Goal: Task Accomplishment & Management: Manage account settings

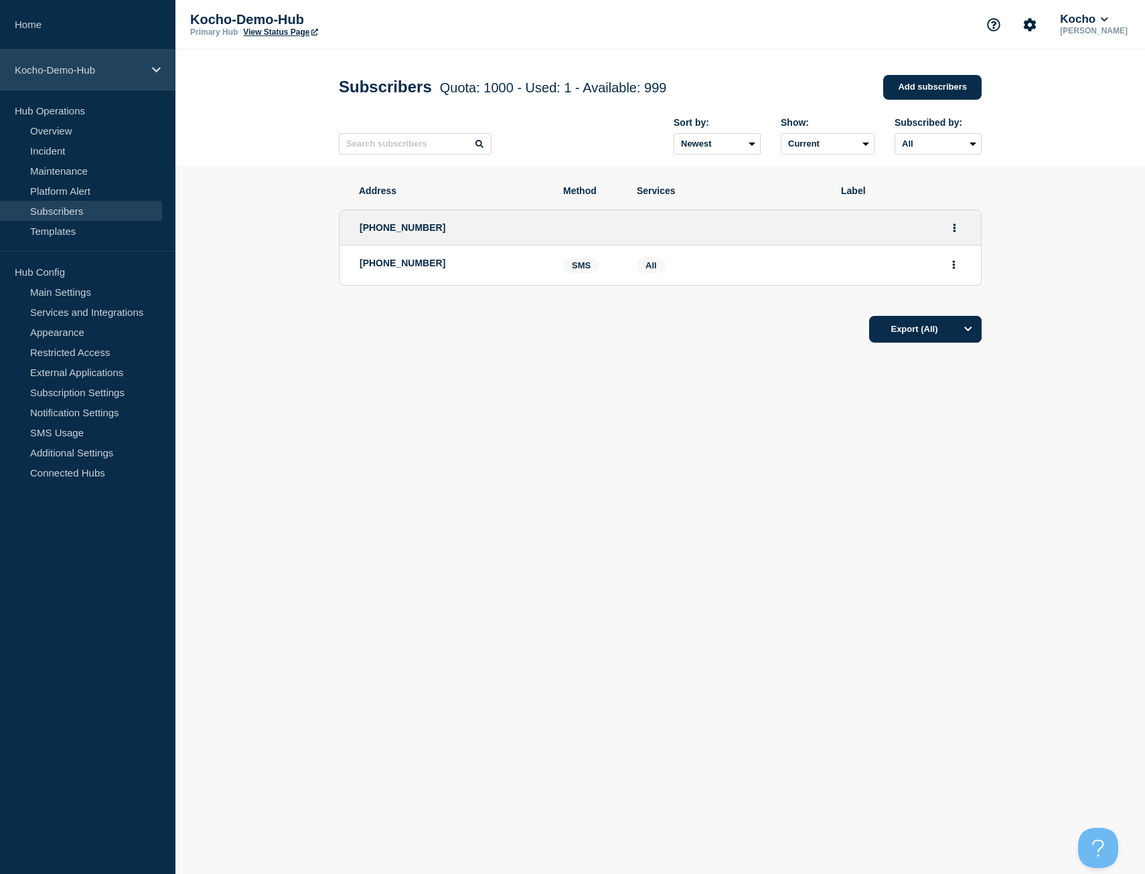
click at [127, 72] on p "Kocho-Demo-Hub" at bounding box center [79, 69] width 129 height 11
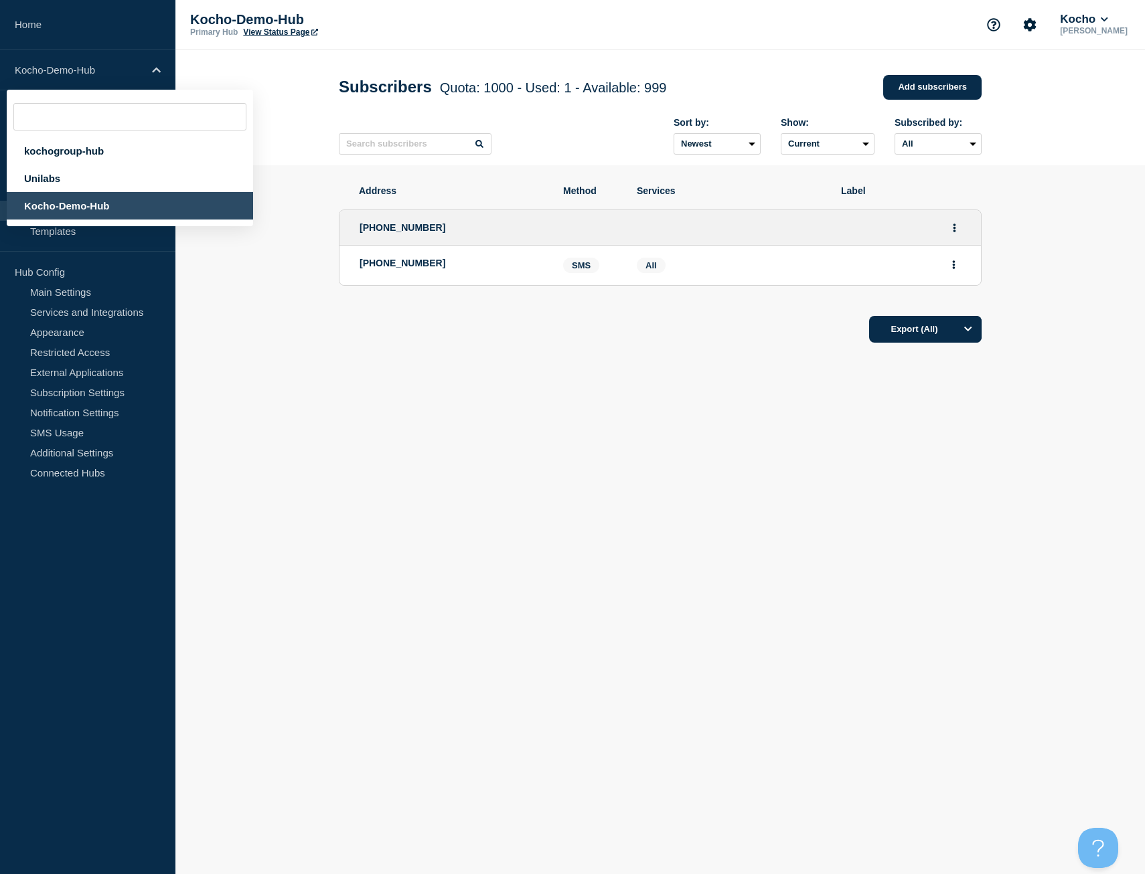
click at [248, 388] on section "Address Method Services Label [PHONE_NUMBER] [PHONE_NUMBER] SMS SMS: [PHONE_NUM…" at bounding box center [659, 304] width 969 height 279
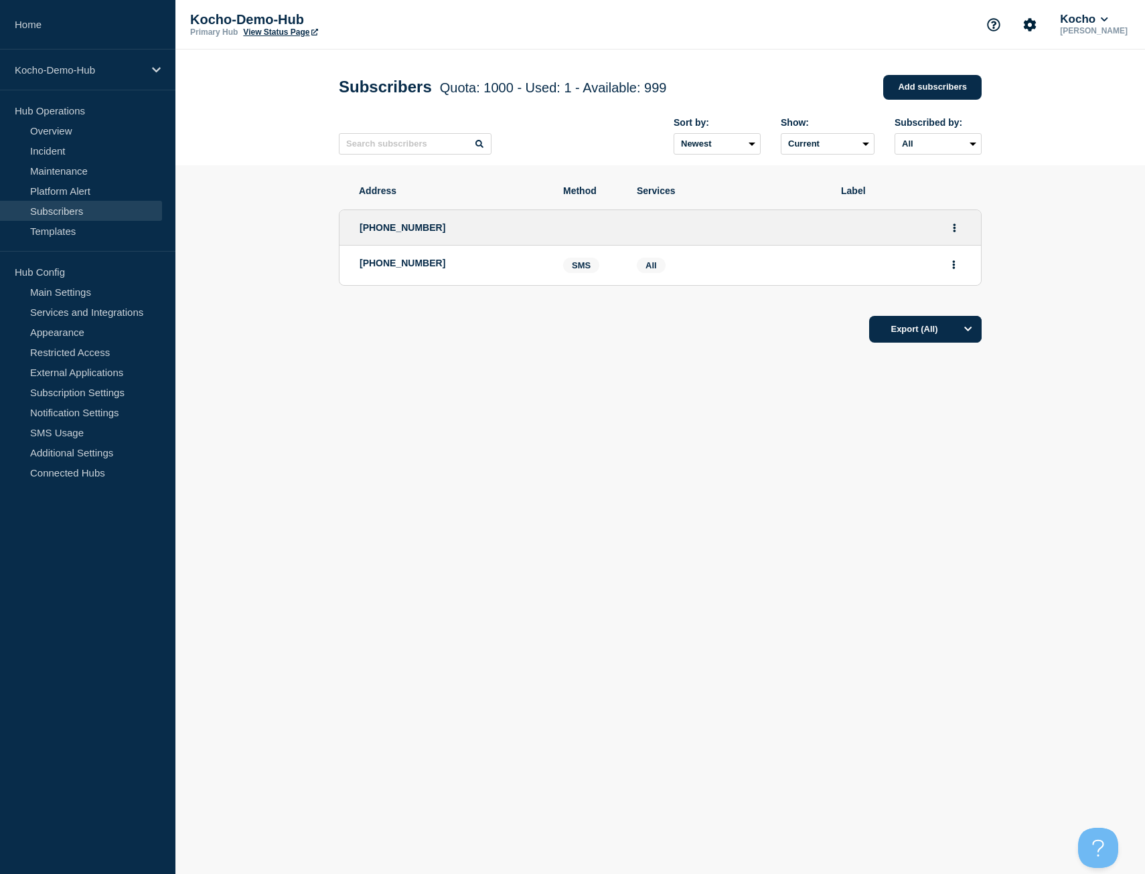
drag, startPoint x: 296, startPoint y: 580, endPoint x: 305, endPoint y: 577, distance: 9.1
click at [300, 578] on body "Home Kocho-Demo-Hub Hub Operations Overview Incident Maintenance Platform Alert…" at bounding box center [572, 437] width 1145 height 874
click at [75, 299] on link "Main Settings" at bounding box center [81, 292] width 162 height 20
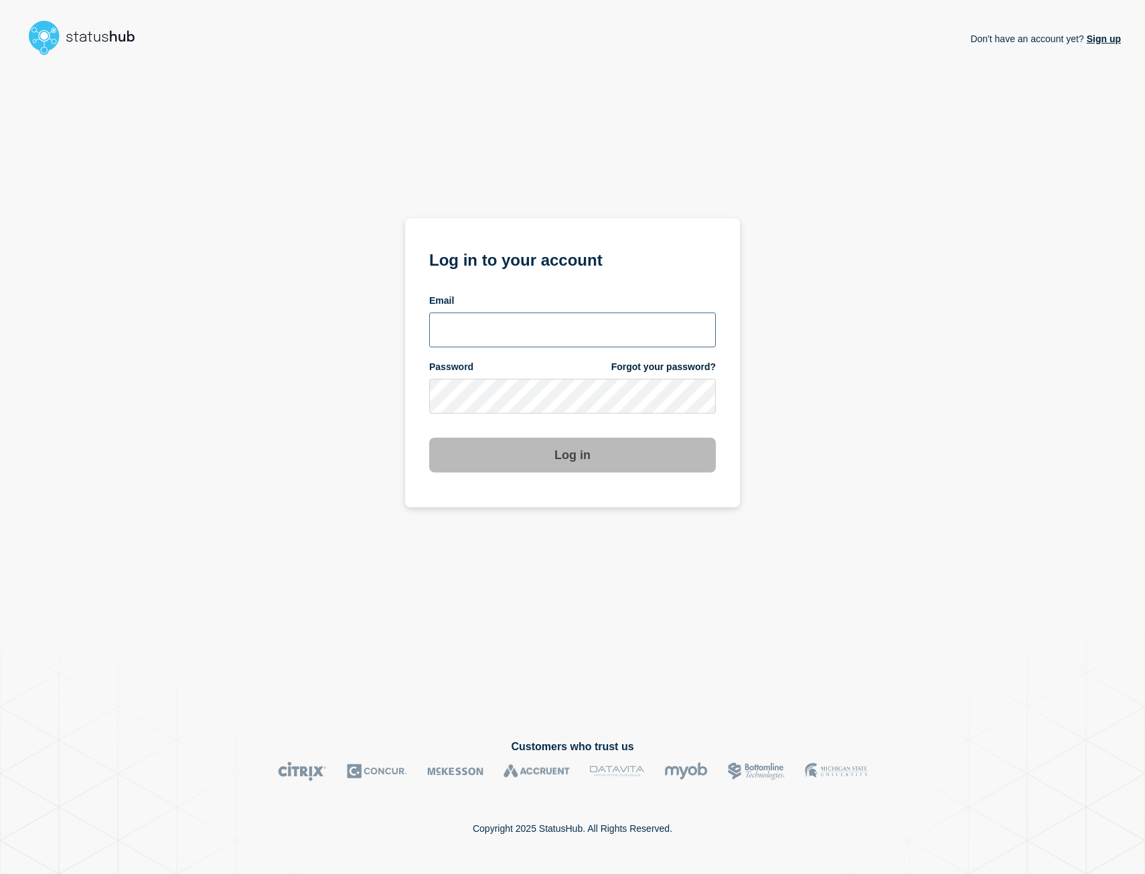
type input "matt.chandler@kocho.co.uk"
click at [589, 454] on button "Log in" at bounding box center [572, 455] width 286 height 35
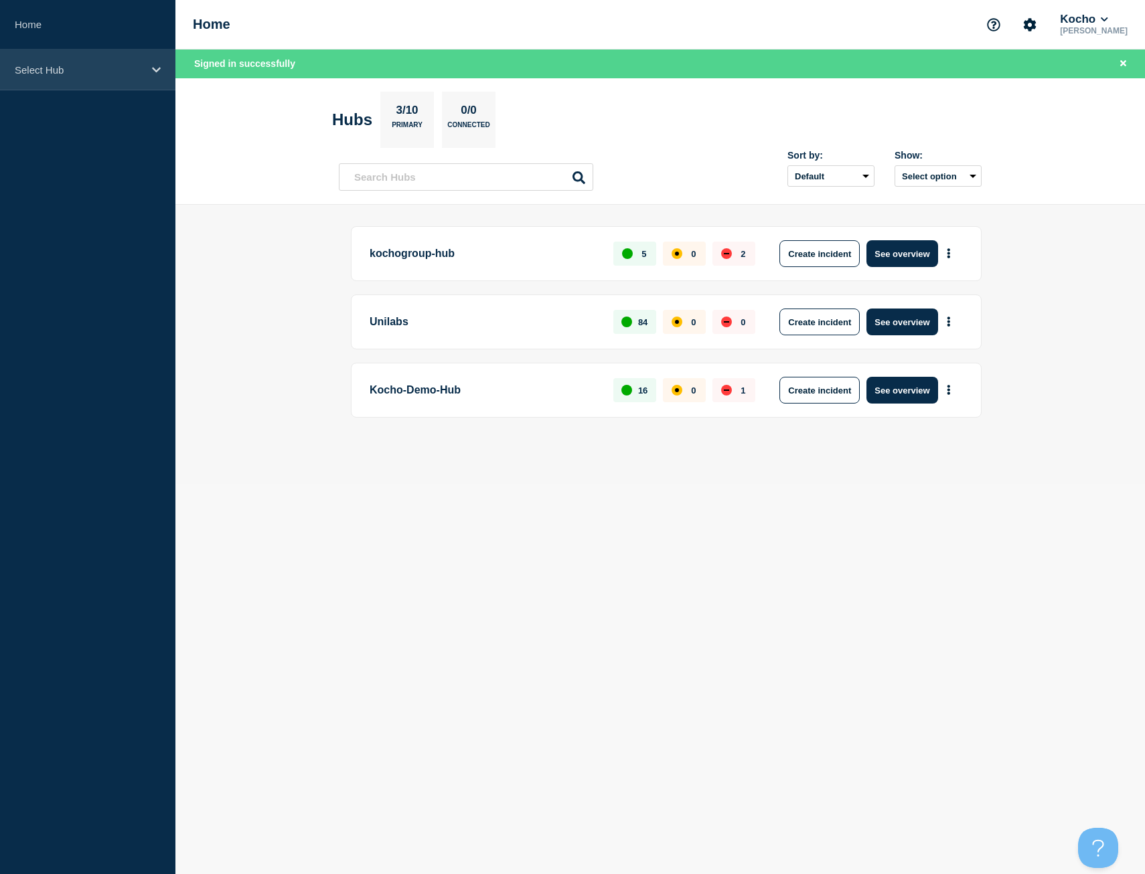
click at [144, 69] on div "Select Hub" at bounding box center [87, 70] width 175 height 41
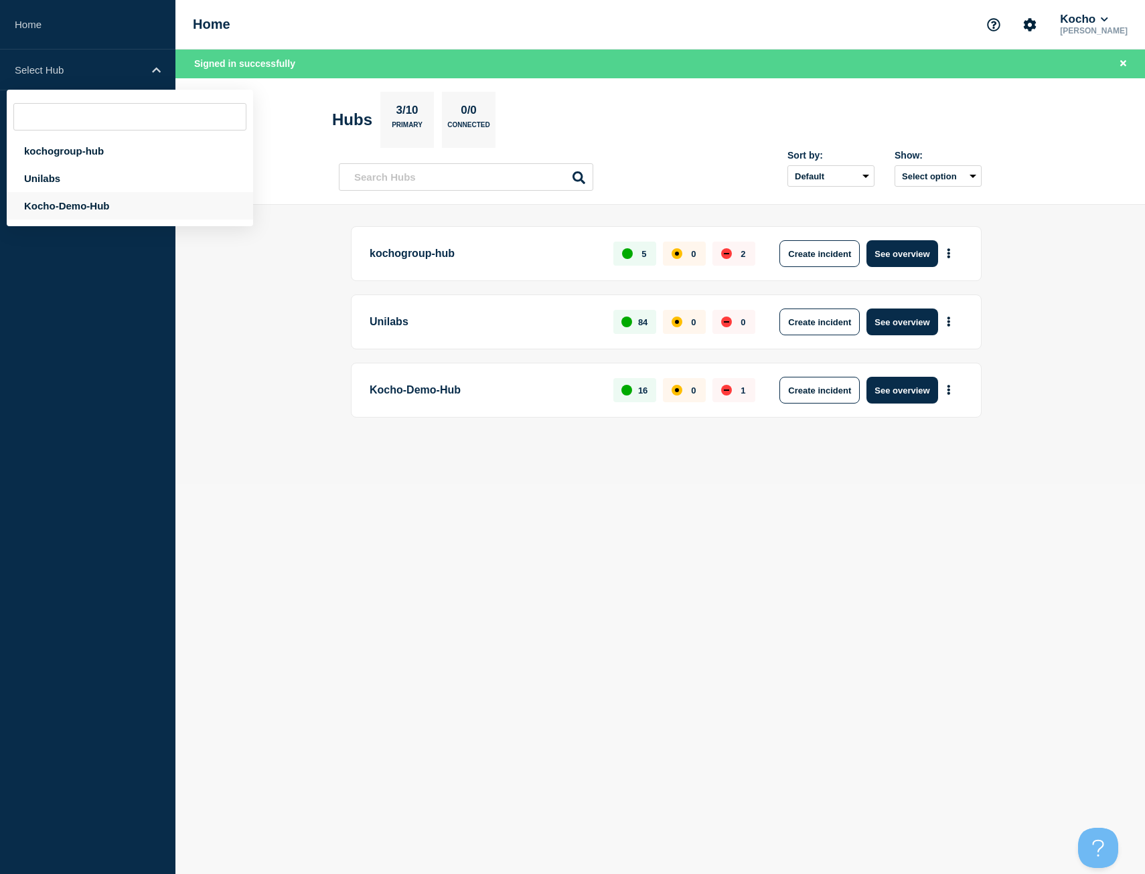
click at [90, 212] on div "Kocho-Demo-Hub" at bounding box center [130, 205] width 246 height 27
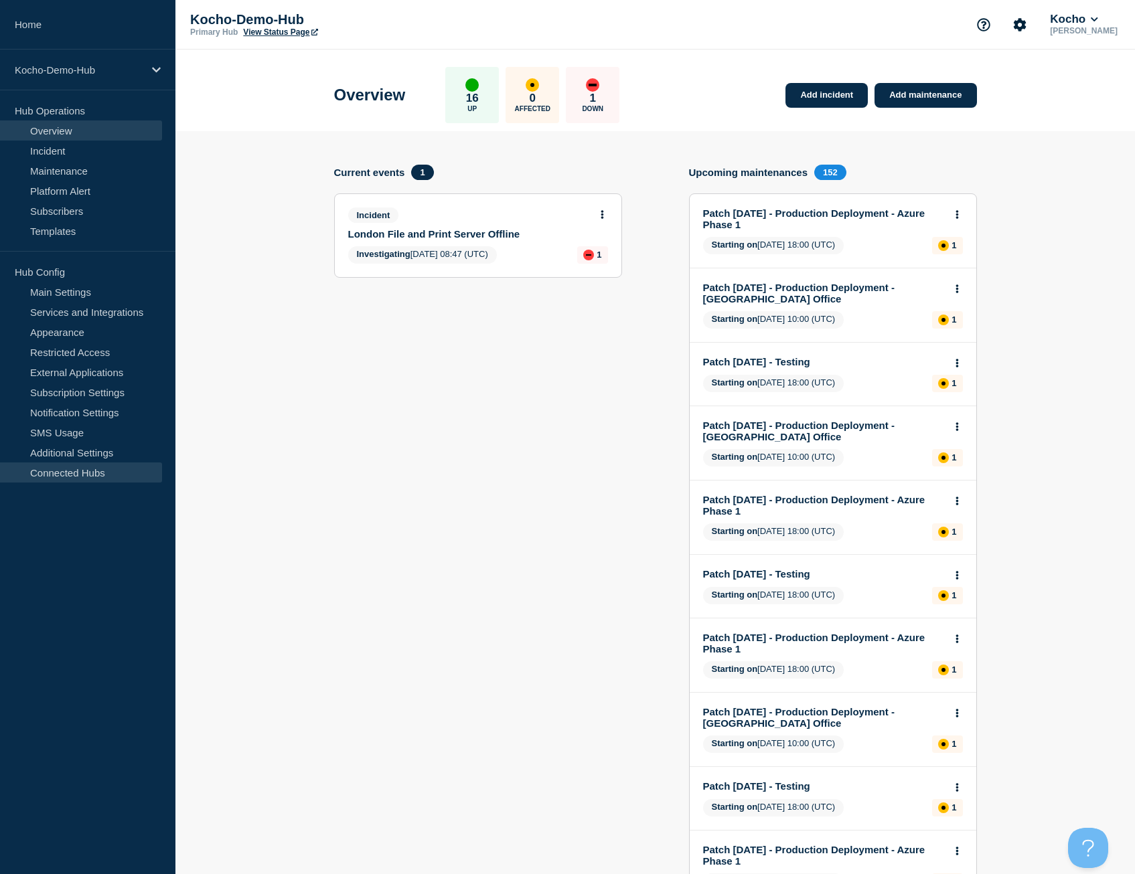
drag, startPoint x: 99, startPoint y: 482, endPoint x: 99, endPoint y: 475, distance: 7.4
click at [99, 482] on link "Connected Hubs" at bounding box center [81, 473] width 162 height 20
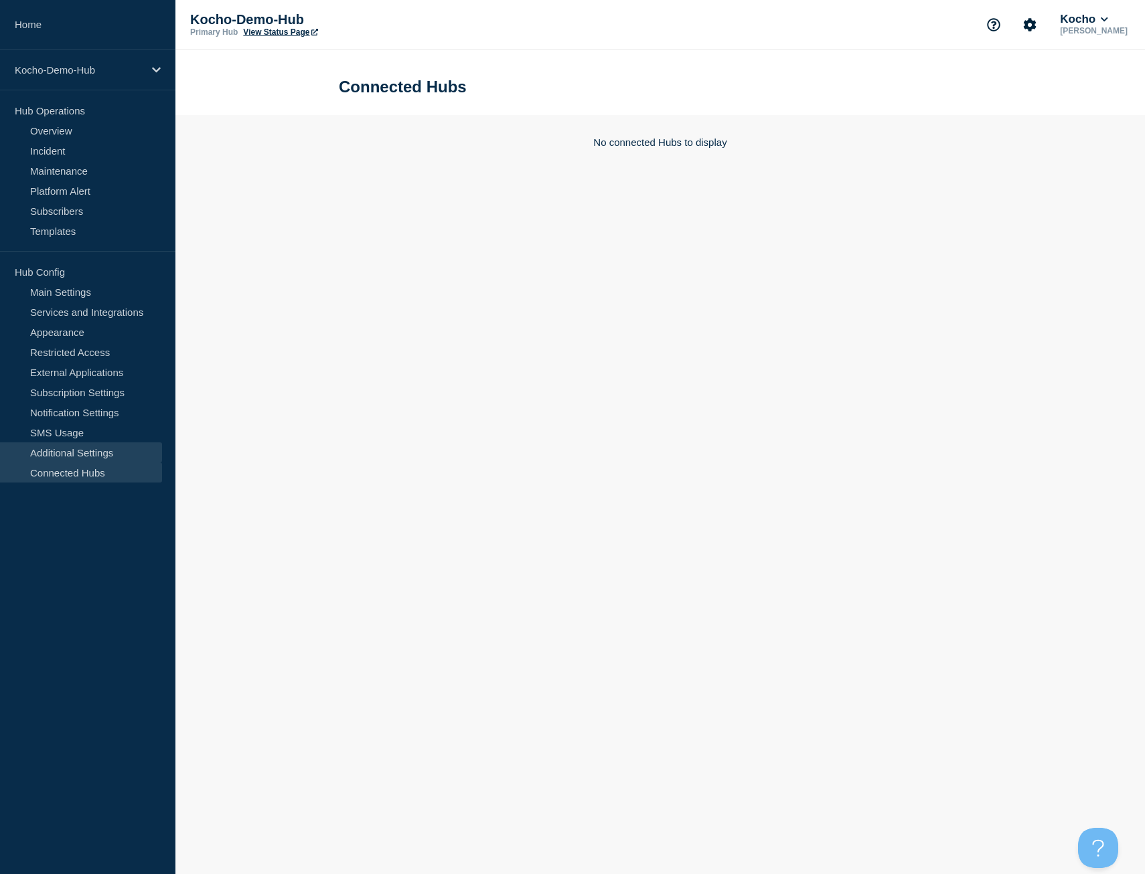
click at [97, 454] on link "Additional Settings" at bounding box center [81, 452] width 162 height 20
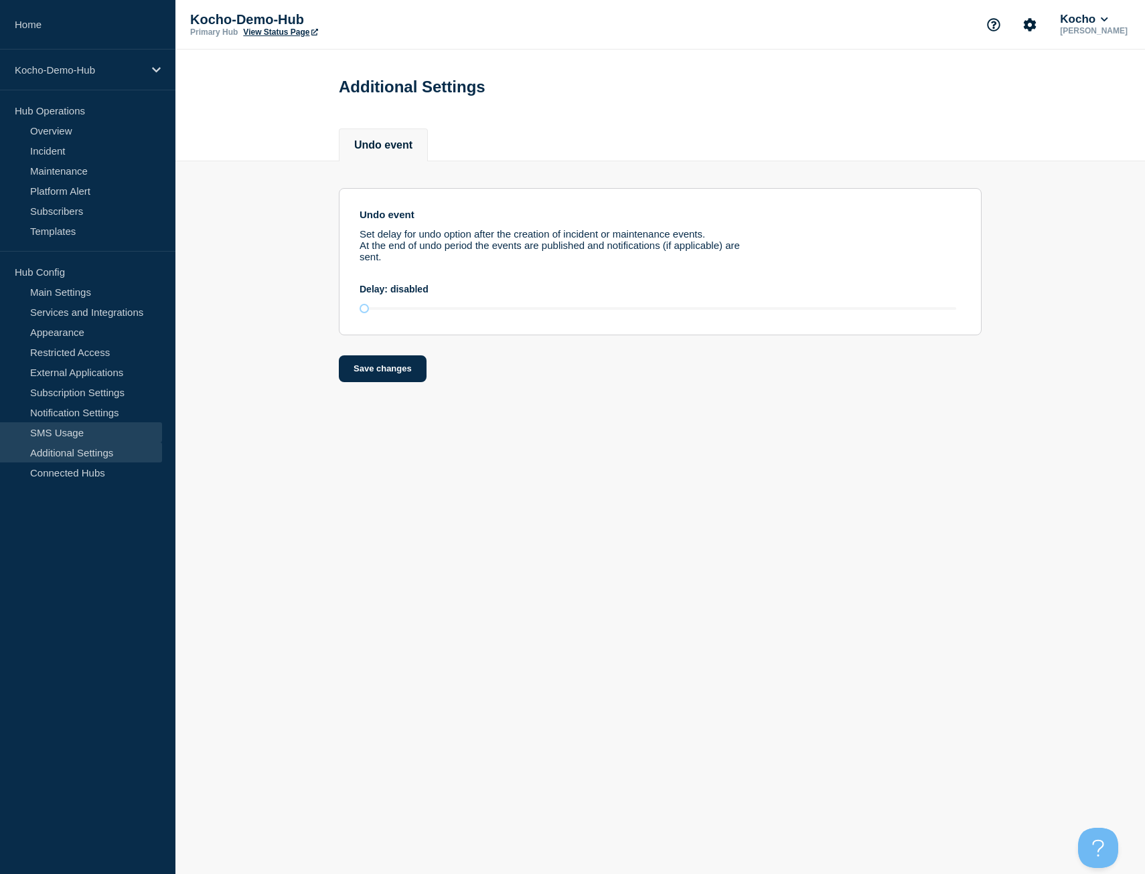
click at [89, 432] on link "SMS Usage" at bounding box center [81, 432] width 162 height 20
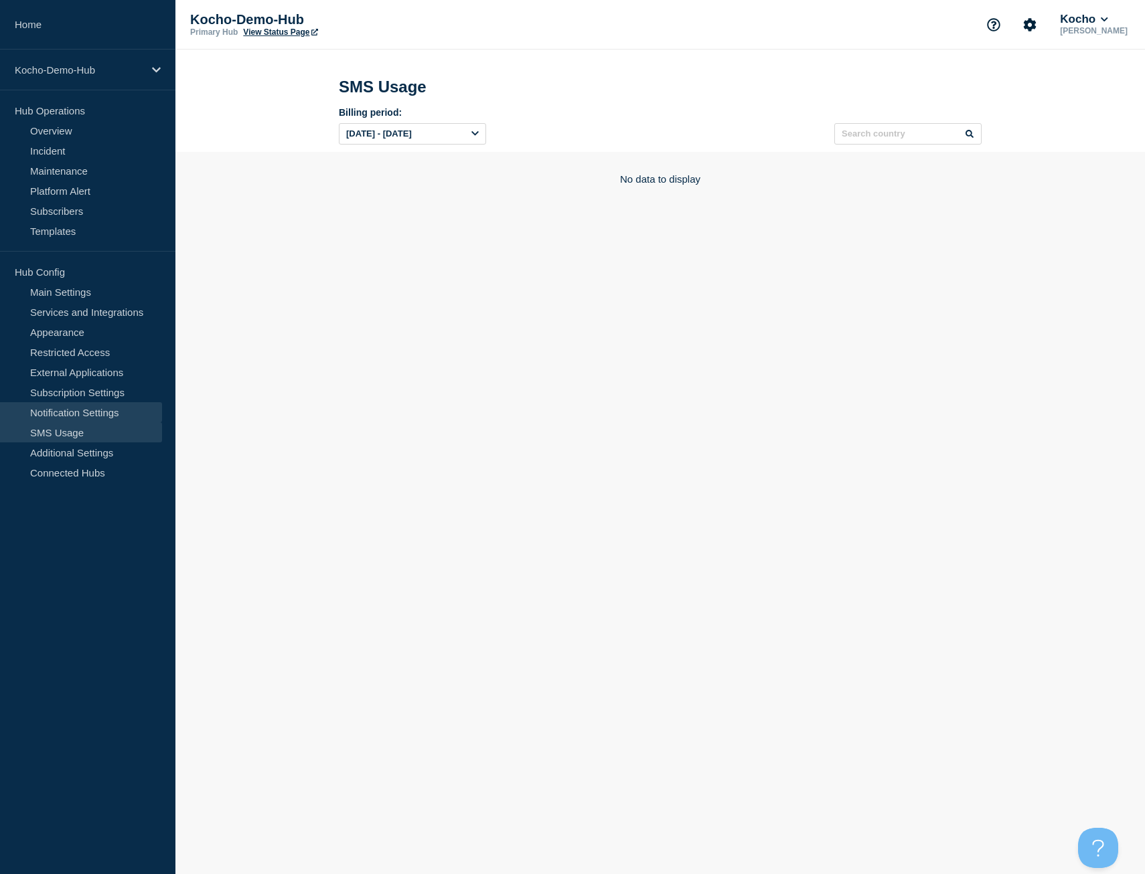
click at [100, 409] on link "Notification Settings" at bounding box center [81, 412] width 162 height 20
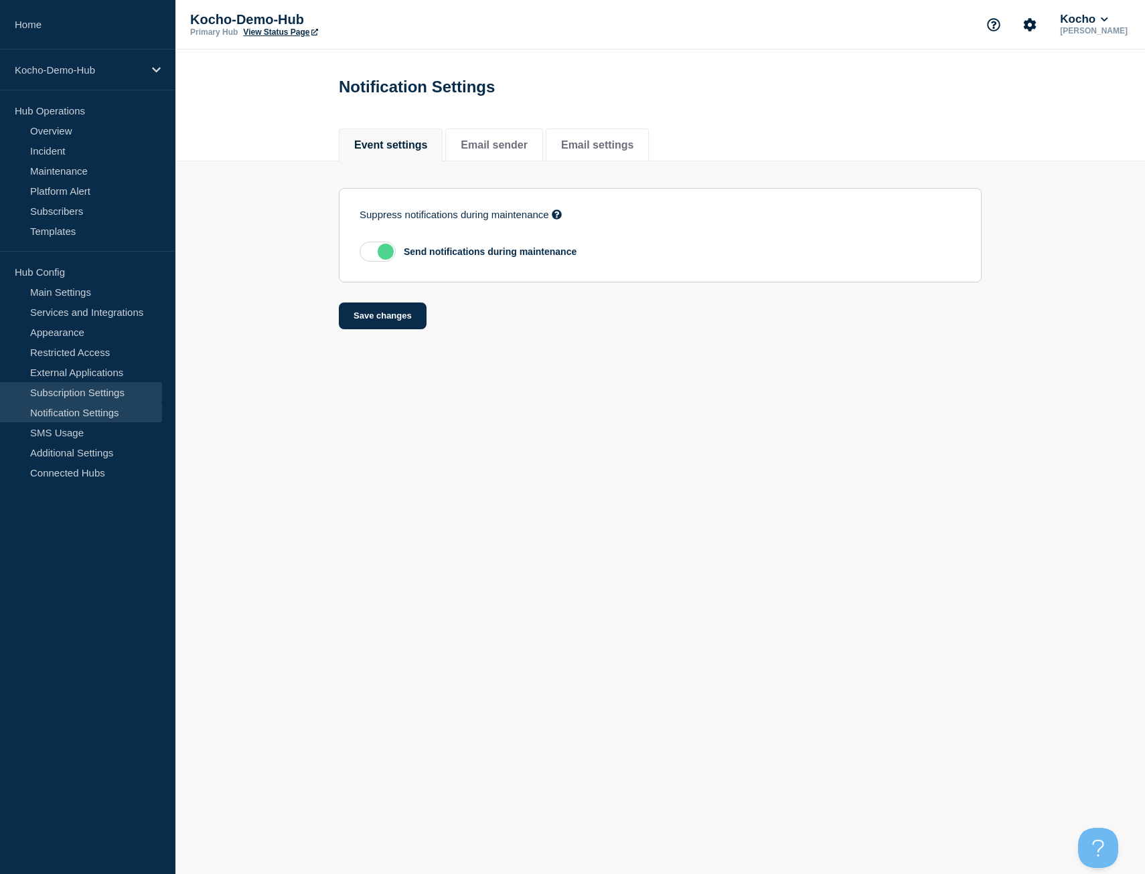
click at [98, 387] on link "Subscription Settings" at bounding box center [81, 392] width 162 height 20
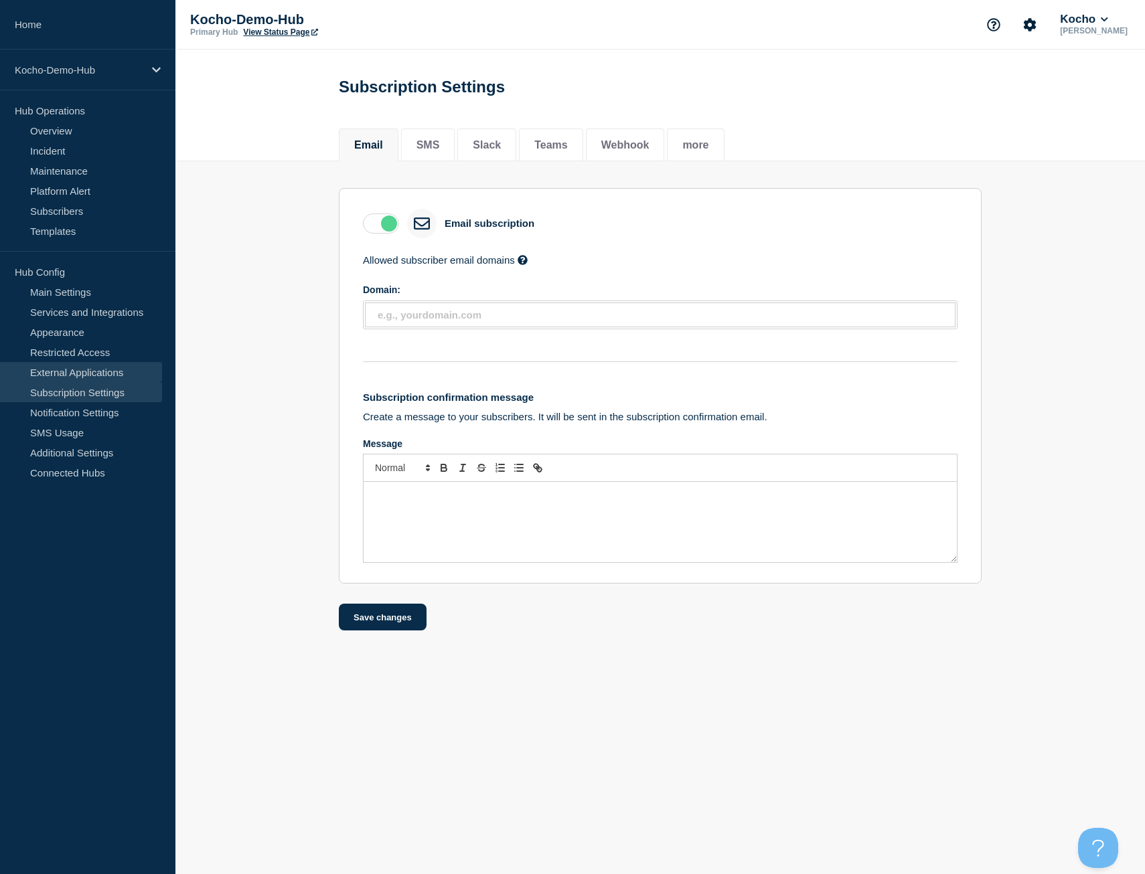
click at [96, 368] on link "External Applications" at bounding box center [81, 372] width 162 height 20
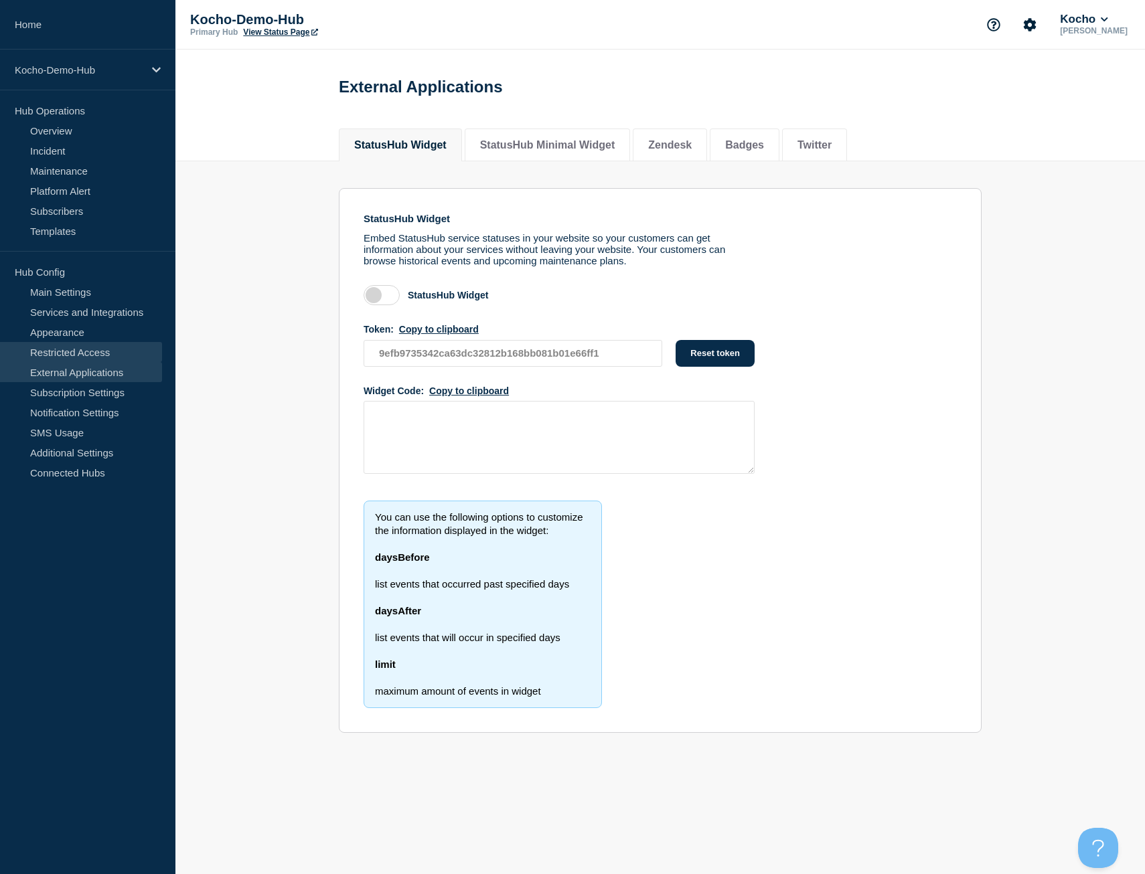
click at [94, 348] on link "Restricted Access" at bounding box center [81, 352] width 162 height 20
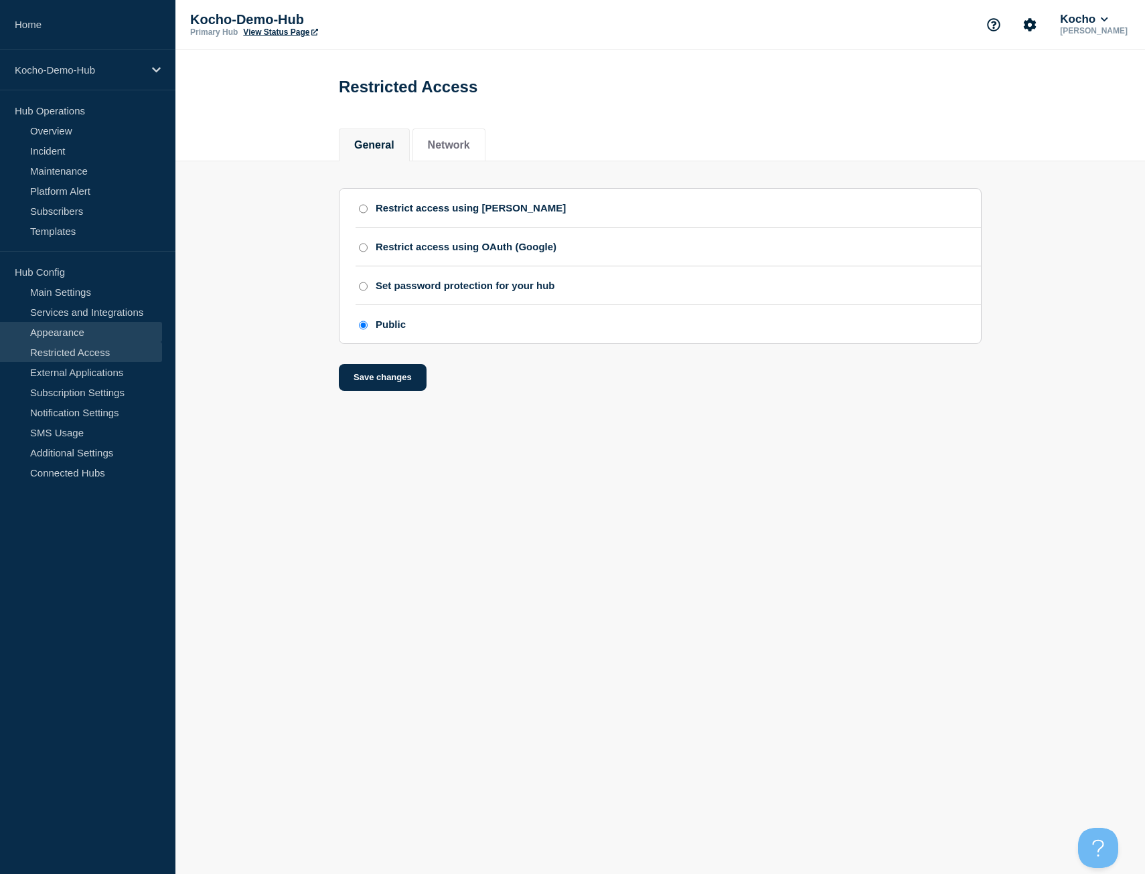
click at [93, 327] on link "Appearance" at bounding box center [81, 332] width 162 height 20
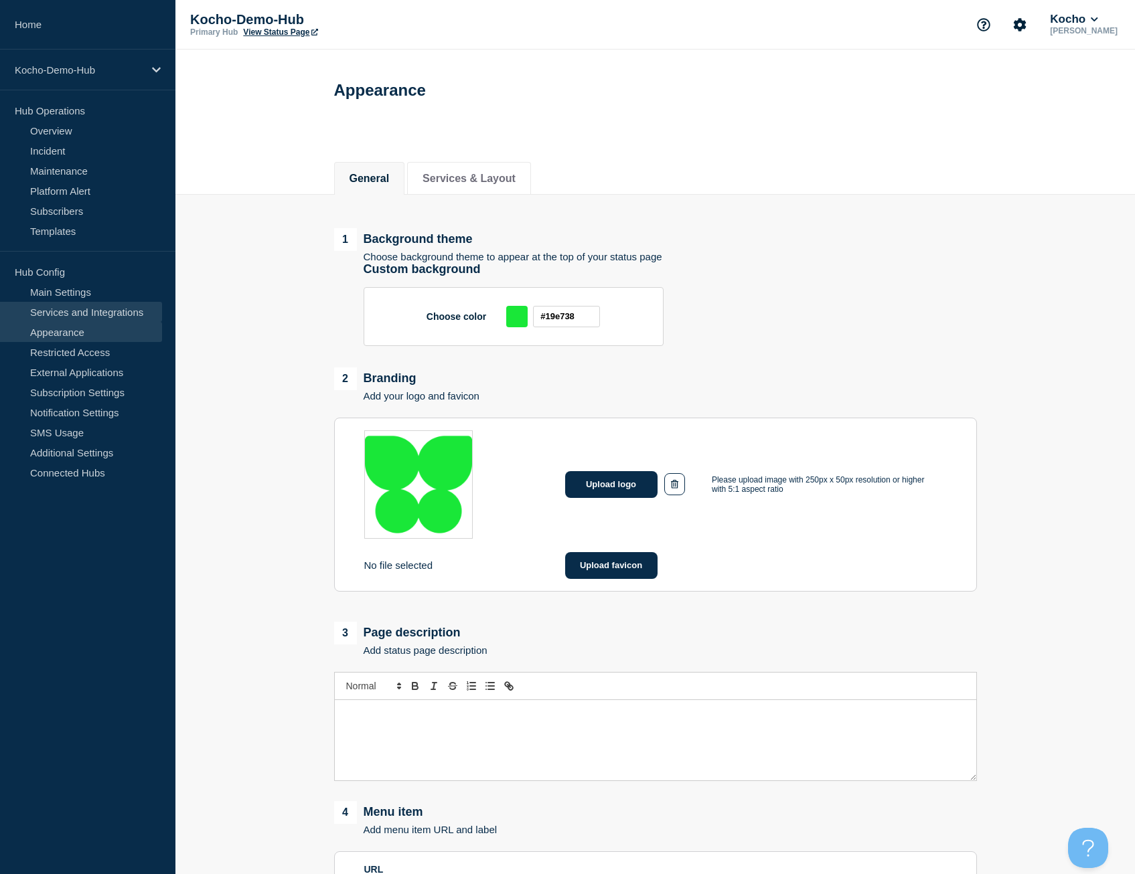
click at [108, 313] on link "Services and Integrations" at bounding box center [81, 312] width 162 height 20
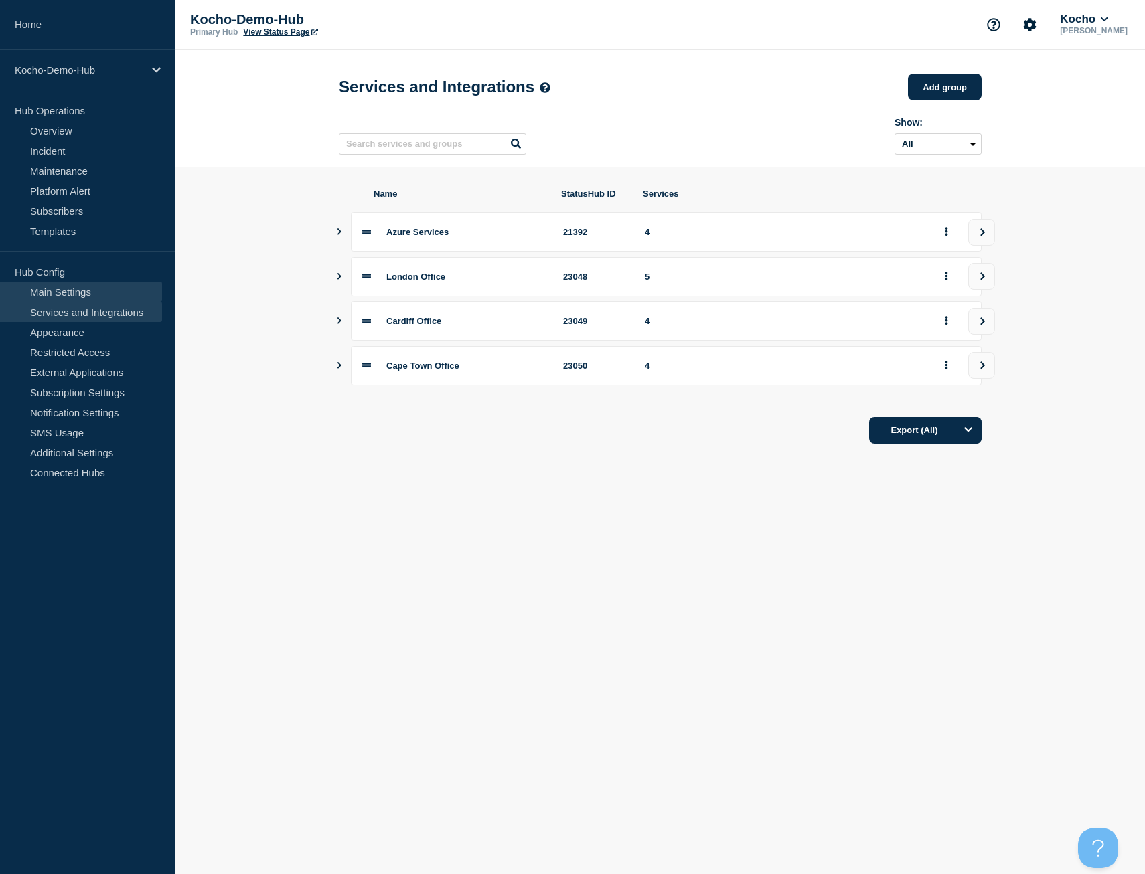
click at [99, 298] on link "Main Settings" at bounding box center [81, 292] width 162 height 20
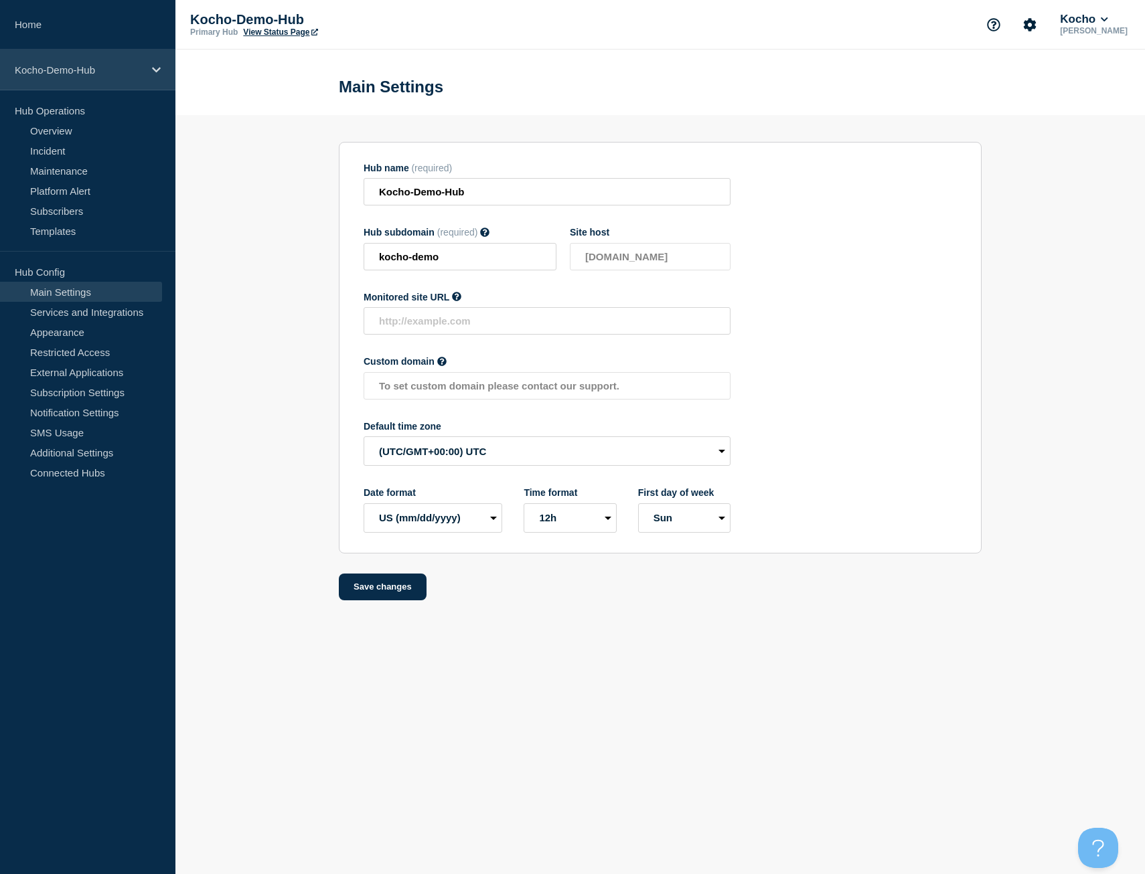
click at [81, 74] on p "Kocho-Demo-Hub" at bounding box center [79, 69] width 129 height 11
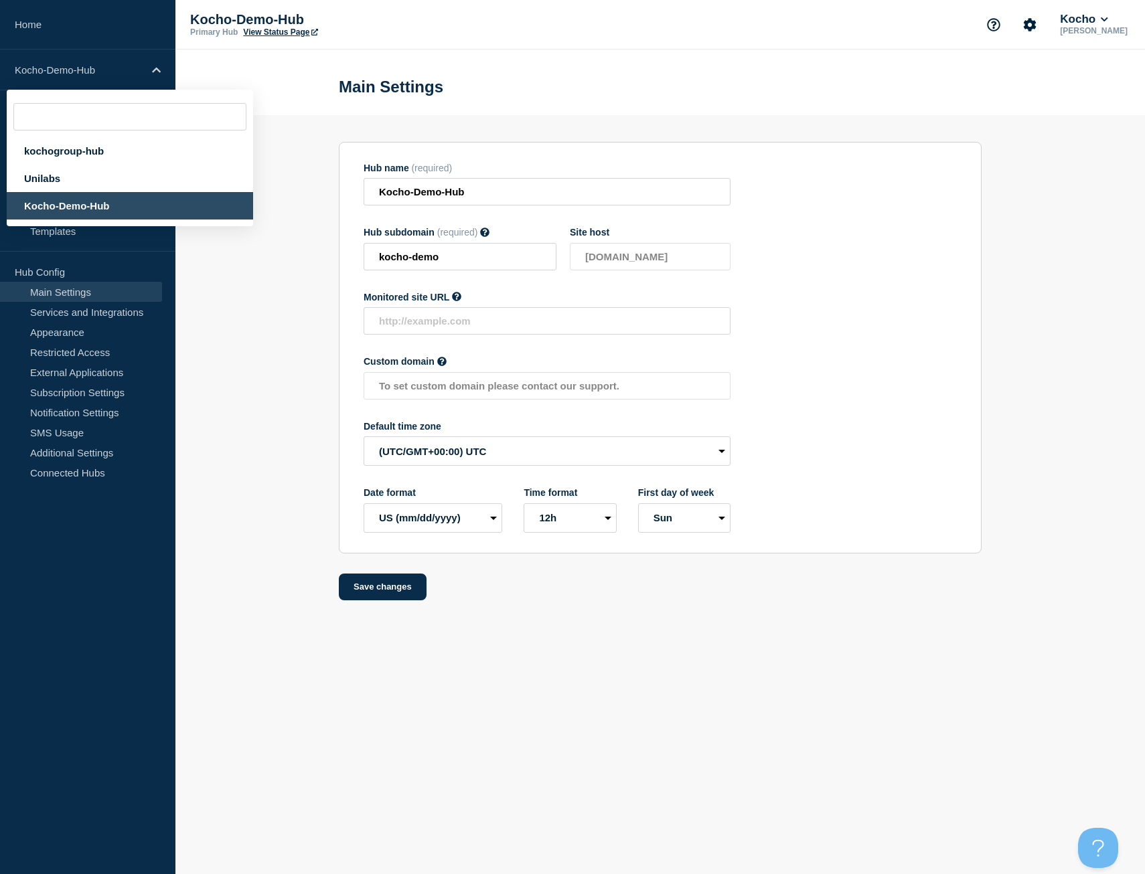
click at [132, 578] on aside "Home Kocho-Demo-Hub kochogroup-hub Unilabs Kocho-Demo-Hub Hub Operations Overvi…" at bounding box center [87, 437] width 175 height 874
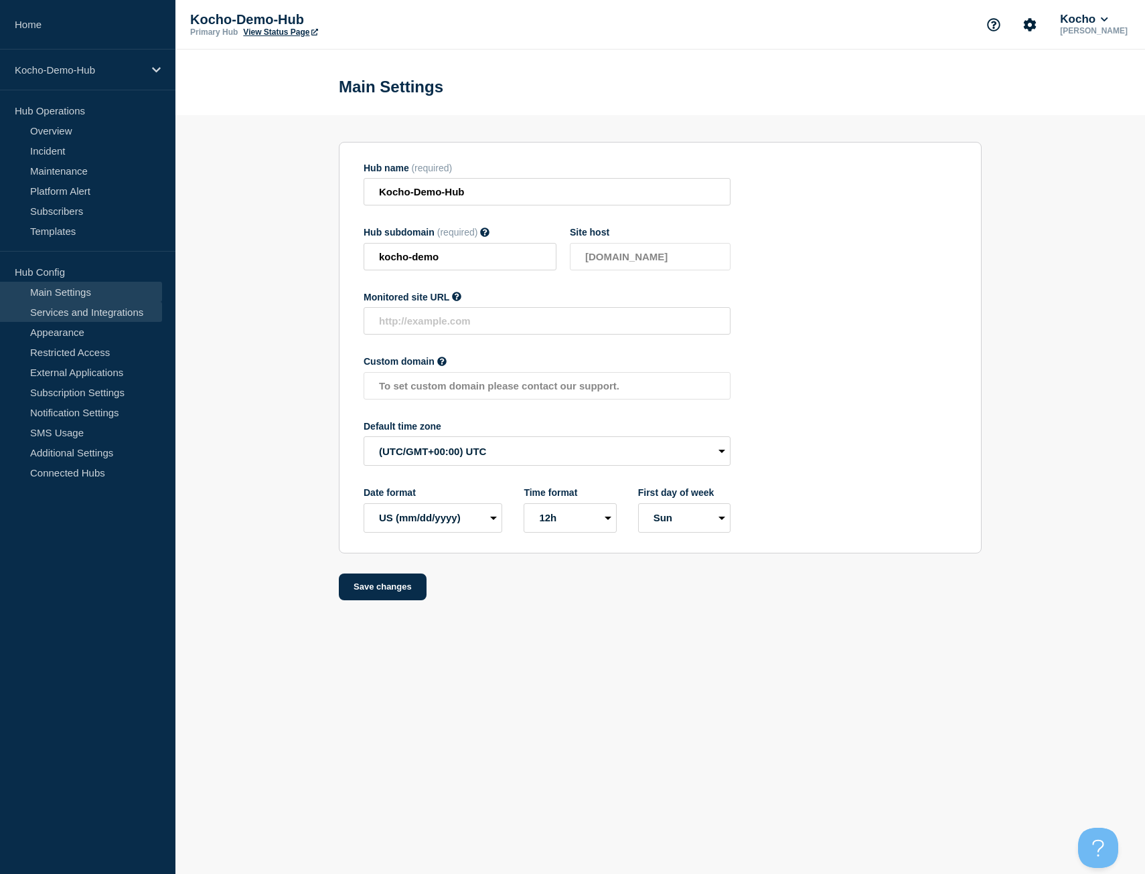
click at [102, 305] on link "Services and Integrations" at bounding box center [81, 312] width 162 height 20
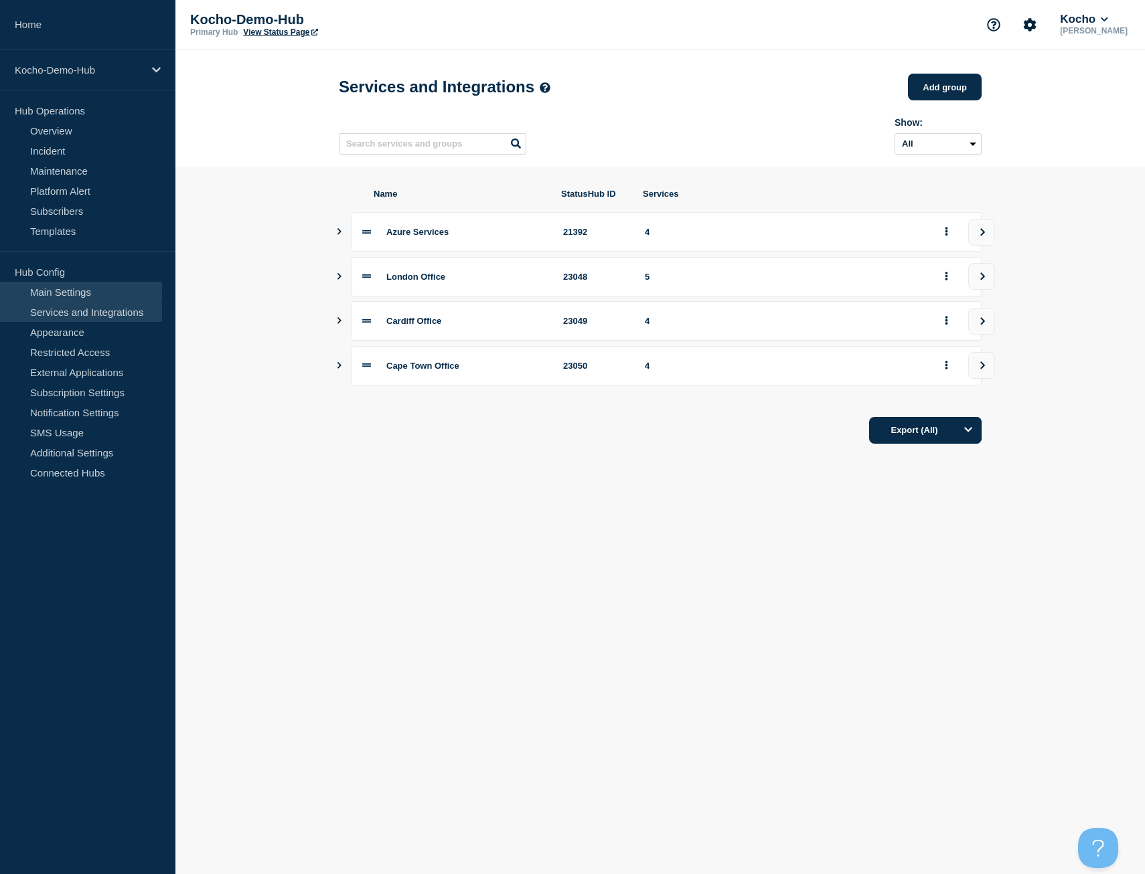
click at [59, 304] on link "Services and Integrations" at bounding box center [81, 312] width 162 height 20
click at [62, 297] on link "Main Settings" at bounding box center [81, 292] width 162 height 20
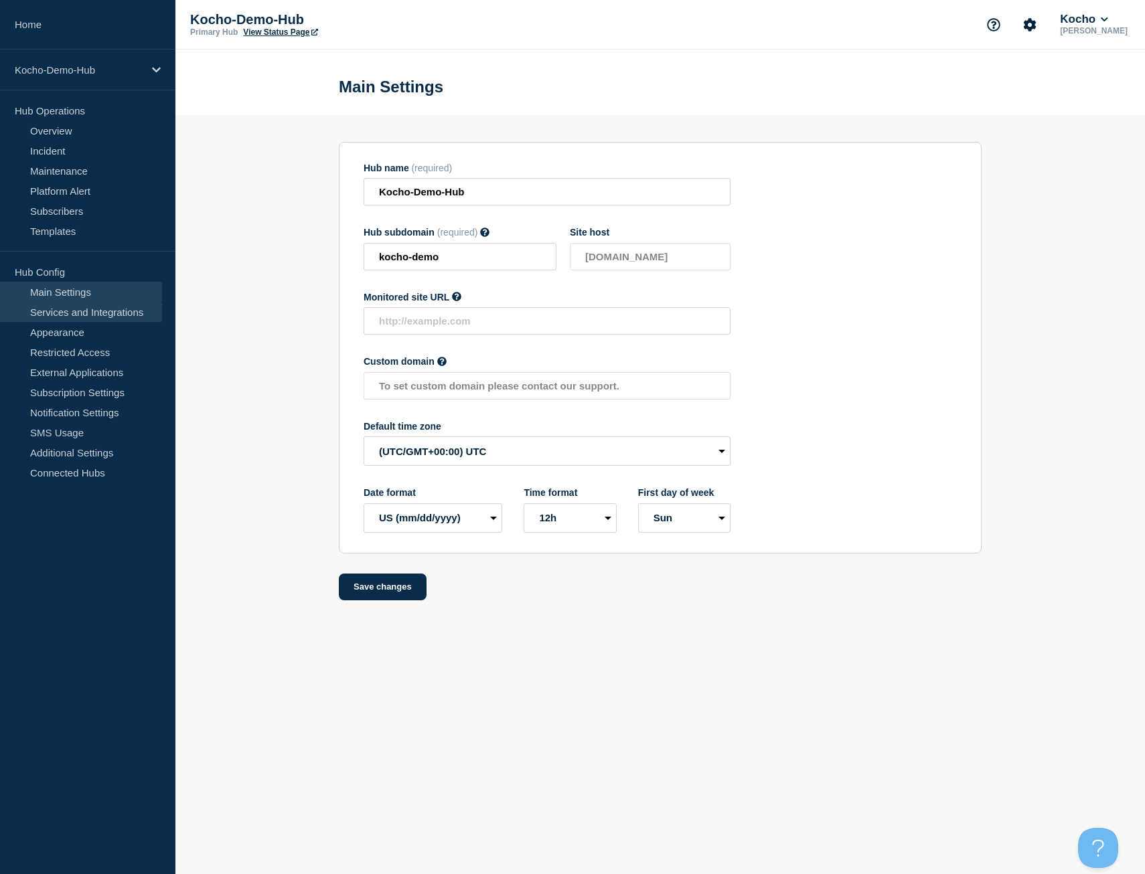
drag, startPoint x: 53, startPoint y: 322, endPoint x: 59, endPoint y: 317, distance: 8.1
click at [53, 322] on link "Appearance" at bounding box center [81, 332] width 162 height 20
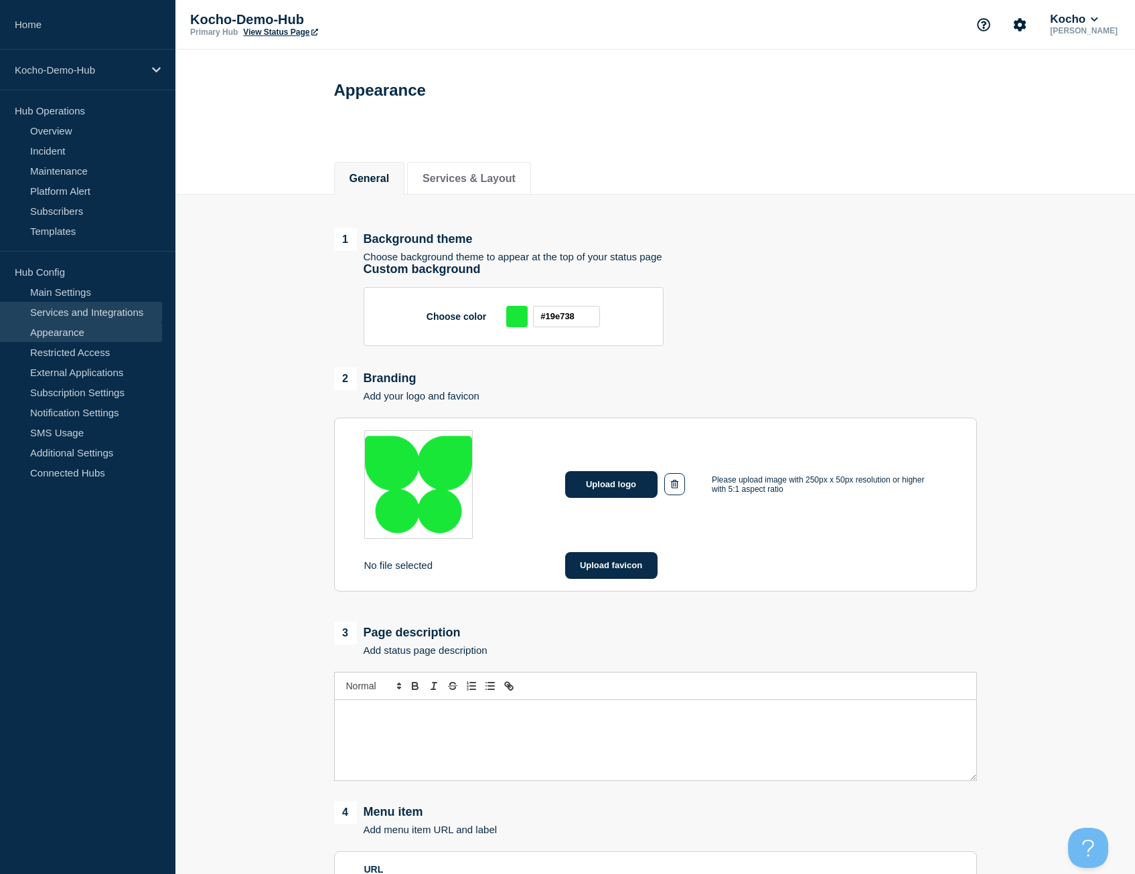
click at [62, 313] on link "Services and Integrations" at bounding box center [81, 312] width 162 height 20
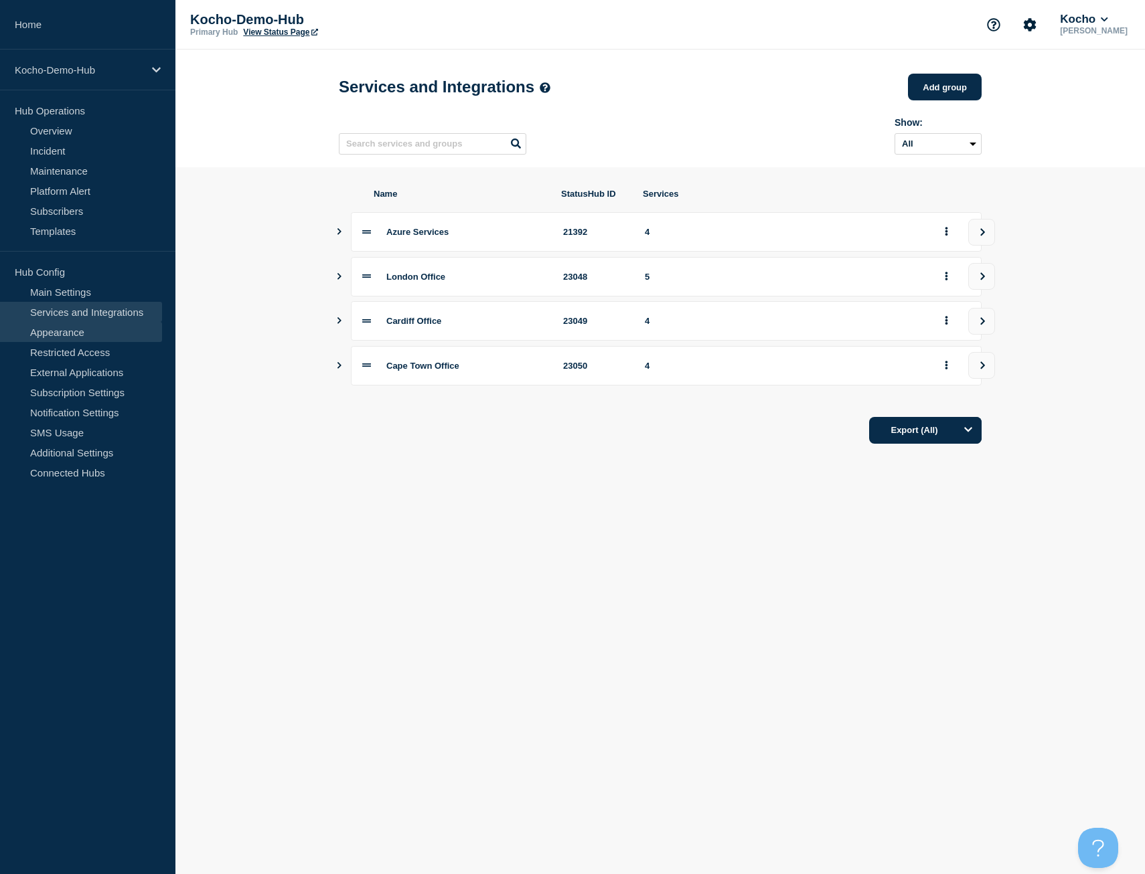
click at [87, 331] on link "Appearance" at bounding box center [81, 332] width 162 height 20
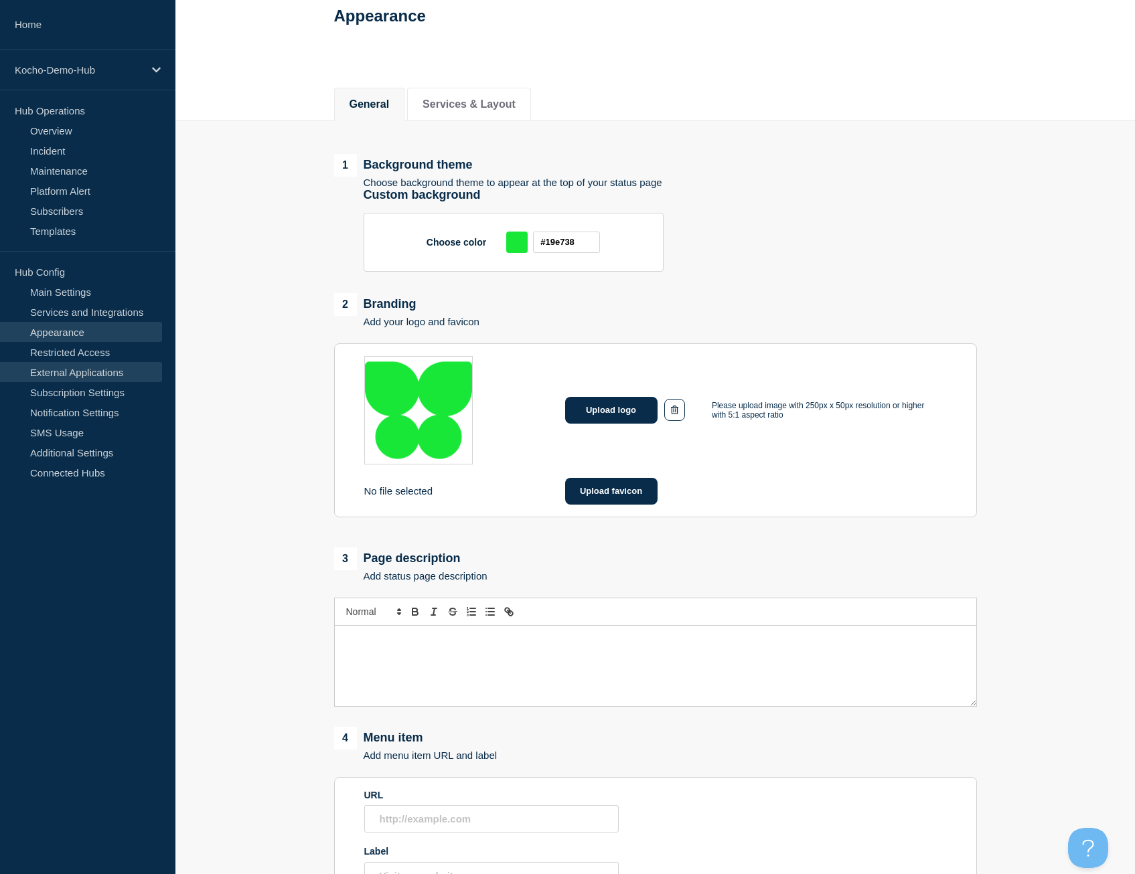
scroll to position [67, 0]
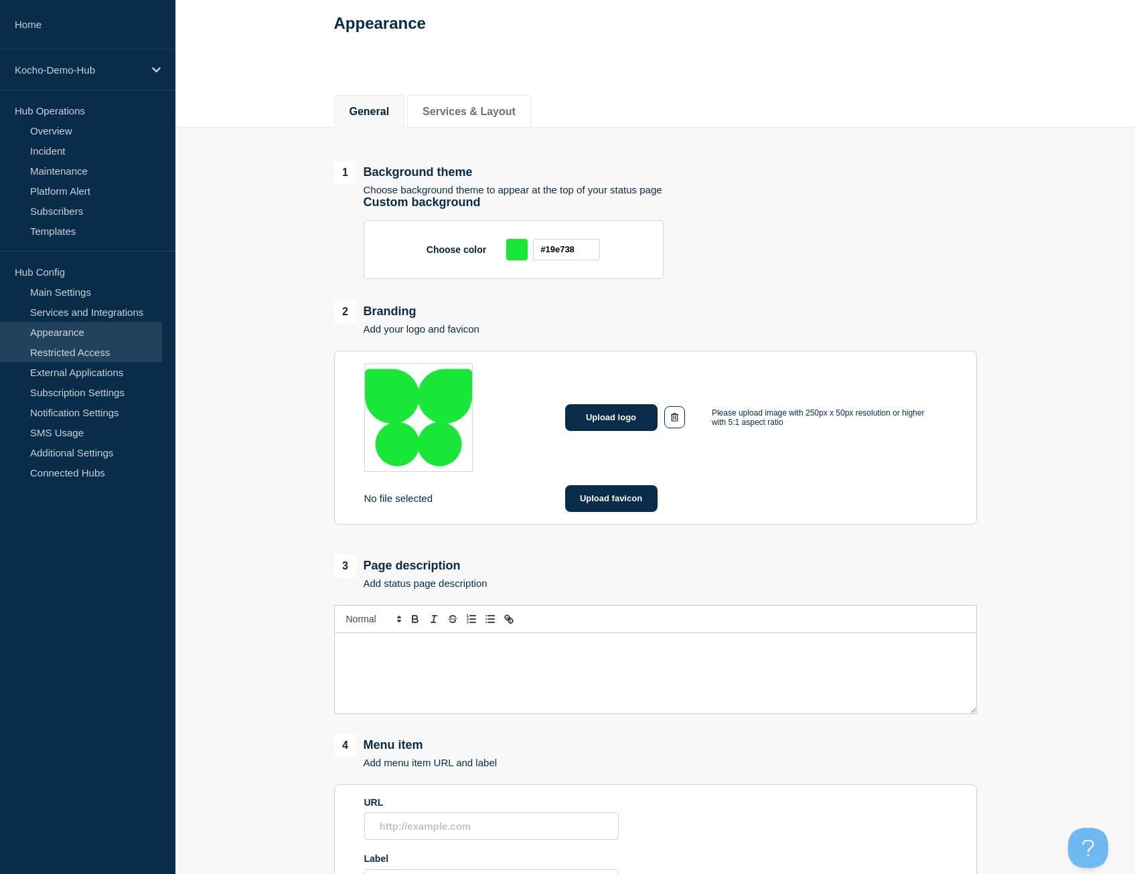
click at [94, 351] on link "Restricted Access" at bounding box center [81, 352] width 162 height 20
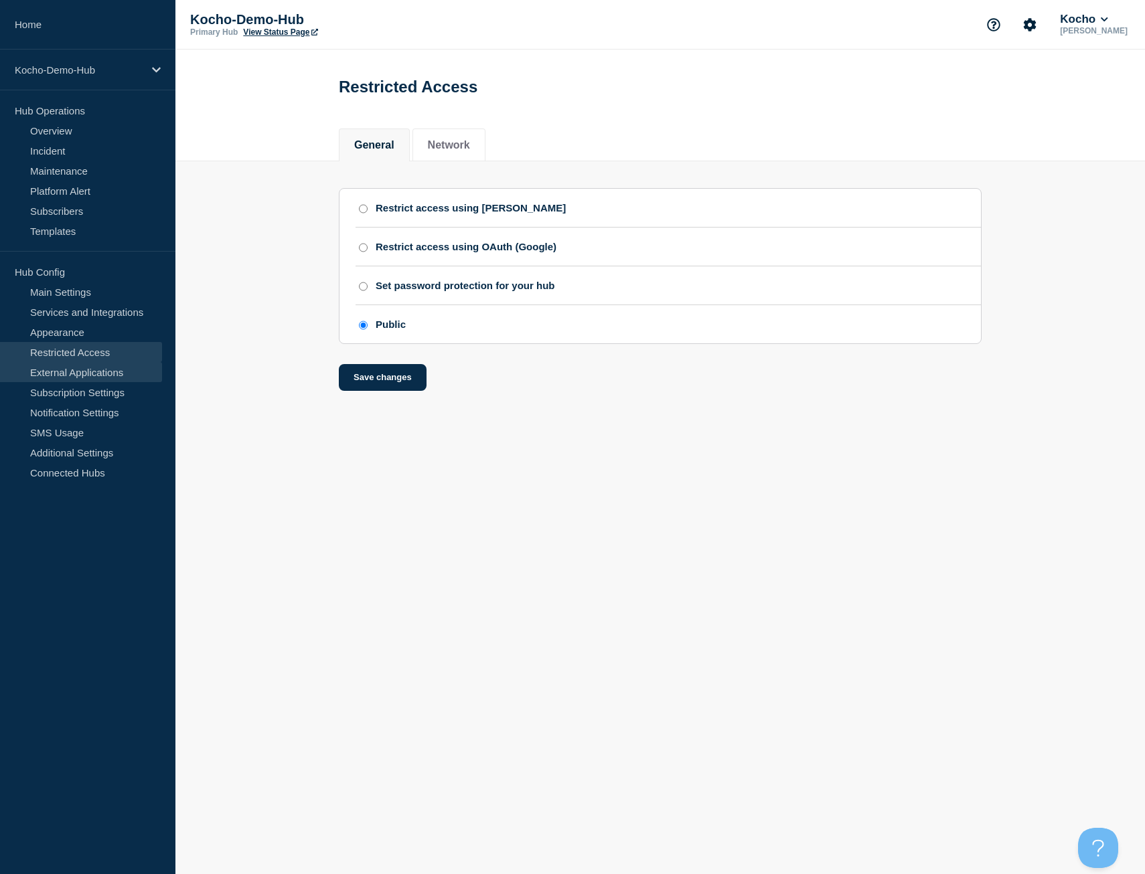
click at [73, 373] on link "External Applications" at bounding box center [81, 372] width 162 height 20
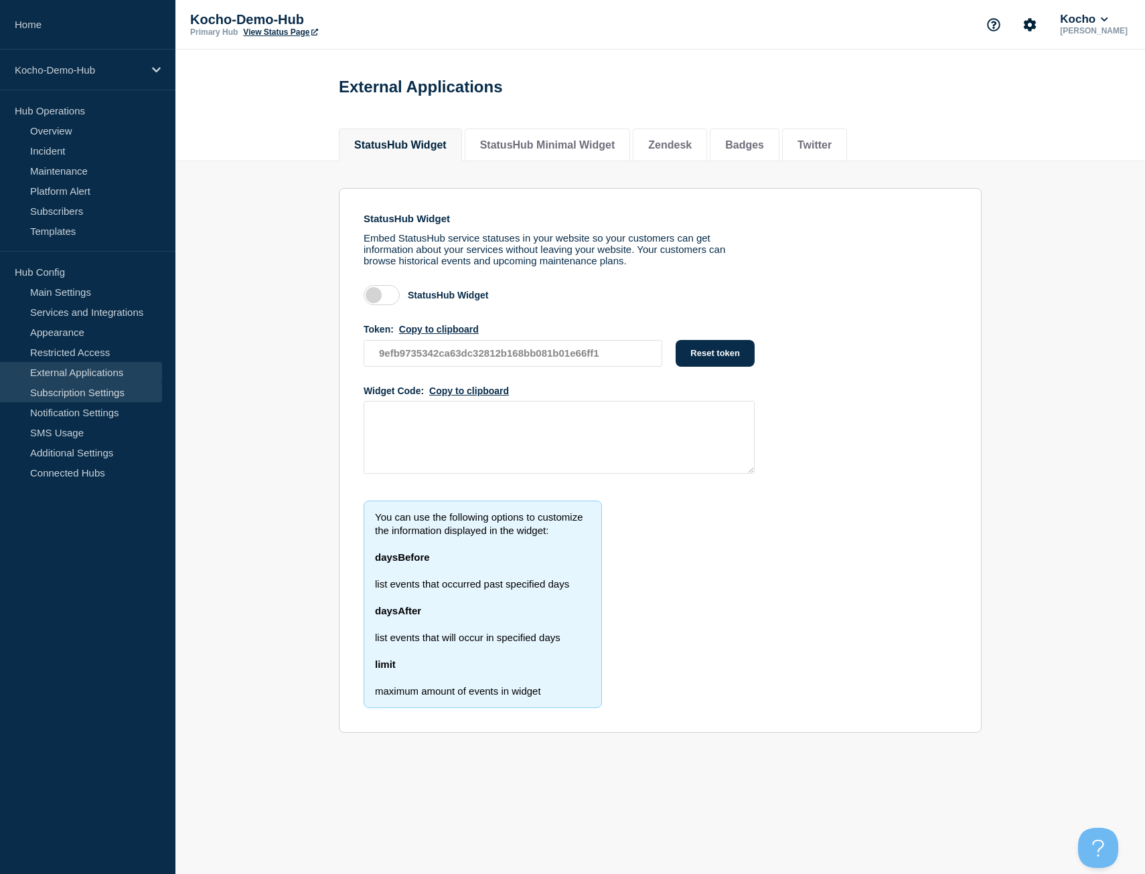
click at [80, 390] on link "Subscription Settings" at bounding box center [81, 392] width 162 height 20
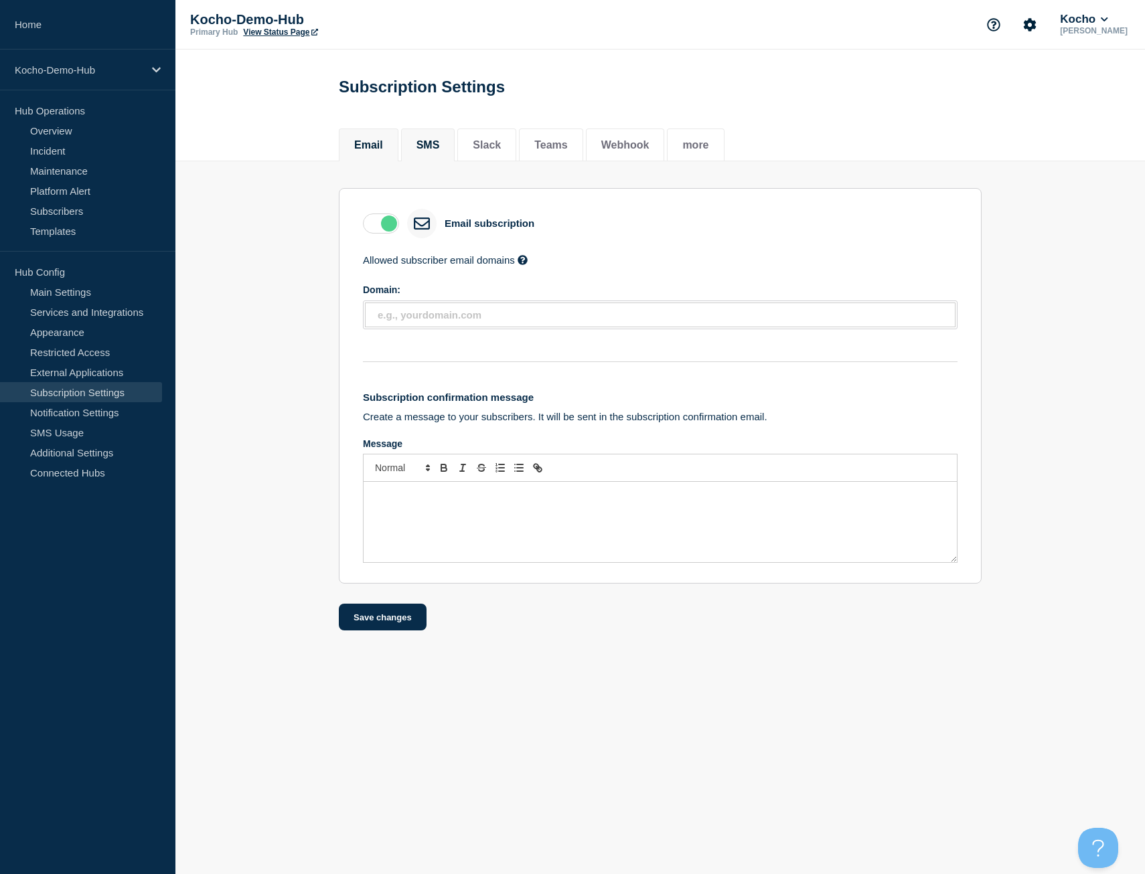
click at [434, 147] on button "SMS" at bounding box center [427, 145] width 23 height 12
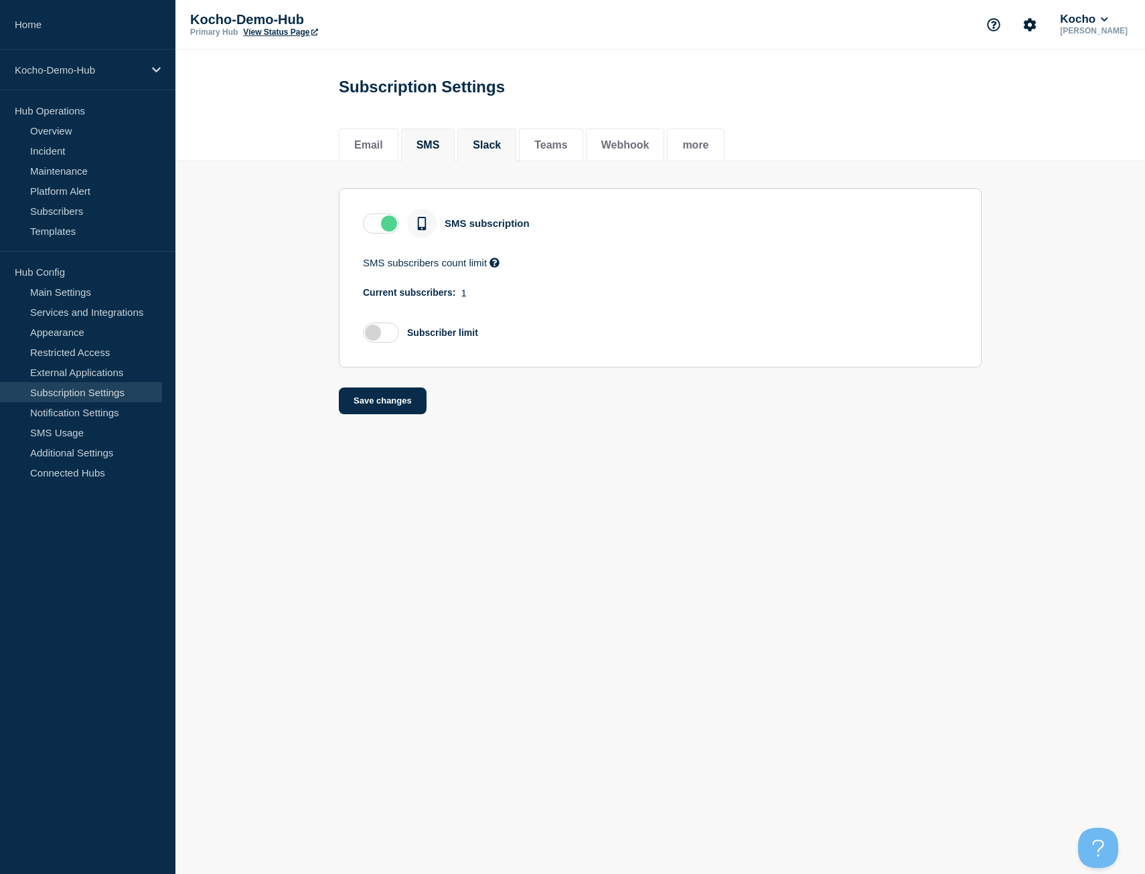
click at [501, 150] on button "Slack" at bounding box center [487, 145] width 28 height 12
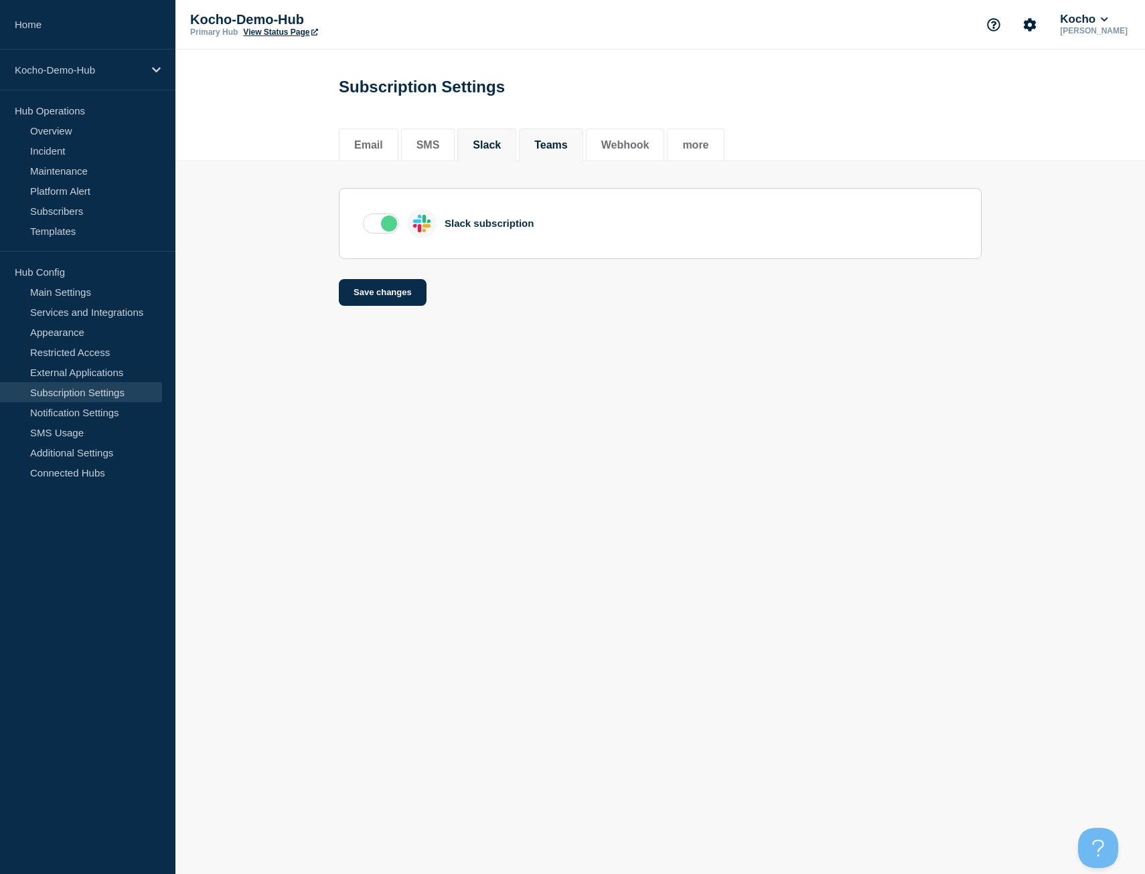
click at [564, 151] on button "Teams" at bounding box center [550, 145] width 33 height 12
click at [639, 145] on button "Webhook" at bounding box center [625, 145] width 48 height 12
click at [708, 145] on button "more" at bounding box center [695, 145] width 26 height 12
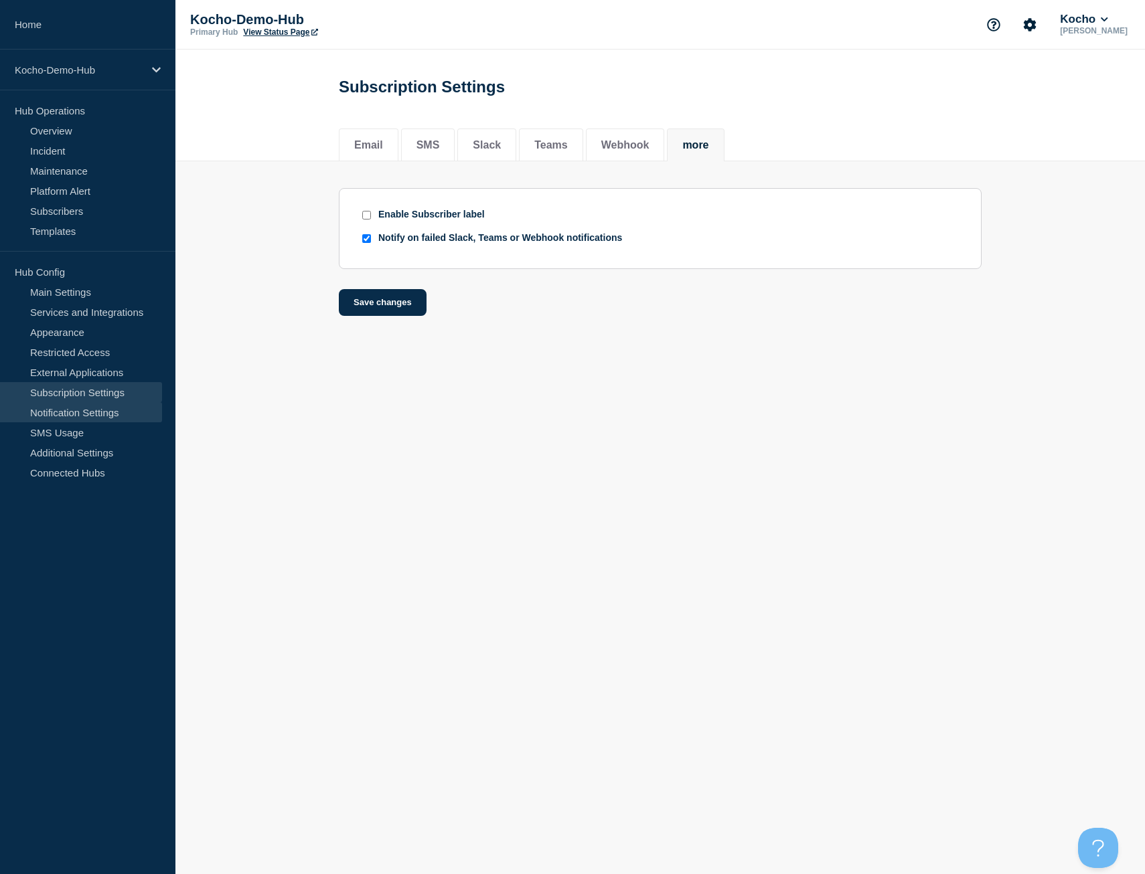
click at [74, 405] on link "Notification Settings" at bounding box center [81, 412] width 162 height 20
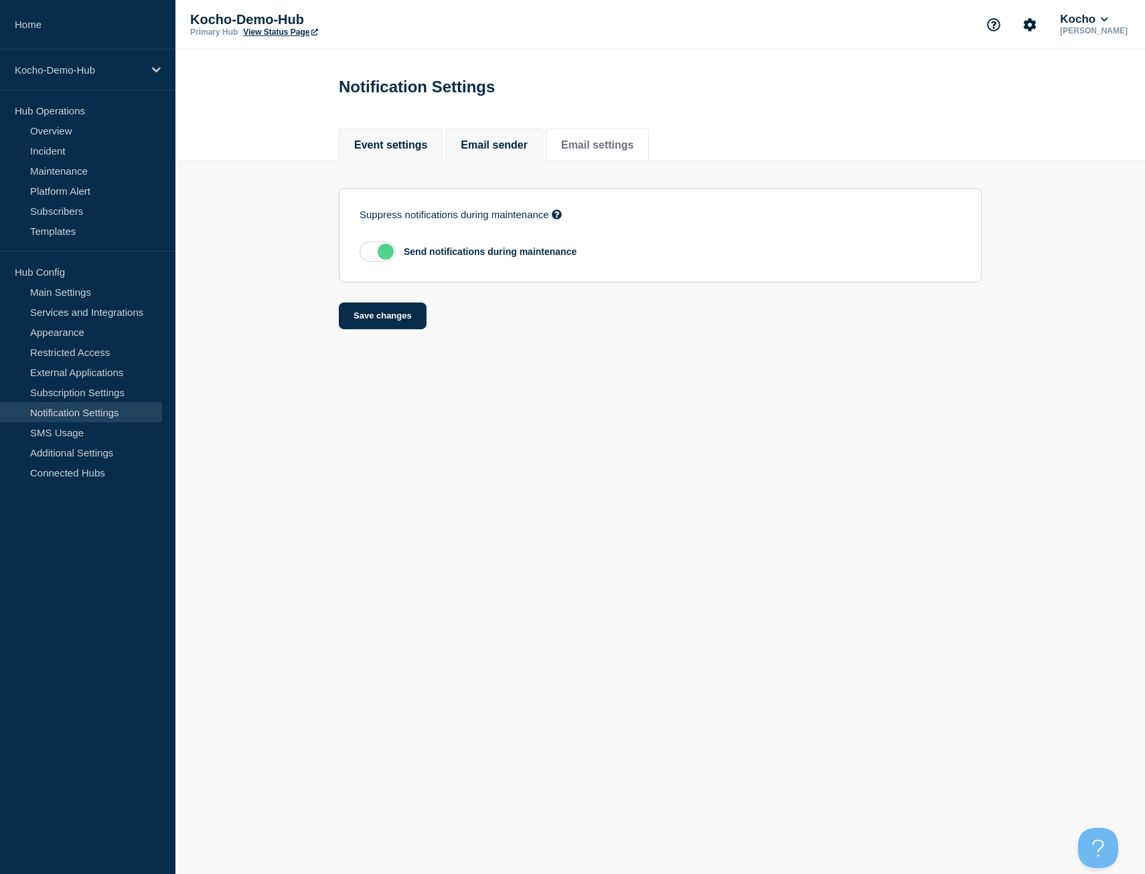
click at [495, 136] on li "Email sender" at bounding box center [494, 145] width 98 height 33
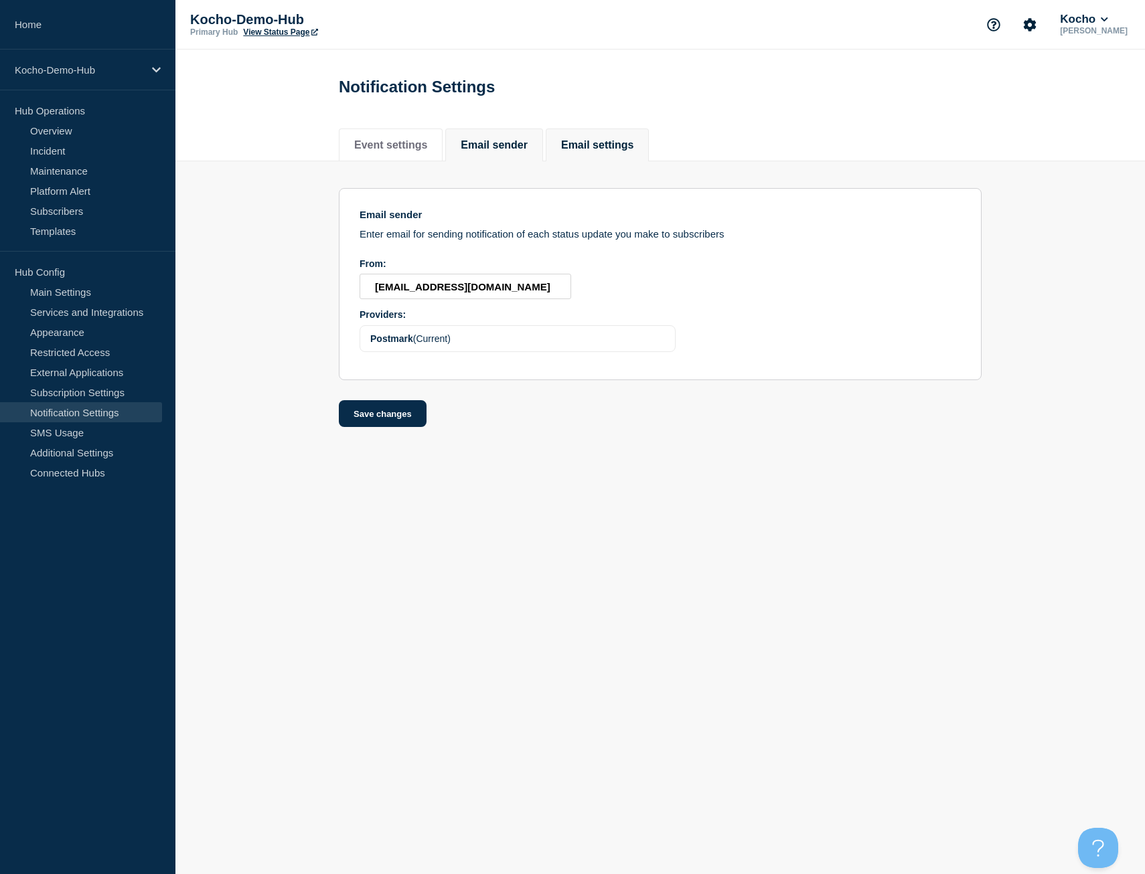
click at [602, 136] on li "Email settings" at bounding box center [597, 145] width 103 height 33
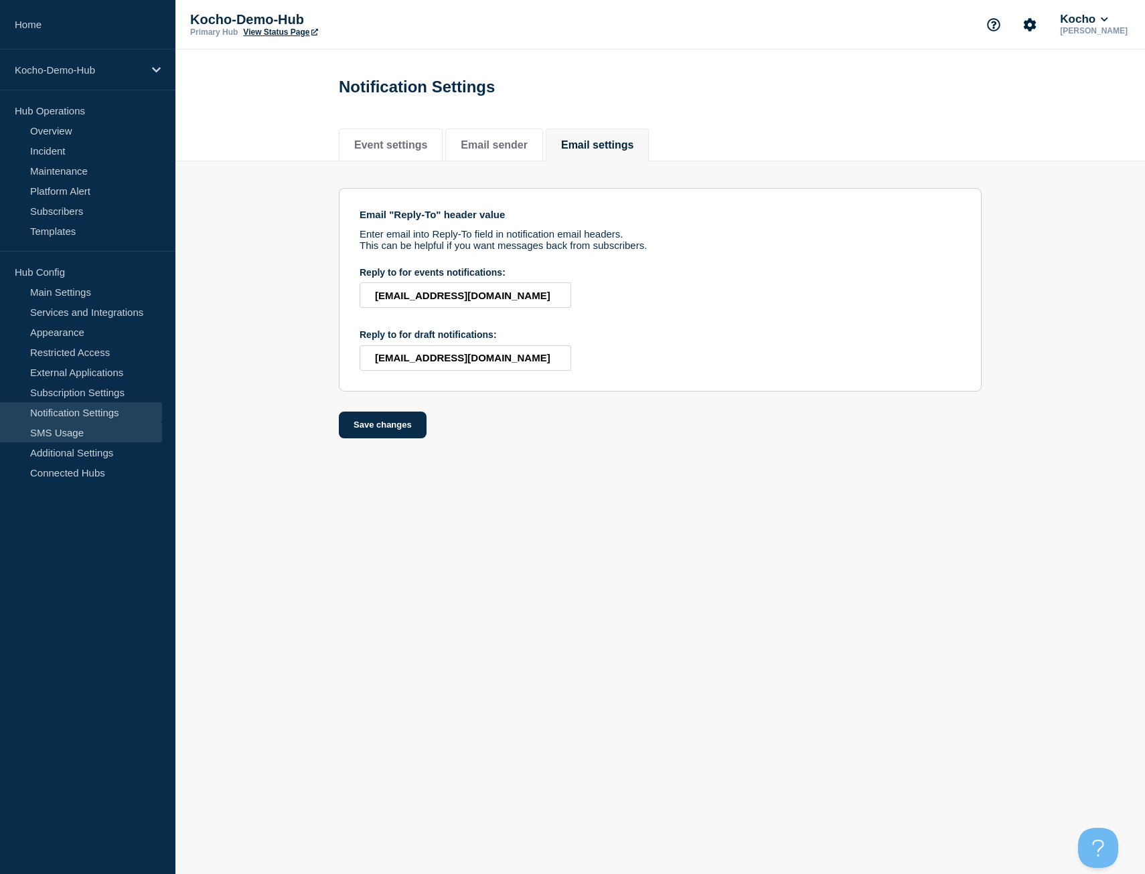
click at [104, 441] on link "SMS Usage" at bounding box center [81, 432] width 162 height 20
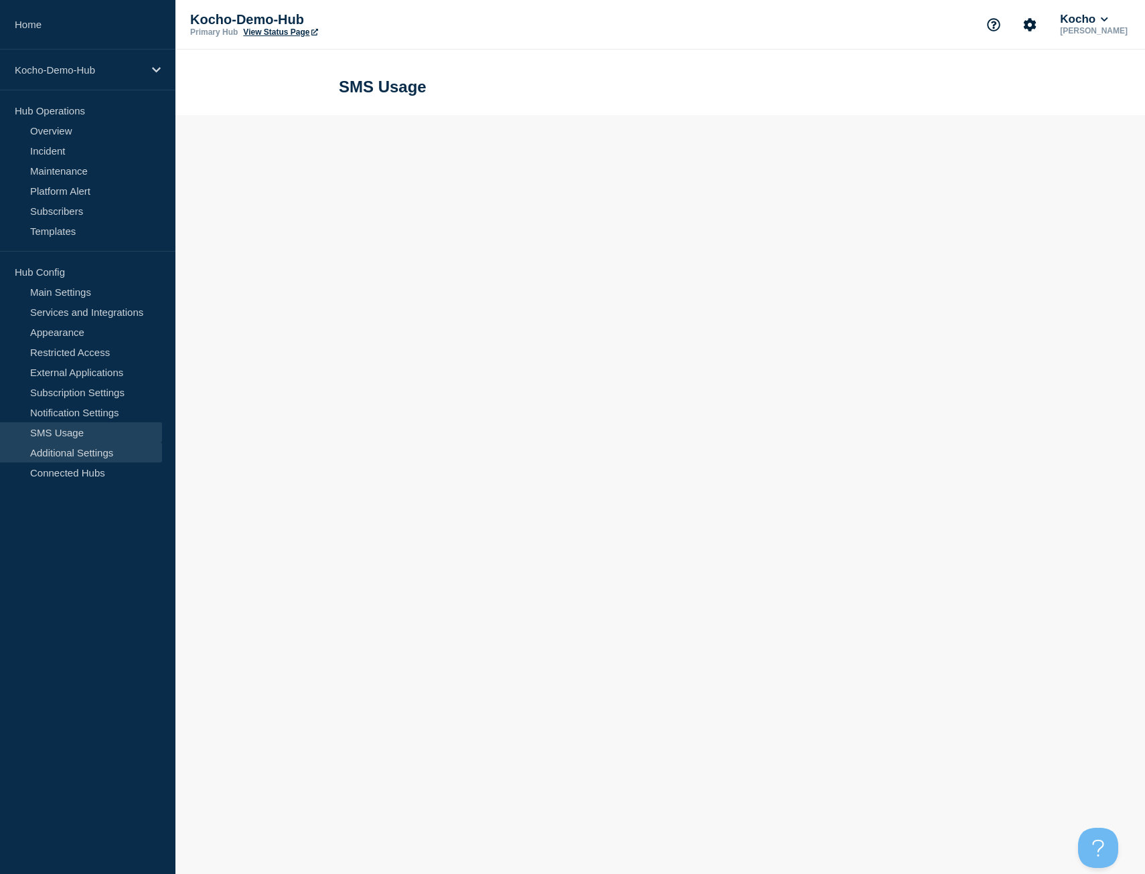
click at [110, 452] on link "Additional Settings" at bounding box center [81, 452] width 162 height 20
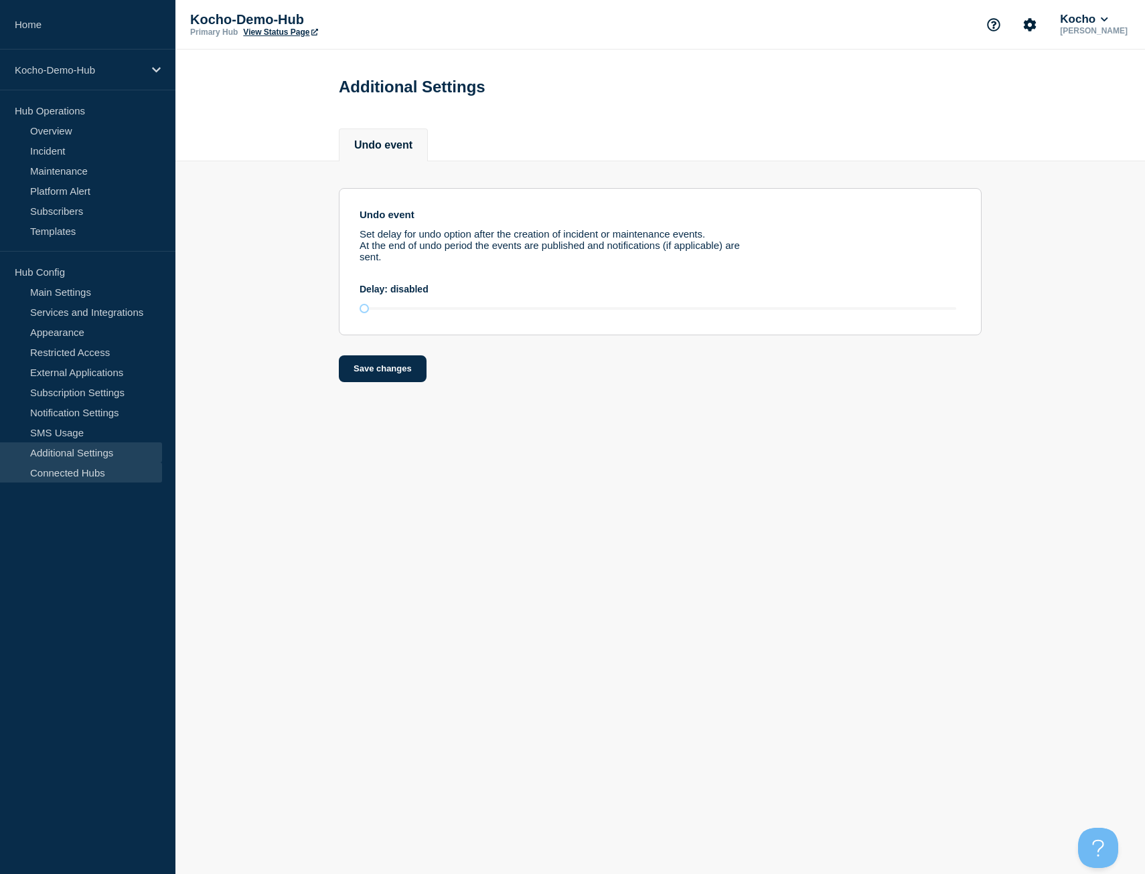
click at [111, 465] on link "Connected Hubs" at bounding box center [81, 473] width 162 height 20
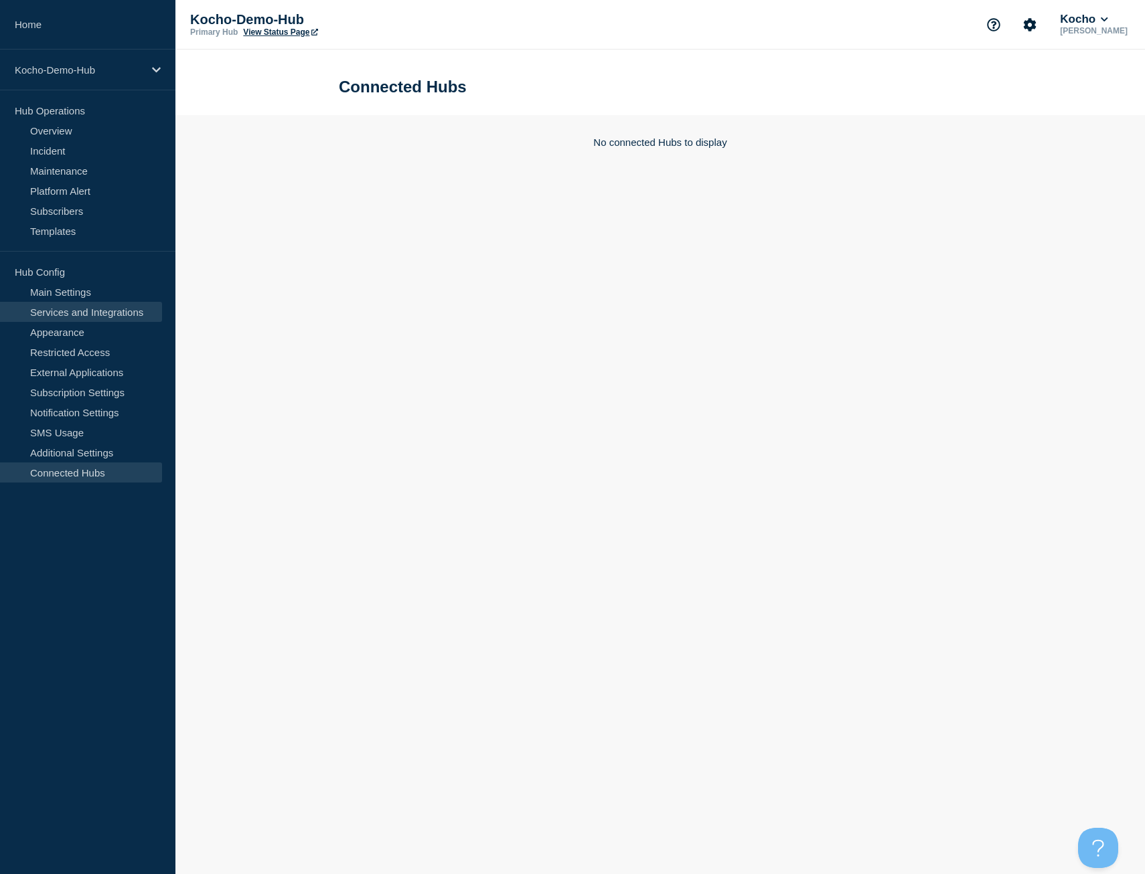
click at [99, 309] on link "Services and Integrations" at bounding box center [81, 312] width 162 height 20
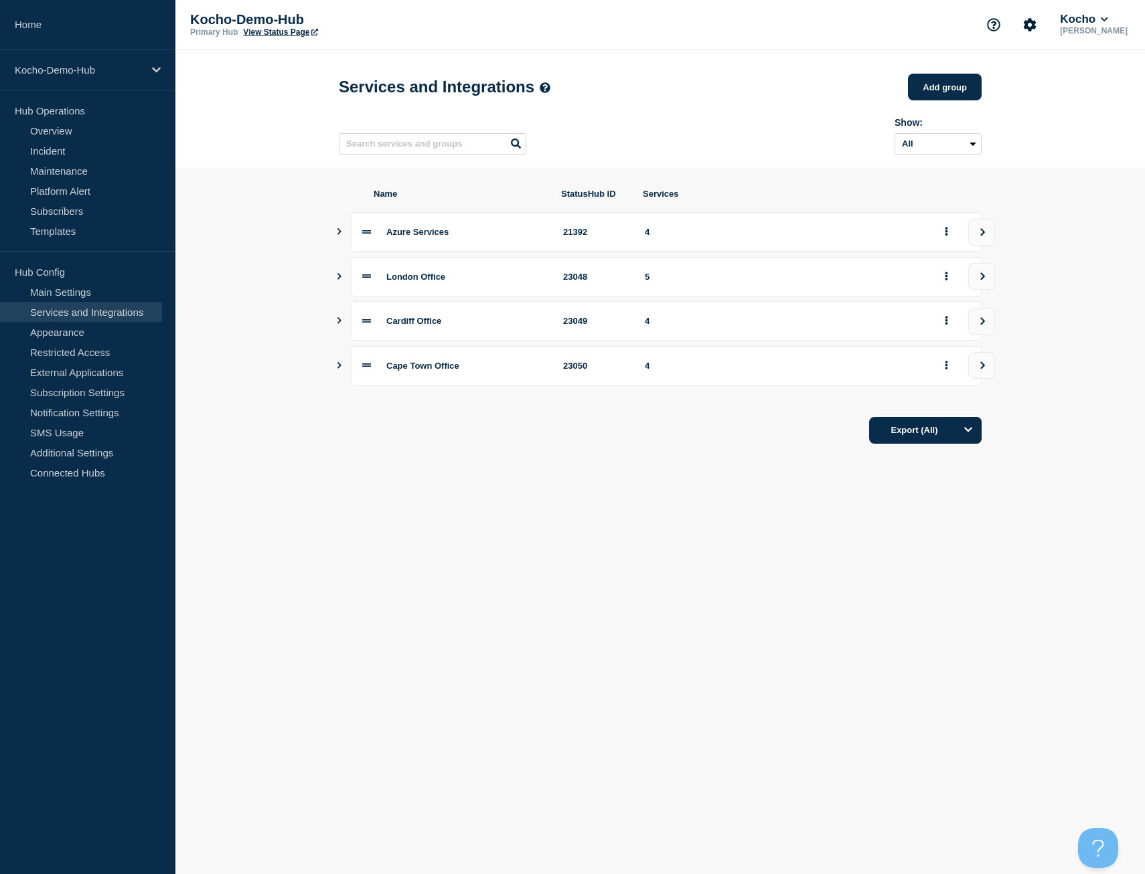
click at [343, 235] on icon "Show services" at bounding box center [339, 231] width 9 height 7
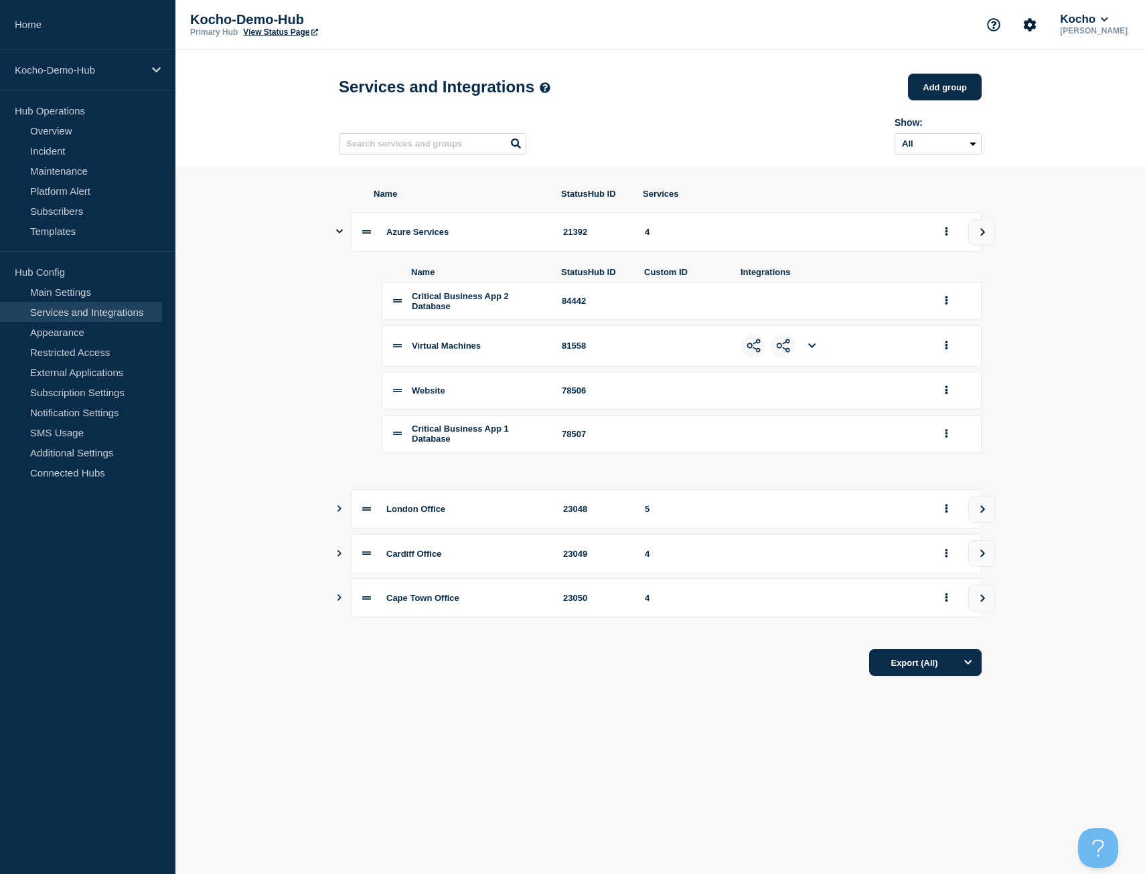
click at [406, 308] on li "Critical Business App 2 Database 84442" at bounding box center [682, 301] width 600 height 38
click at [811, 350] on icon at bounding box center [811, 345] width 7 height 9
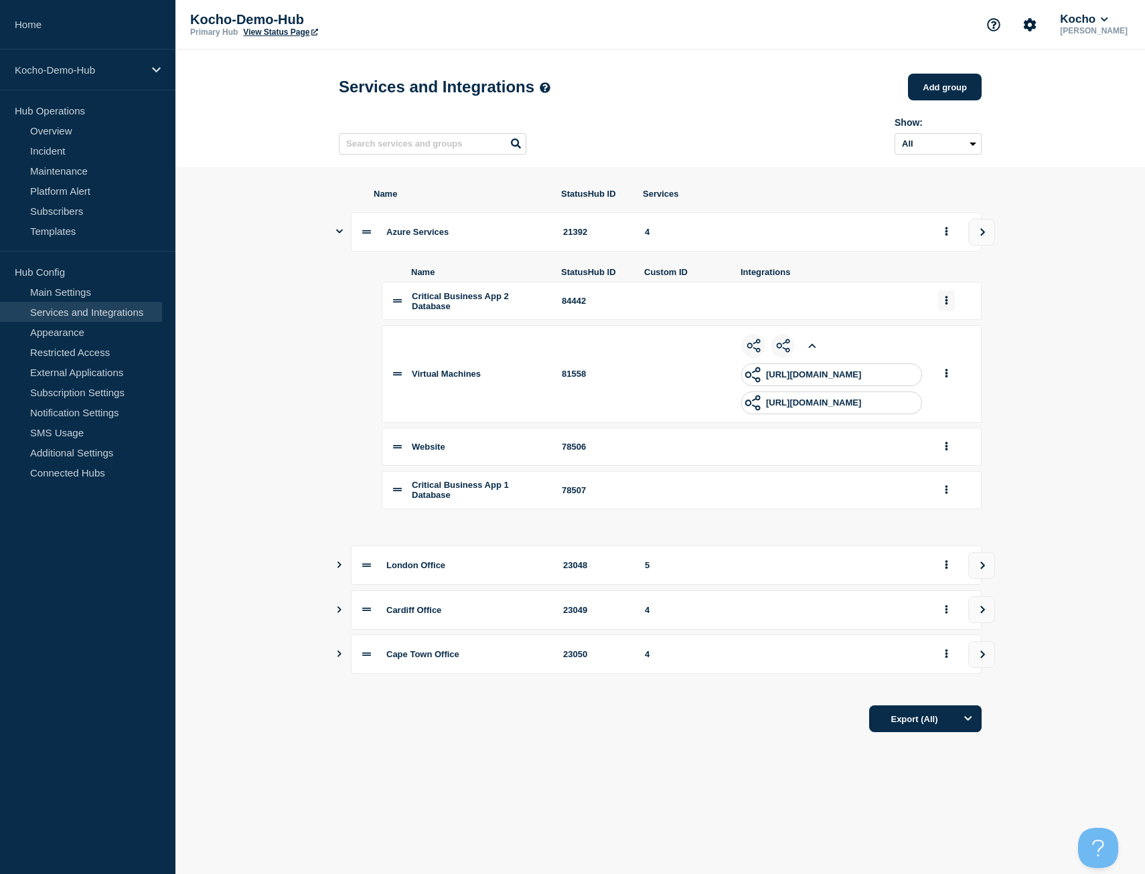
click at [938, 311] on button "group actions" at bounding box center [946, 300] width 17 height 21
click at [946, 327] on button "Edit" at bounding box center [953, 327] width 67 height 21
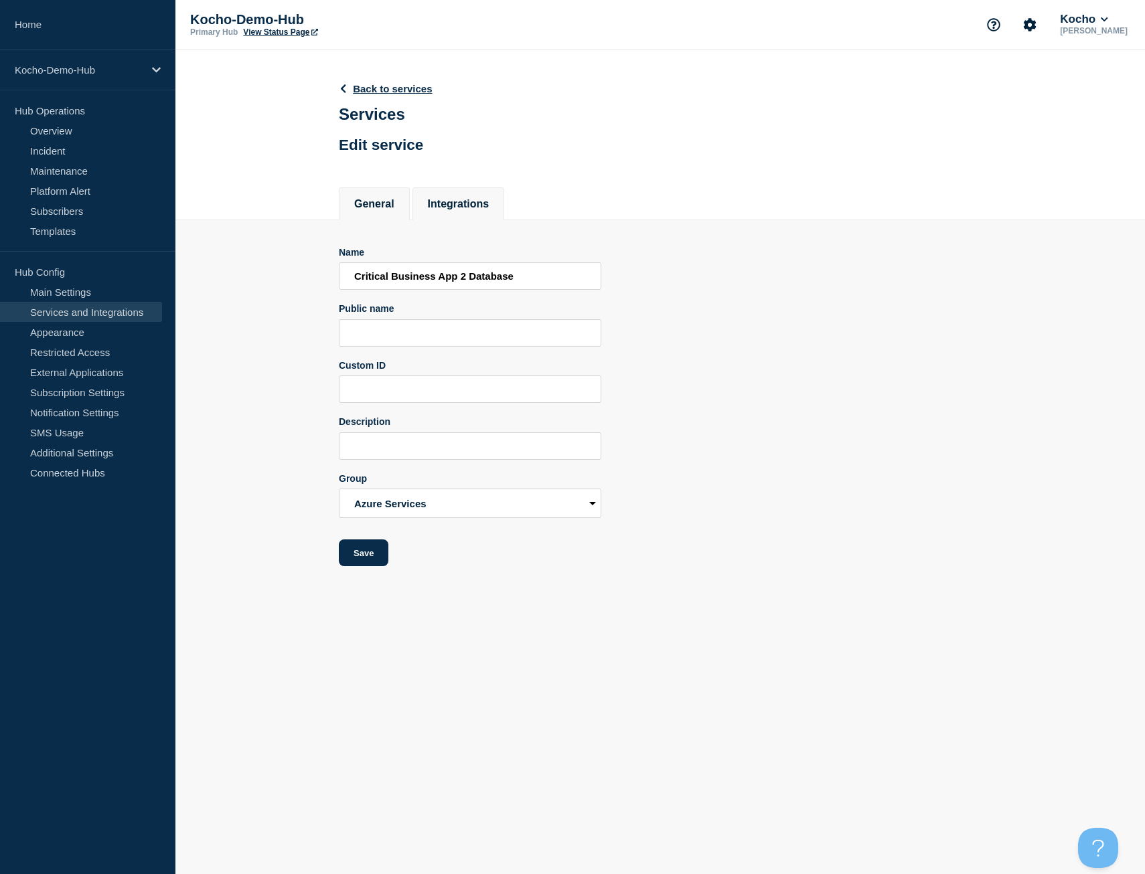
click at [467, 207] on button "Integrations" at bounding box center [459, 204] width 62 height 12
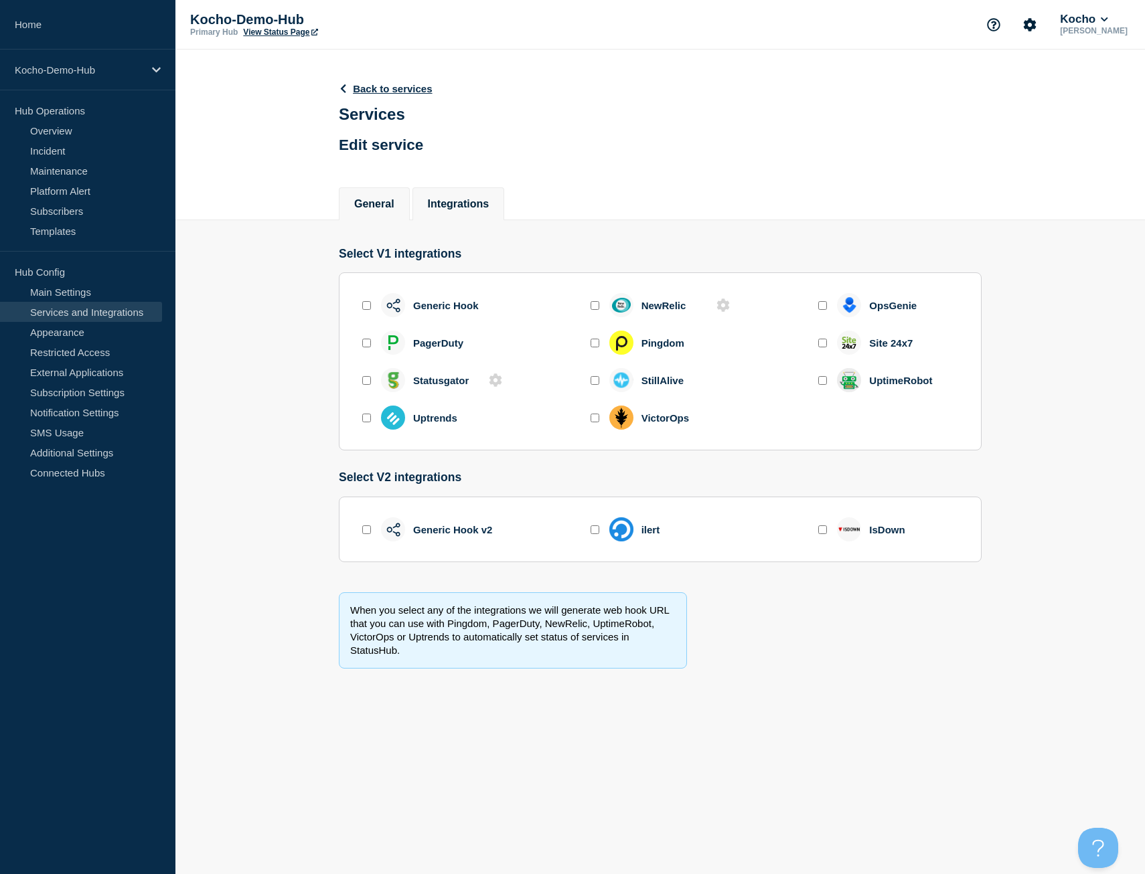
click at [400, 209] on li "General" at bounding box center [374, 203] width 71 height 33
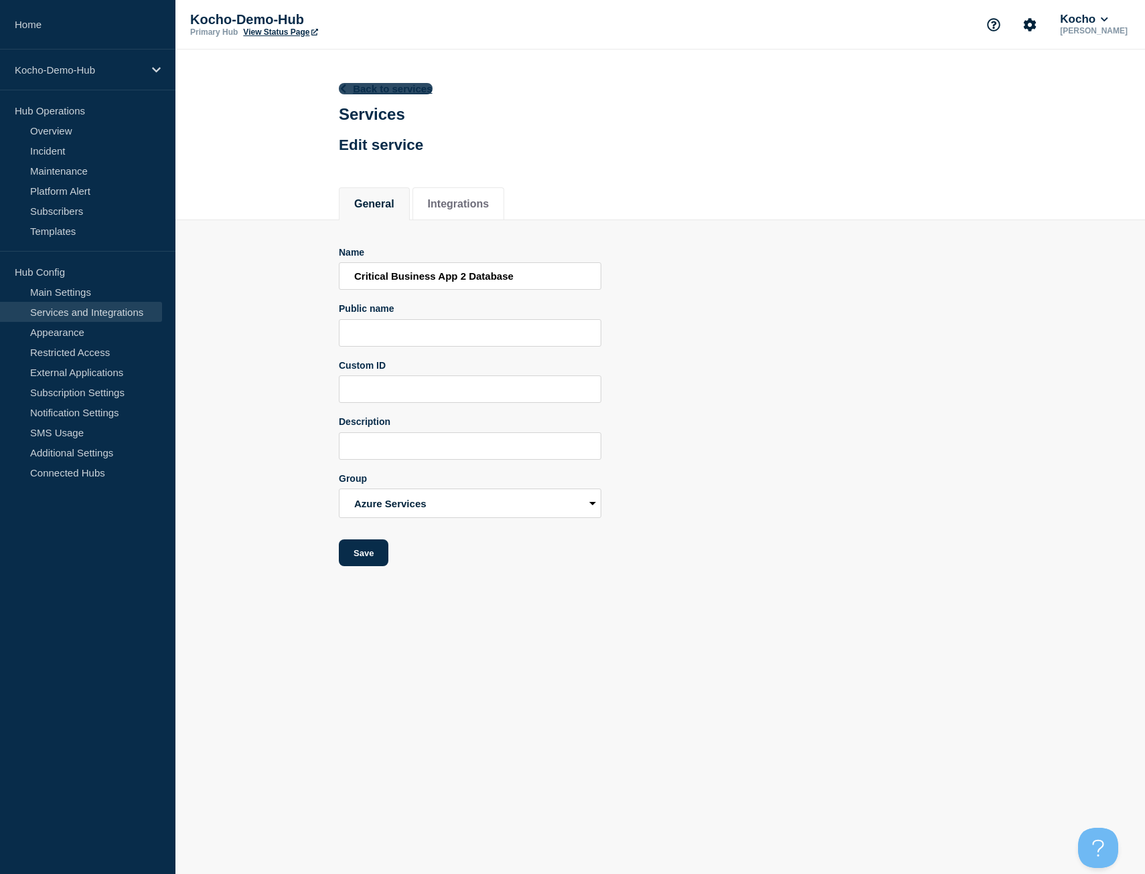
click at [388, 85] on link "Back to services" at bounding box center [386, 88] width 94 height 11
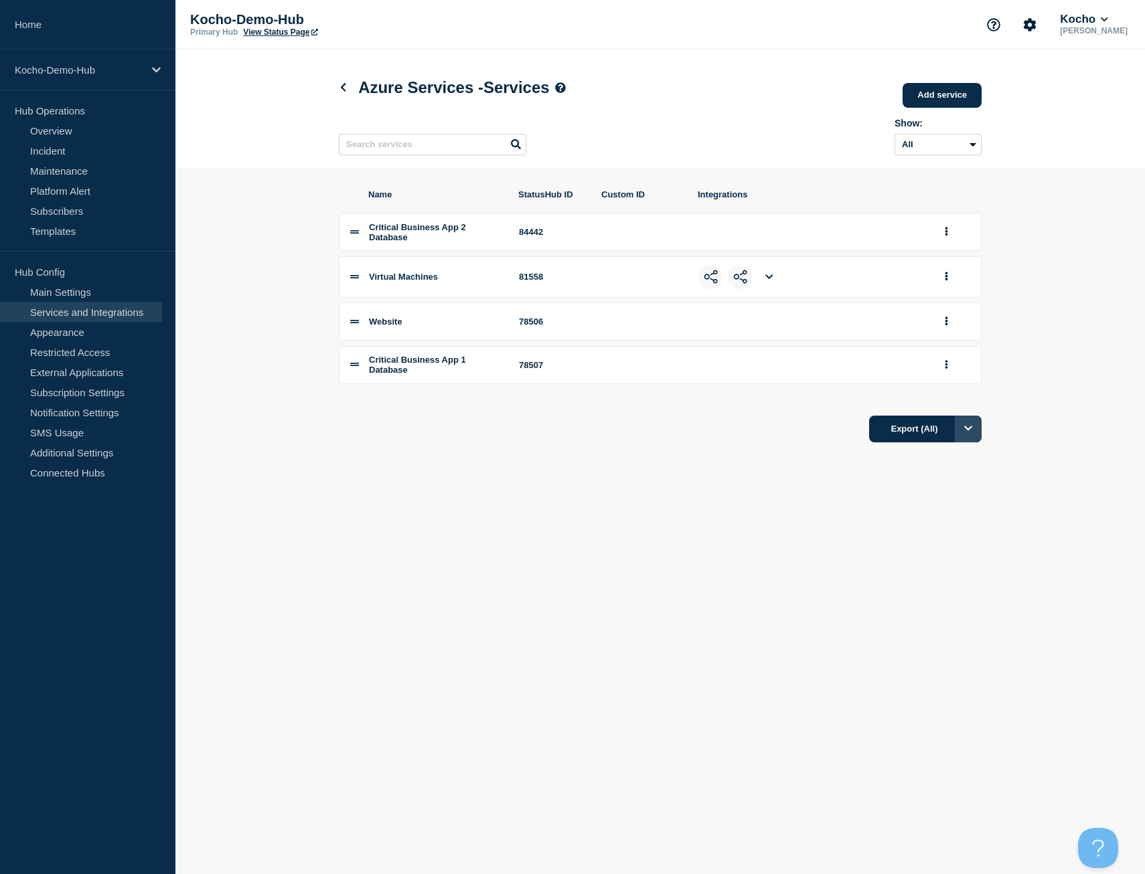
click at [958, 432] on button "Options" at bounding box center [967, 429] width 27 height 27
click at [1018, 408] on section "Name StatusHub ID Custom ID Integrations Critical Business App 2 Database 84442…" at bounding box center [659, 316] width 969 height 296
click at [951, 94] on link "Add service" at bounding box center [941, 95] width 79 height 25
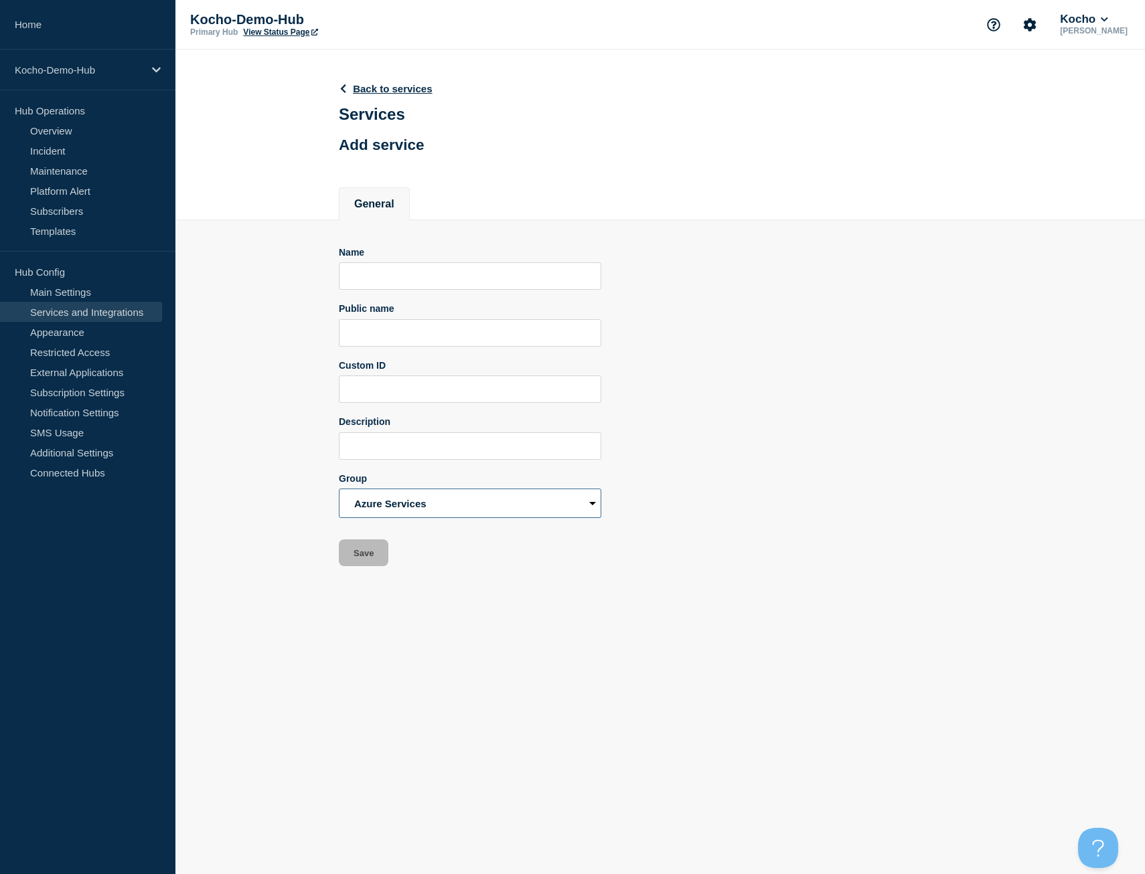
click at [480, 509] on select "Azure Services London Office Cardiff Office Cape Town Office" at bounding box center [470, 503] width 262 height 29
click at [698, 470] on div "Name Public name Custom ID Description Group Azure Services London Office Cardi…" at bounding box center [660, 407] width 643 height 320
click at [412, 282] on input "Name" at bounding box center [470, 275] width 262 height 27
type input "Test Group"
click at [398, 507] on select "Azure Services London Office Cardiff Office Cape Town Office" at bounding box center [470, 503] width 262 height 29
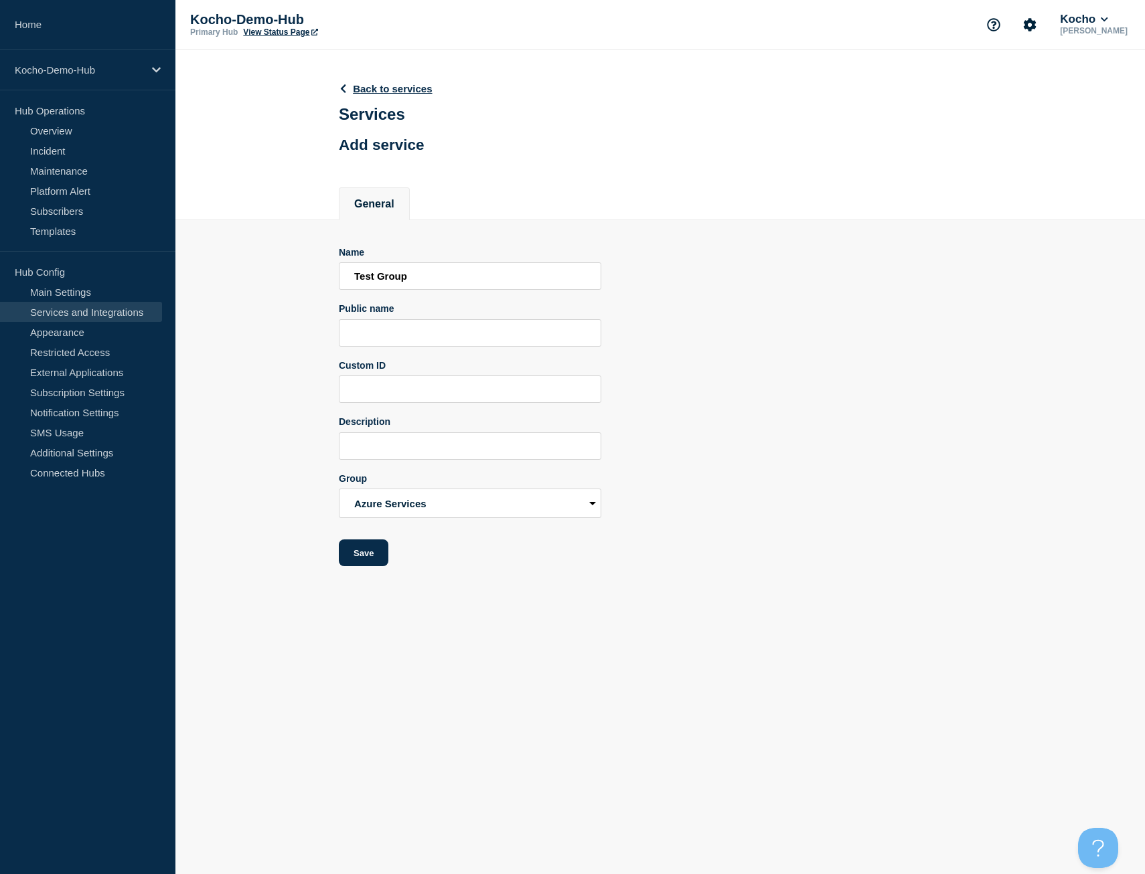
click at [724, 437] on div "Name Test Group Public name Custom ID Description Group Azure Services London O…" at bounding box center [660, 407] width 643 height 320
click at [393, 90] on link "Back to services" at bounding box center [386, 88] width 94 height 11
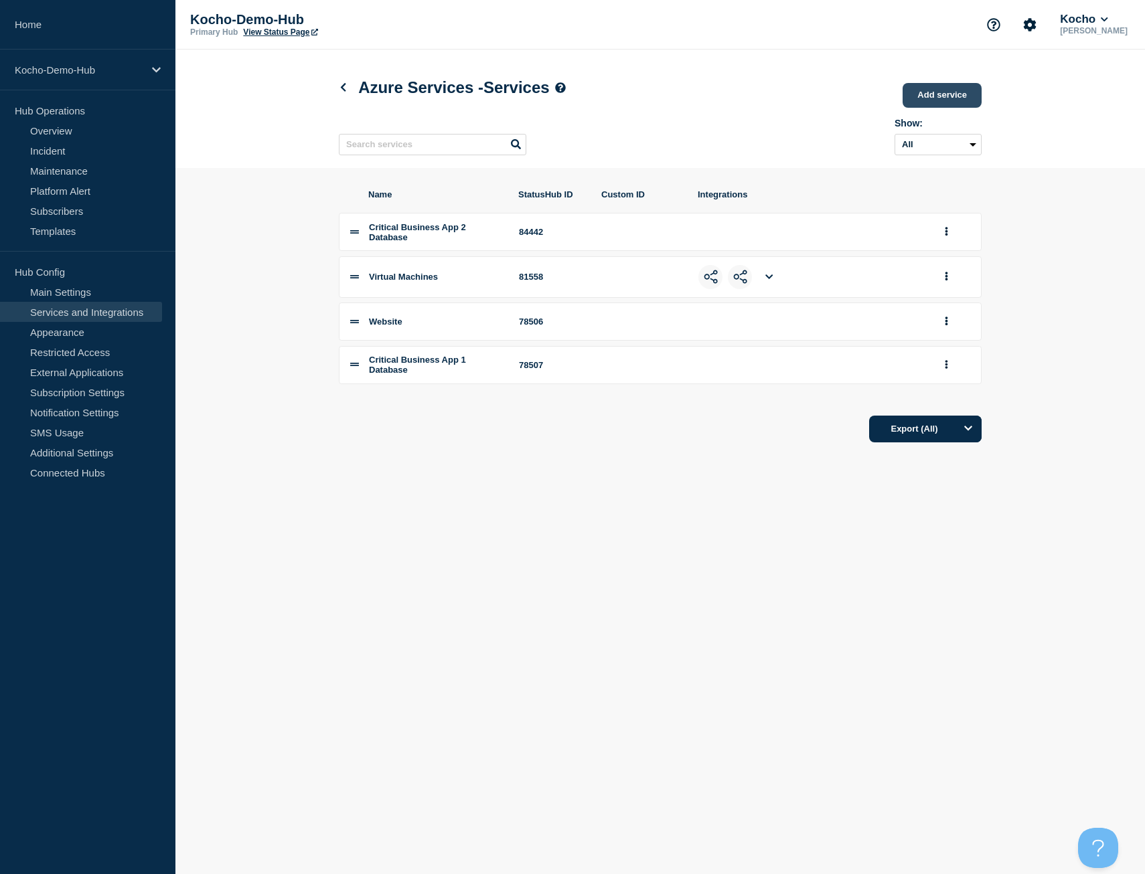
click at [950, 93] on link "Add service" at bounding box center [941, 95] width 79 height 25
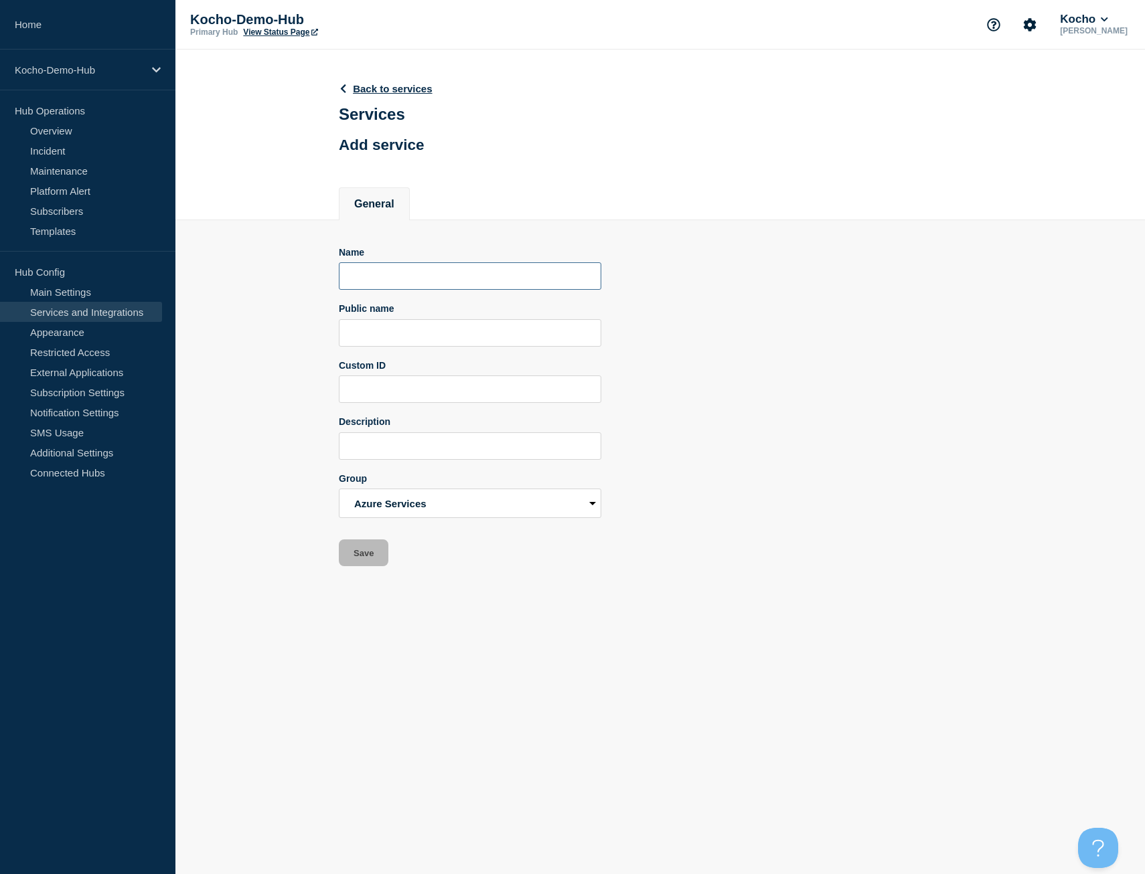
click at [443, 275] on input "Name" at bounding box center [470, 275] width 262 height 27
drag, startPoint x: 446, startPoint y: 278, endPoint x: 315, endPoint y: 279, distance: 131.2
click at [315, 279] on section "Name TEst Group Public name Custom ID Description Group Azure Services London O…" at bounding box center [659, 393] width 969 height 347
type input "Test Group"
click at [372, 557] on button "Save" at bounding box center [364, 552] width 50 height 27
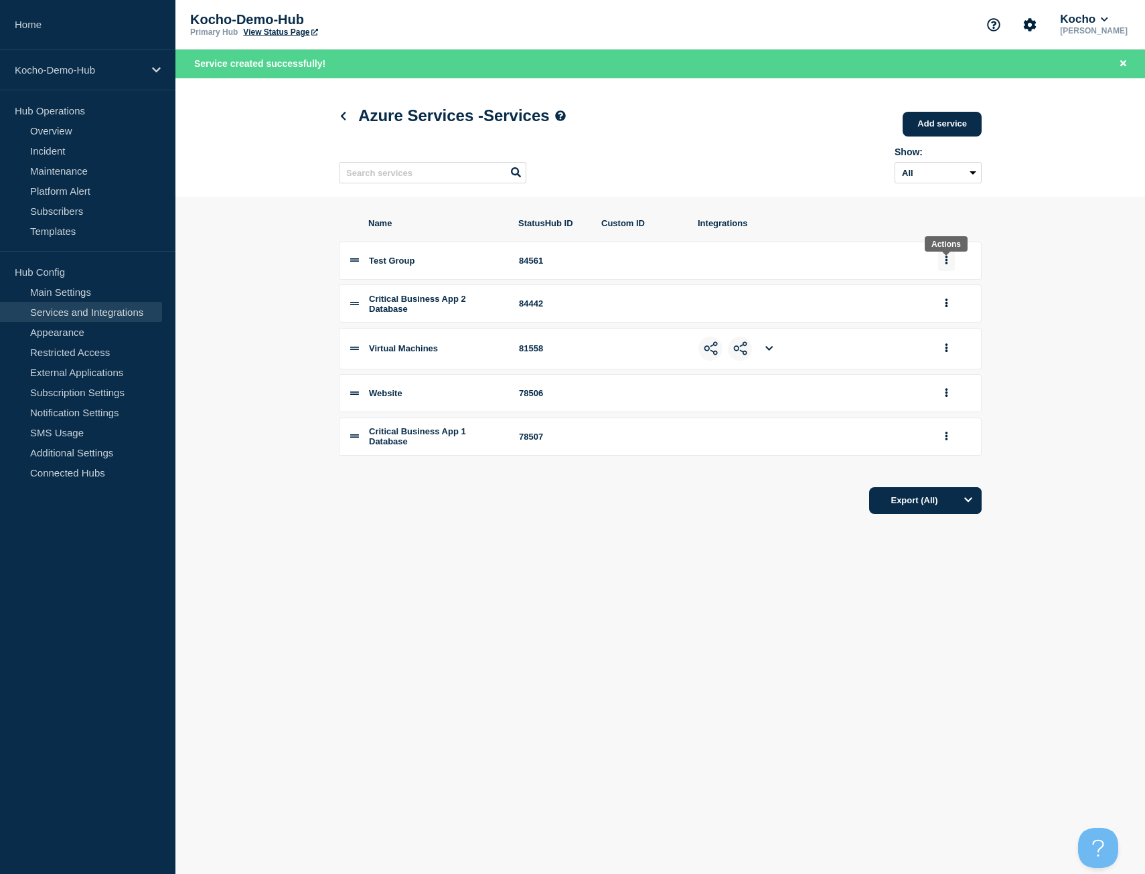
click at [948, 267] on button "group actions" at bounding box center [946, 260] width 17 height 21
click at [648, 279] on li "Test Group 84561 Edit Delete Move to Top Bottom" at bounding box center [660, 261] width 643 height 38
click at [364, 316] on li "Test Group 84561" at bounding box center [660, 303] width 643 height 38
click at [960, 133] on link "Add service" at bounding box center [941, 124] width 79 height 25
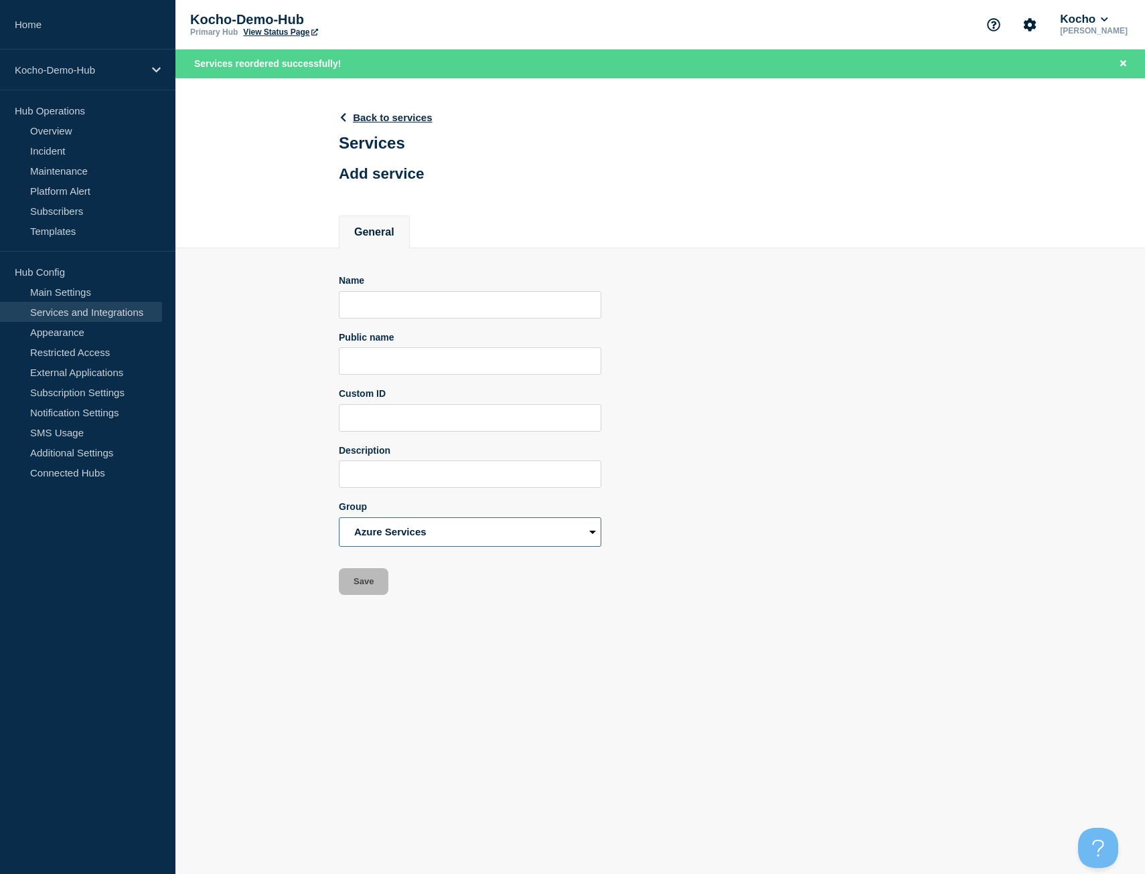
click at [550, 547] on select "Azure Services London Office Cardiff Office Cape Town Office" at bounding box center [470, 531] width 262 height 29
select select "23048"
click at [339, 520] on select "Azure Services London Office Cardiff Office Cape Town Office" at bounding box center [470, 531] width 262 height 29
click at [397, 310] on input "Name" at bounding box center [470, 304] width 262 height 27
type input "Test London Group"
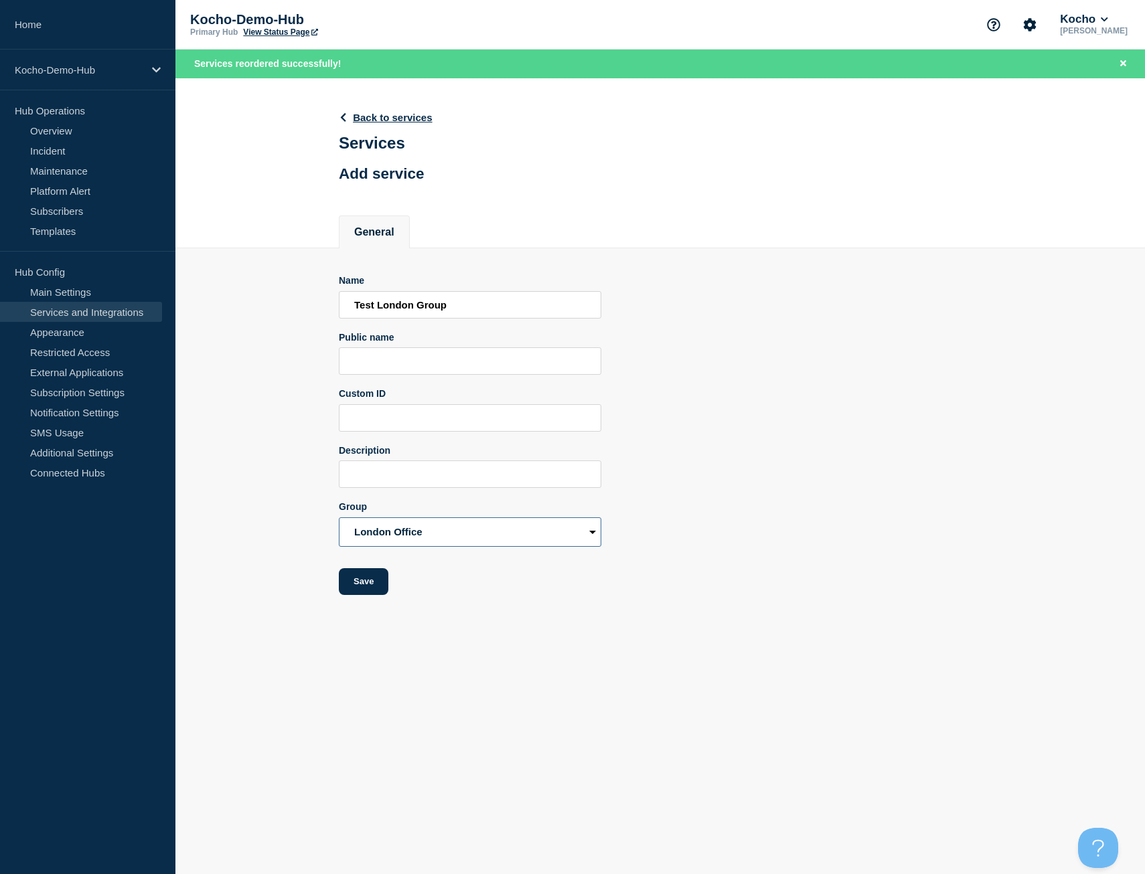
click at [426, 524] on select "Azure Services London Office Cardiff Office Cape Town Office" at bounding box center [470, 531] width 262 height 29
click at [430, 529] on select "Azure Services London Office Cardiff Office Cape Town Office" at bounding box center [470, 531] width 262 height 29
click at [381, 586] on button "Save" at bounding box center [364, 581] width 50 height 27
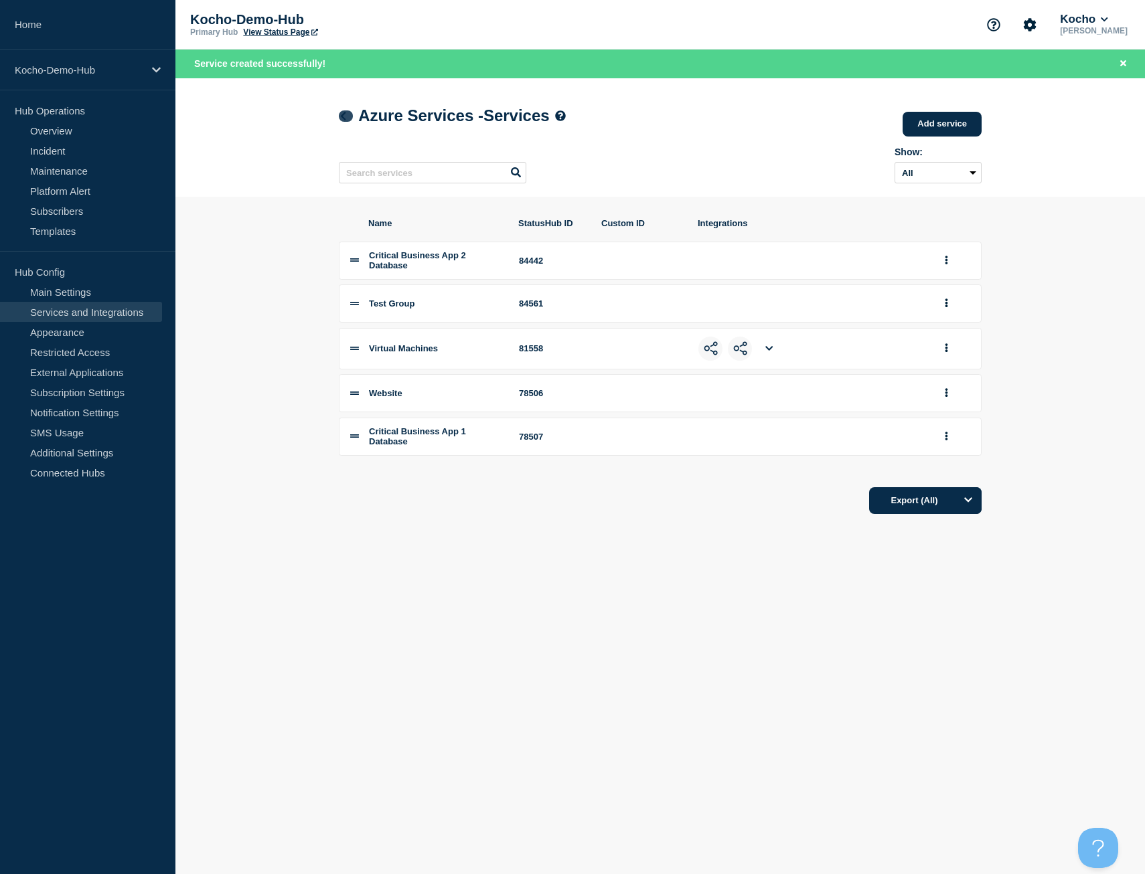
click at [342, 114] on icon at bounding box center [343, 116] width 10 height 9
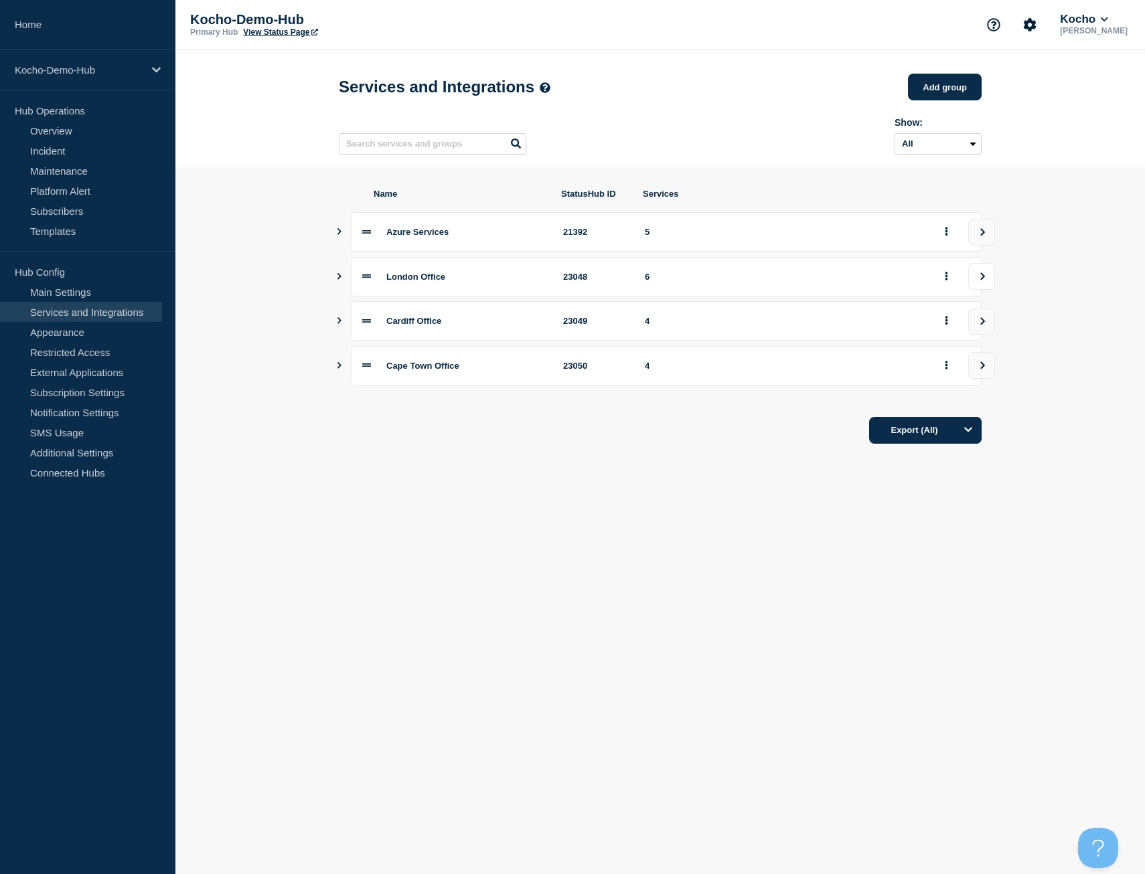
click at [974, 286] on button "view group" at bounding box center [981, 276] width 27 height 27
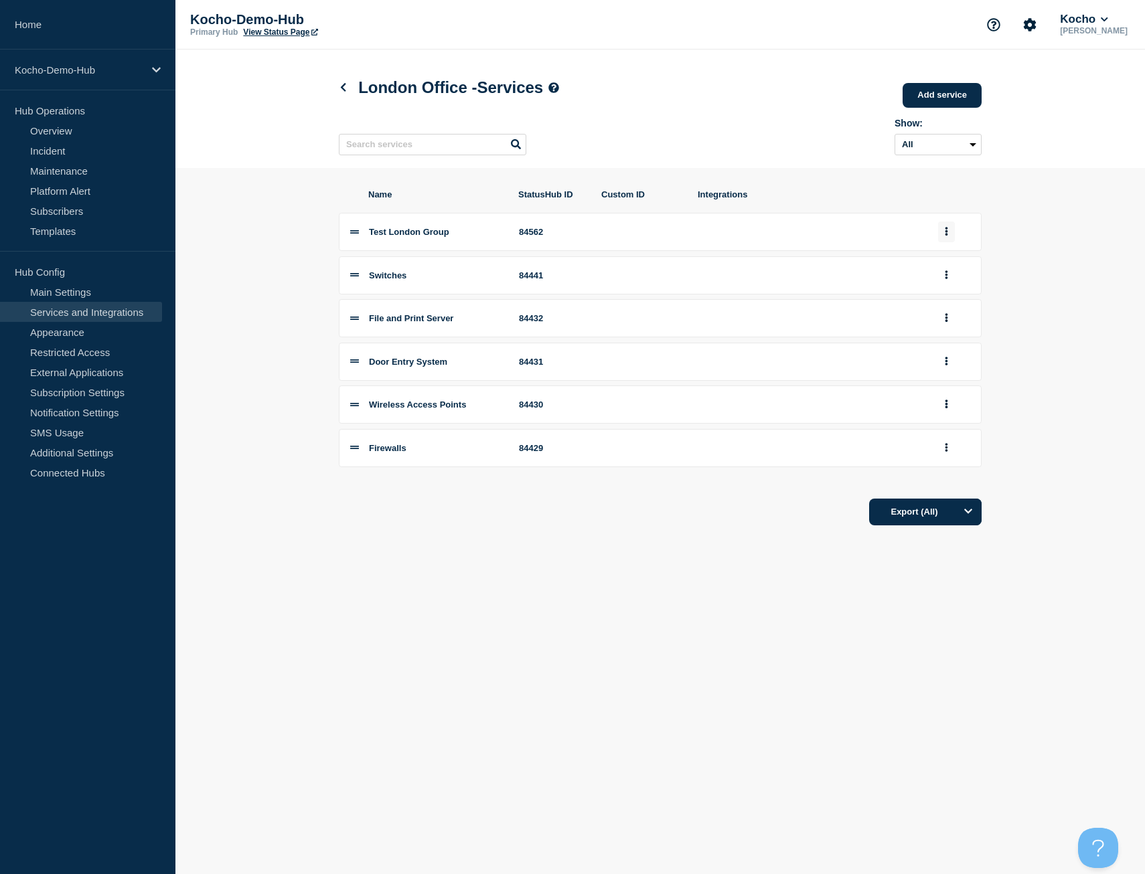
click at [944, 236] on button "group actions" at bounding box center [946, 232] width 17 height 21
click at [958, 284] on button "Delete" at bounding box center [953, 276] width 67 height 21
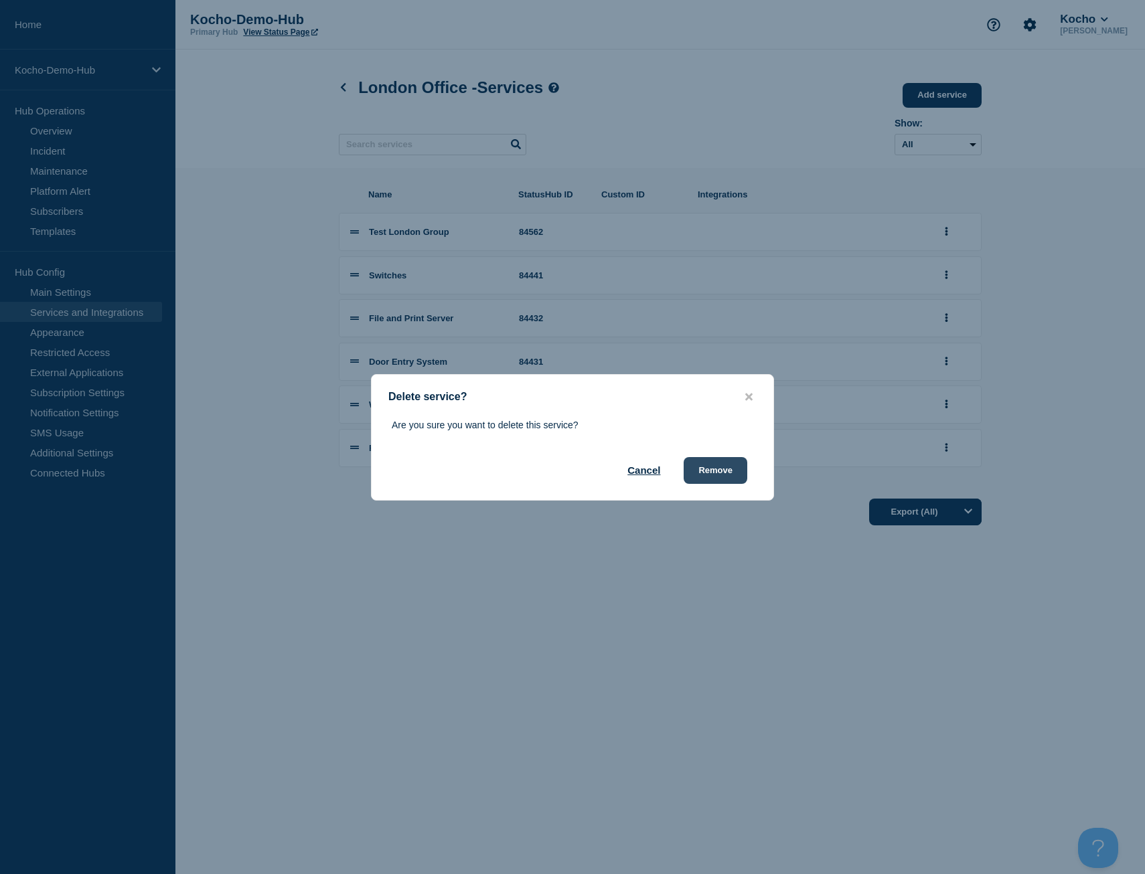
click at [724, 464] on button "Remove" at bounding box center [715, 470] width 64 height 27
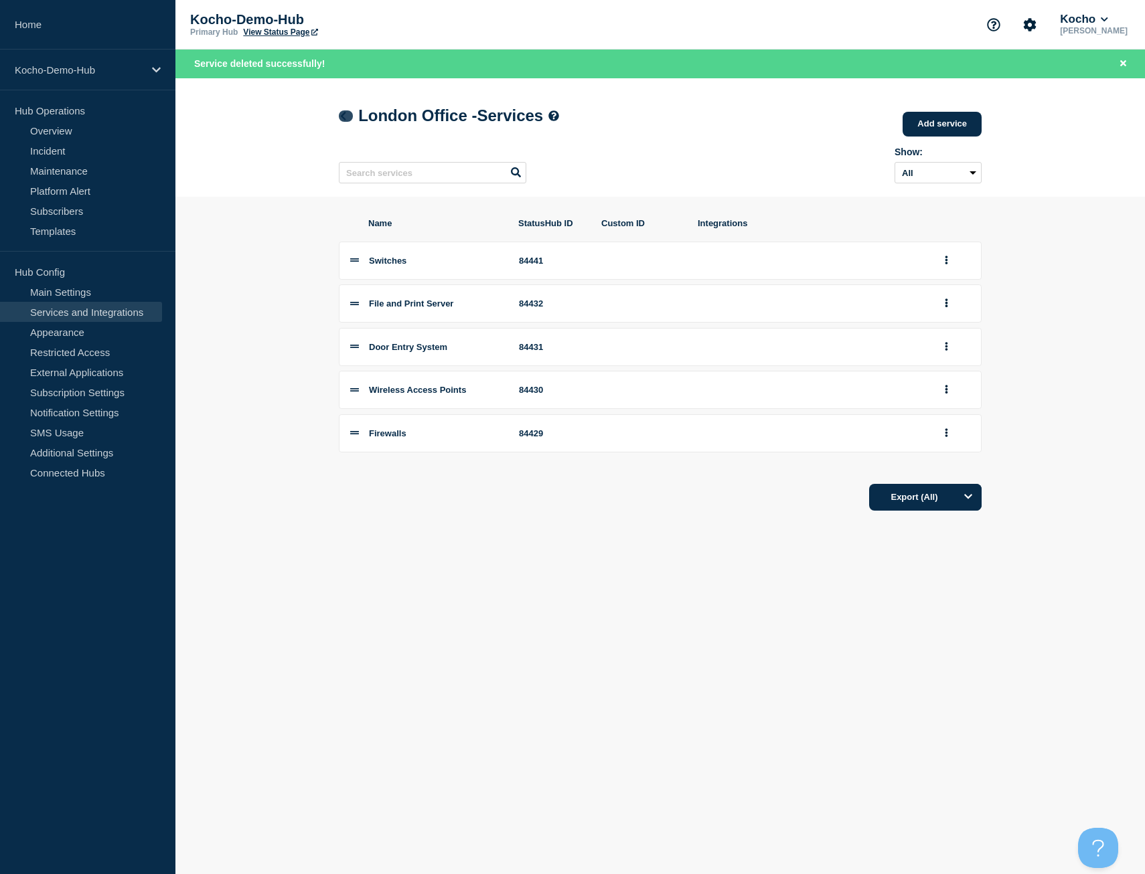
click at [348, 117] on icon at bounding box center [343, 116] width 10 height 9
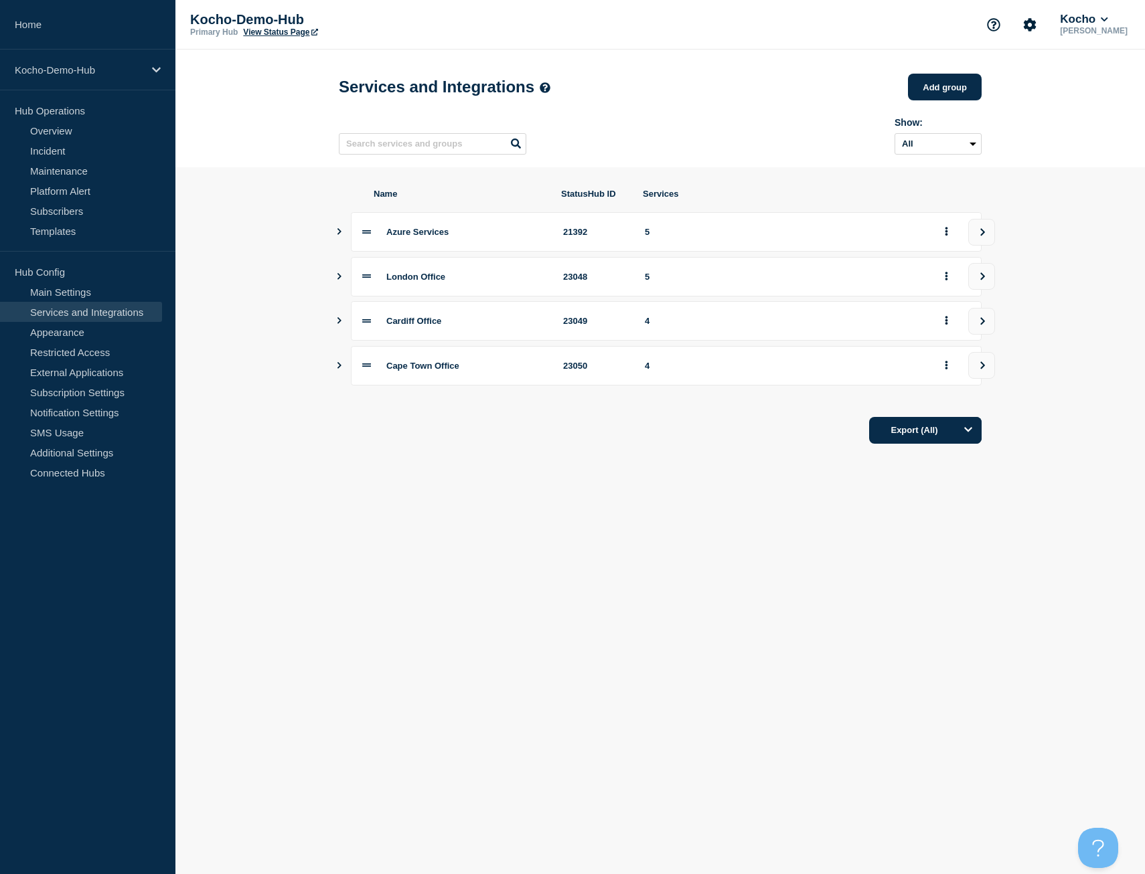
click at [340, 286] on button "Show services" at bounding box center [339, 276] width 7 height 39
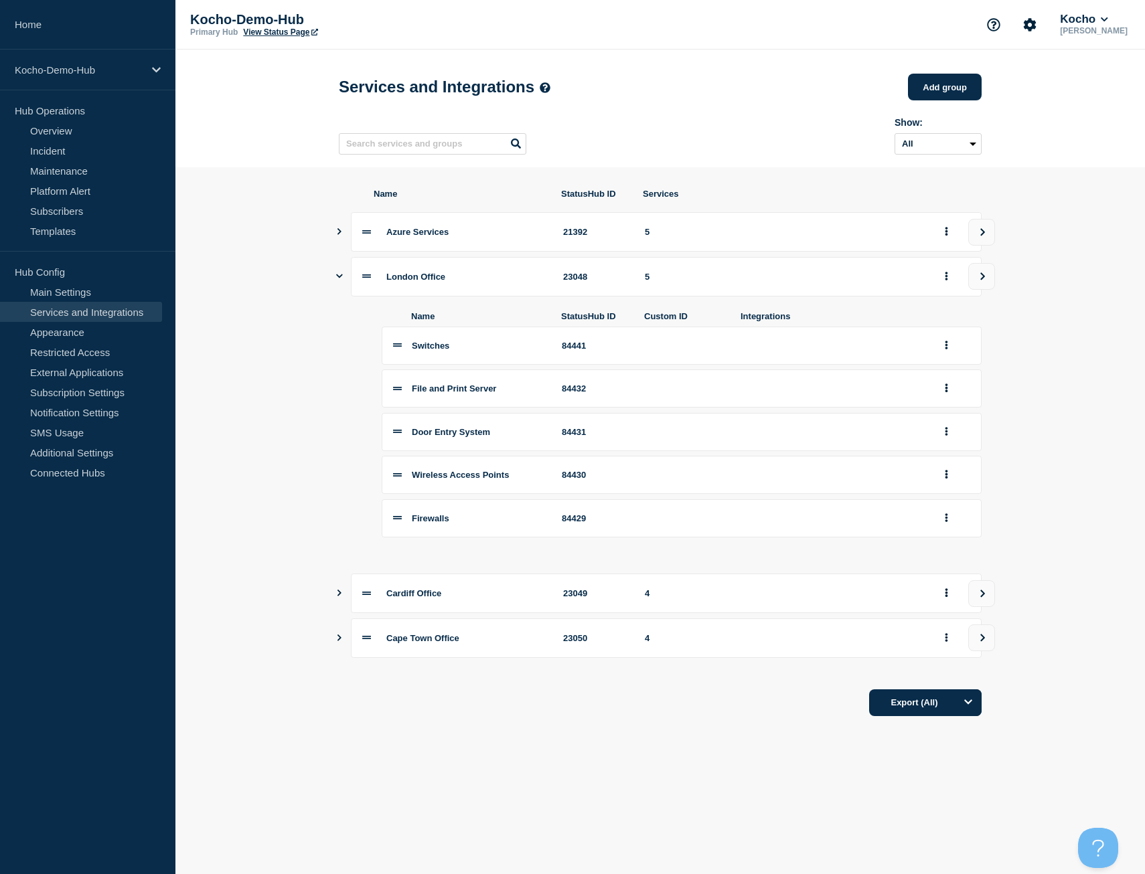
click at [340, 278] on icon "Show services" at bounding box center [339, 276] width 7 height 4
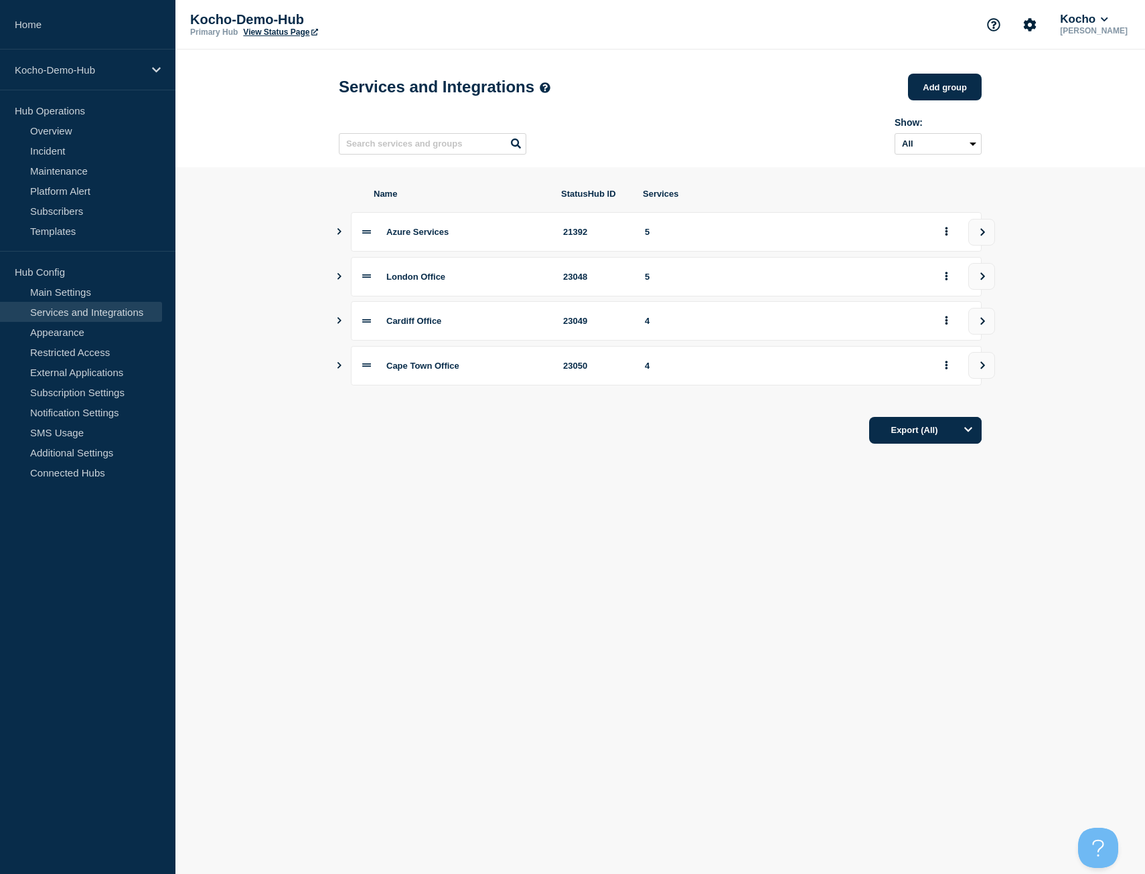
click at [340, 280] on icon "Show services" at bounding box center [339, 276] width 4 height 7
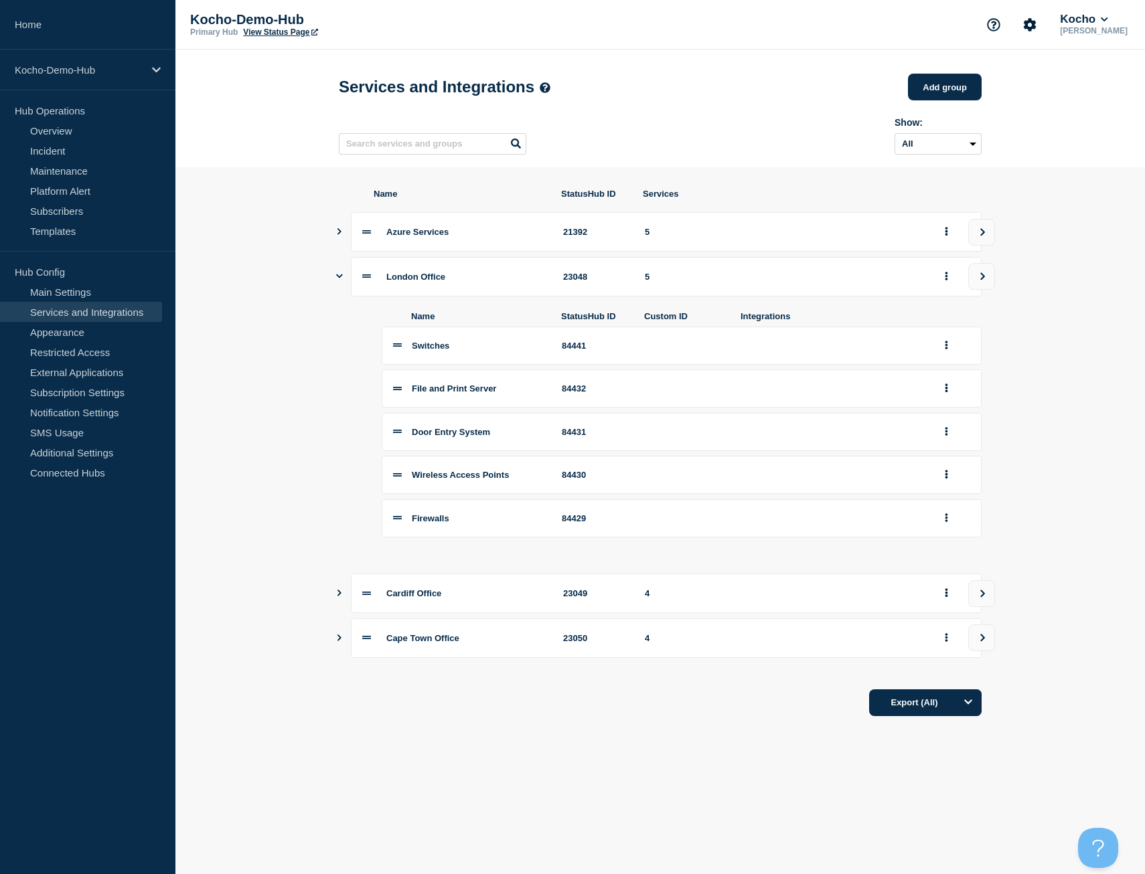
click at [341, 280] on icon "Show services" at bounding box center [339, 276] width 7 height 9
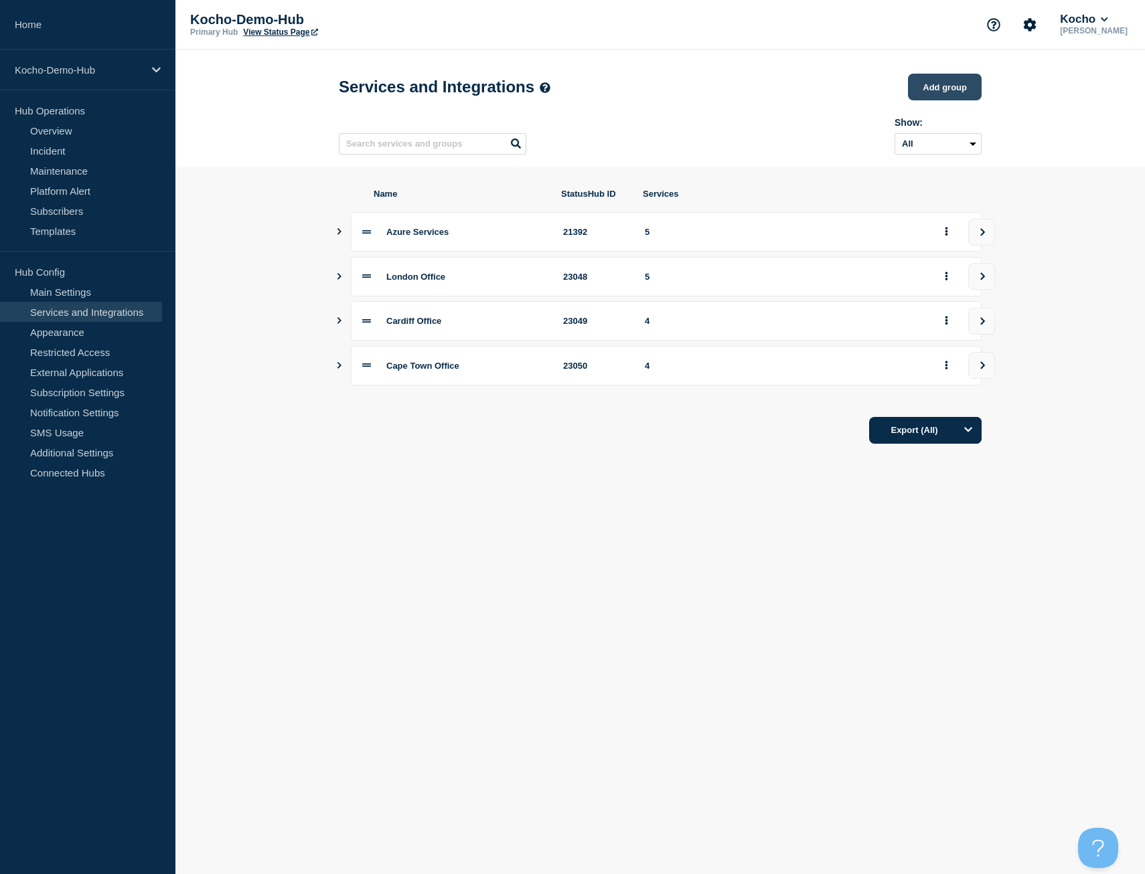
click at [938, 92] on button "Add group" at bounding box center [945, 87] width 74 height 27
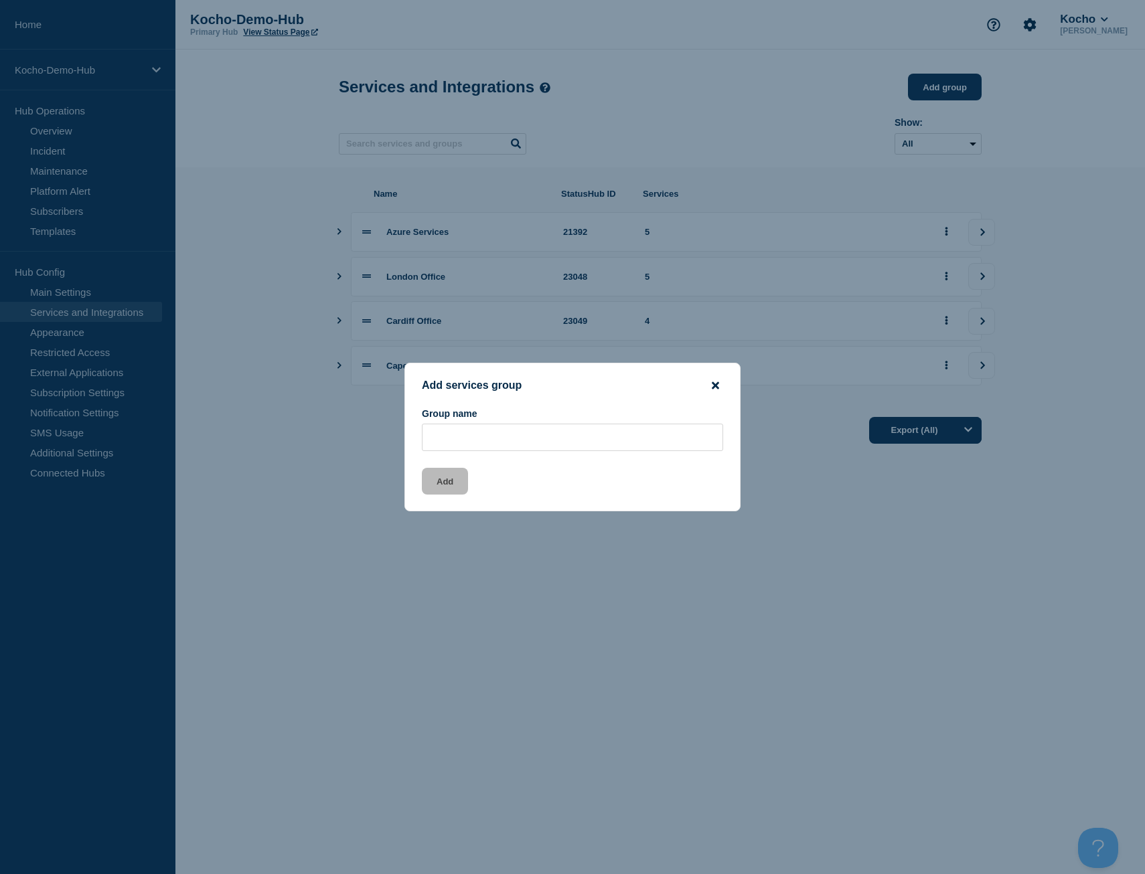
click at [714, 388] on icon "close button" at bounding box center [715, 385] width 7 height 11
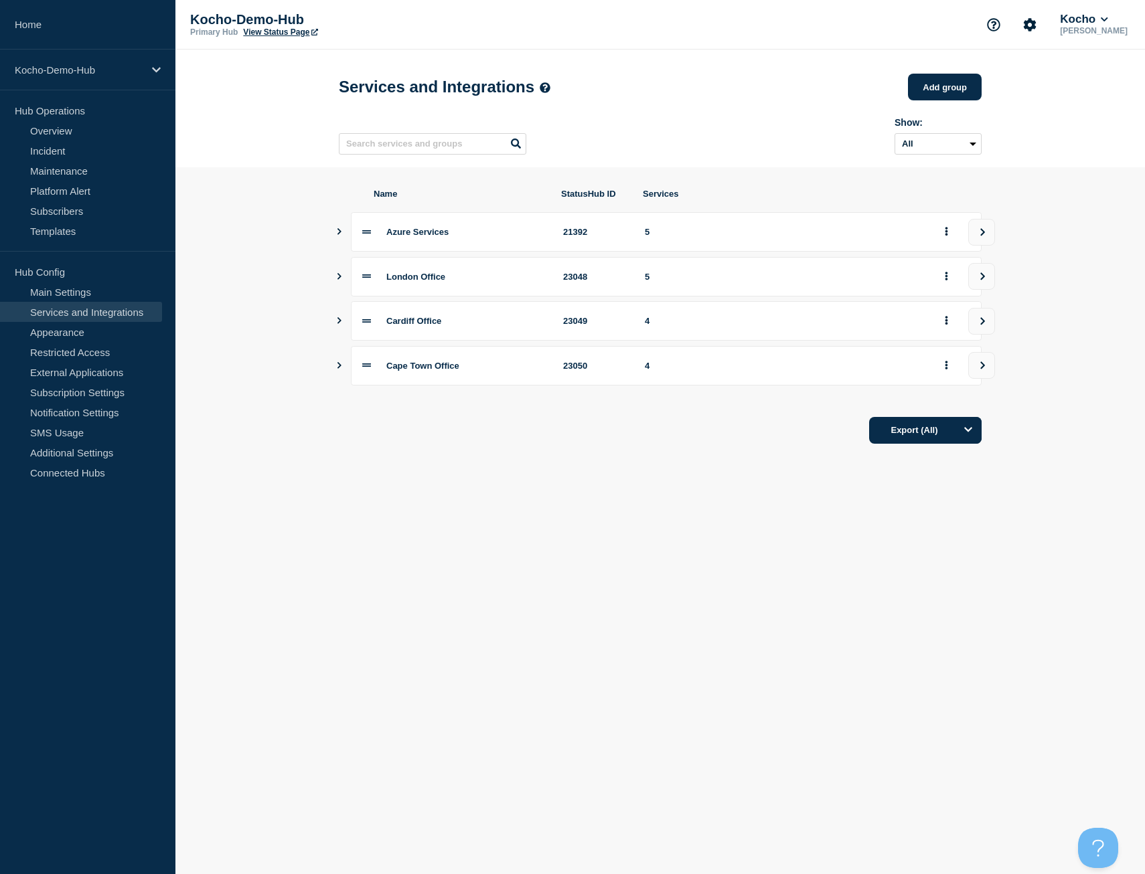
click at [342, 235] on icon "Show services" at bounding box center [339, 231] width 9 height 7
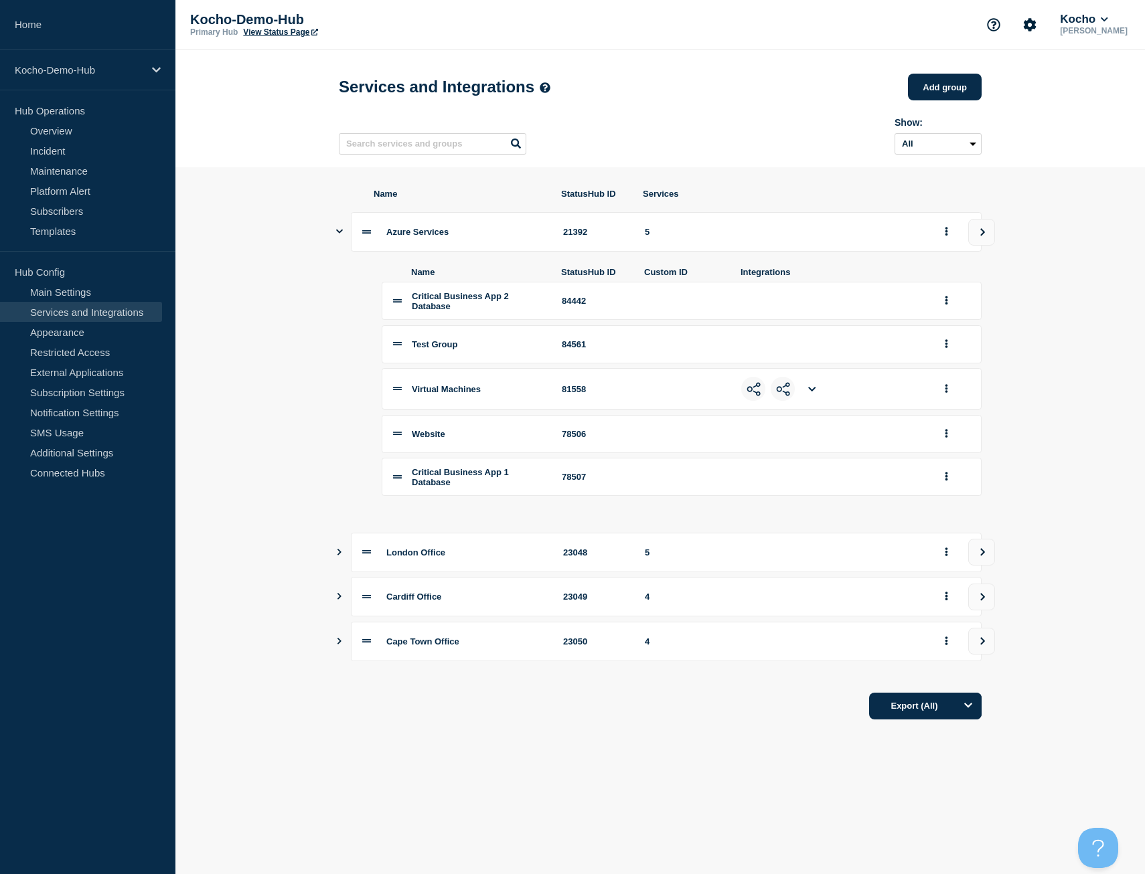
click at [342, 235] on icon "Show services" at bounding box center [339, 231] width 7 height 9
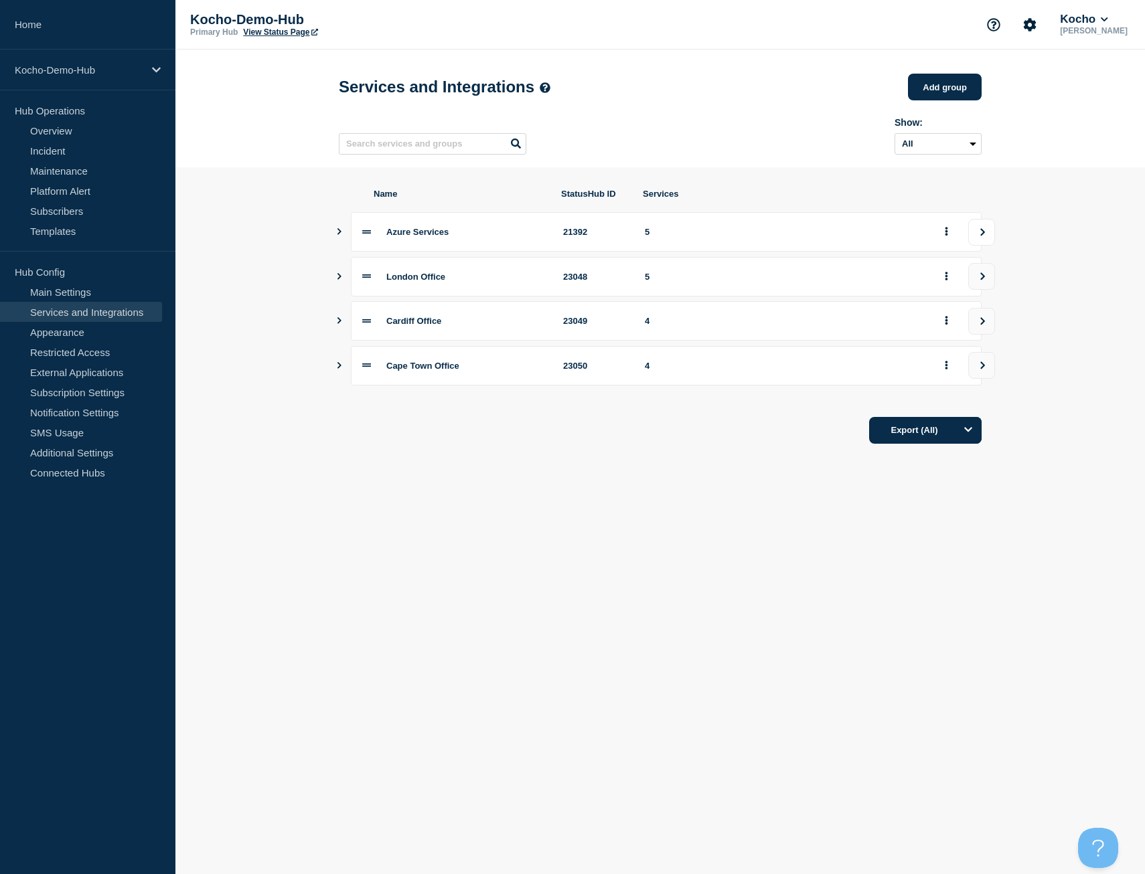
click at [971, 238] on button "view group" at bounding box center [981, 232] width 27 height 27
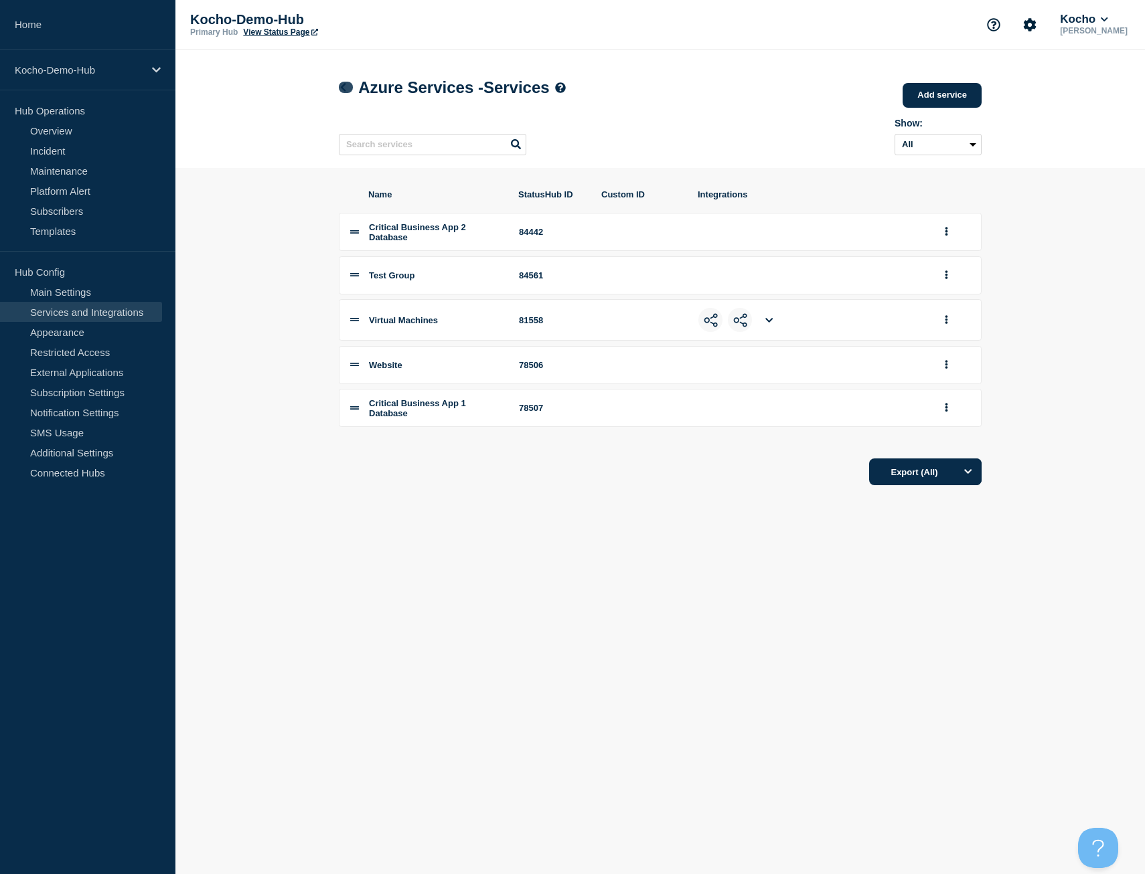
click at [347, 88] on icon at bounding box center [343, 87] width 10 height 9
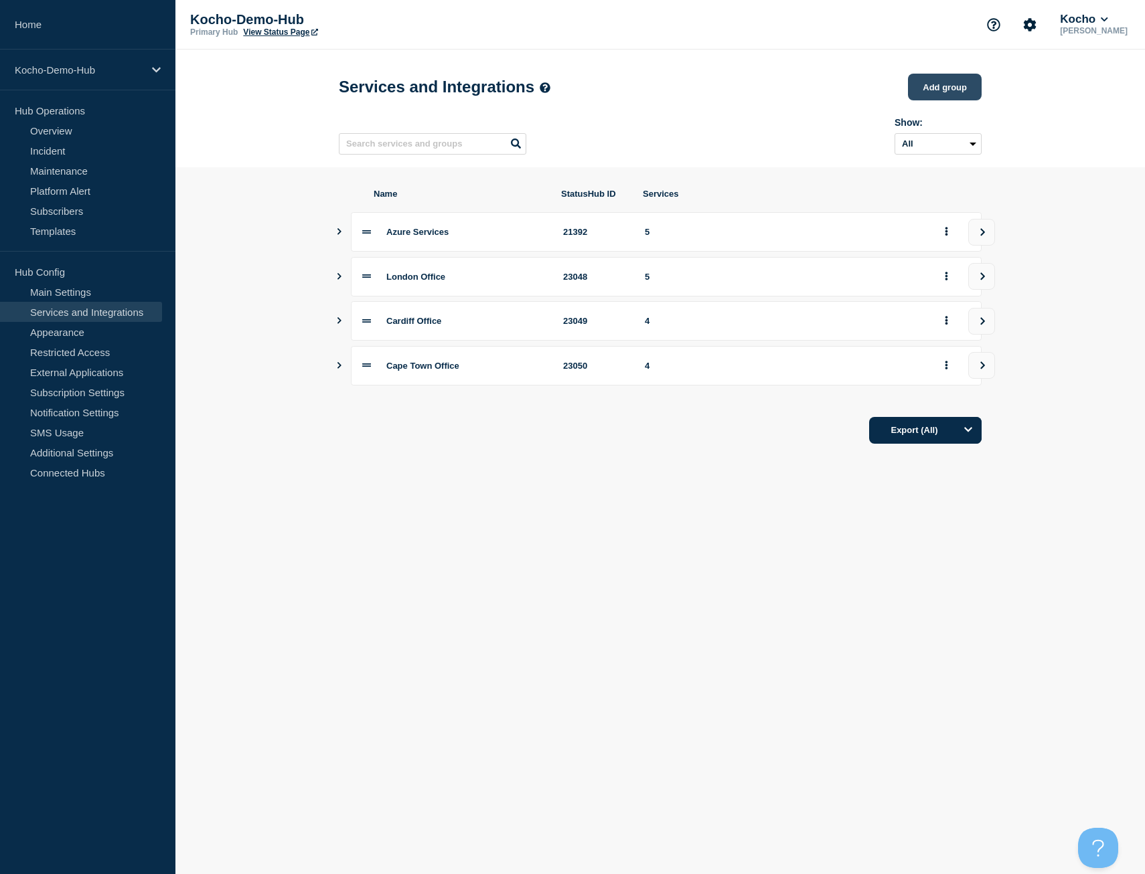
click at [935, 82] on button "Add group" at bounding box center [945, 87] width 74 height 27
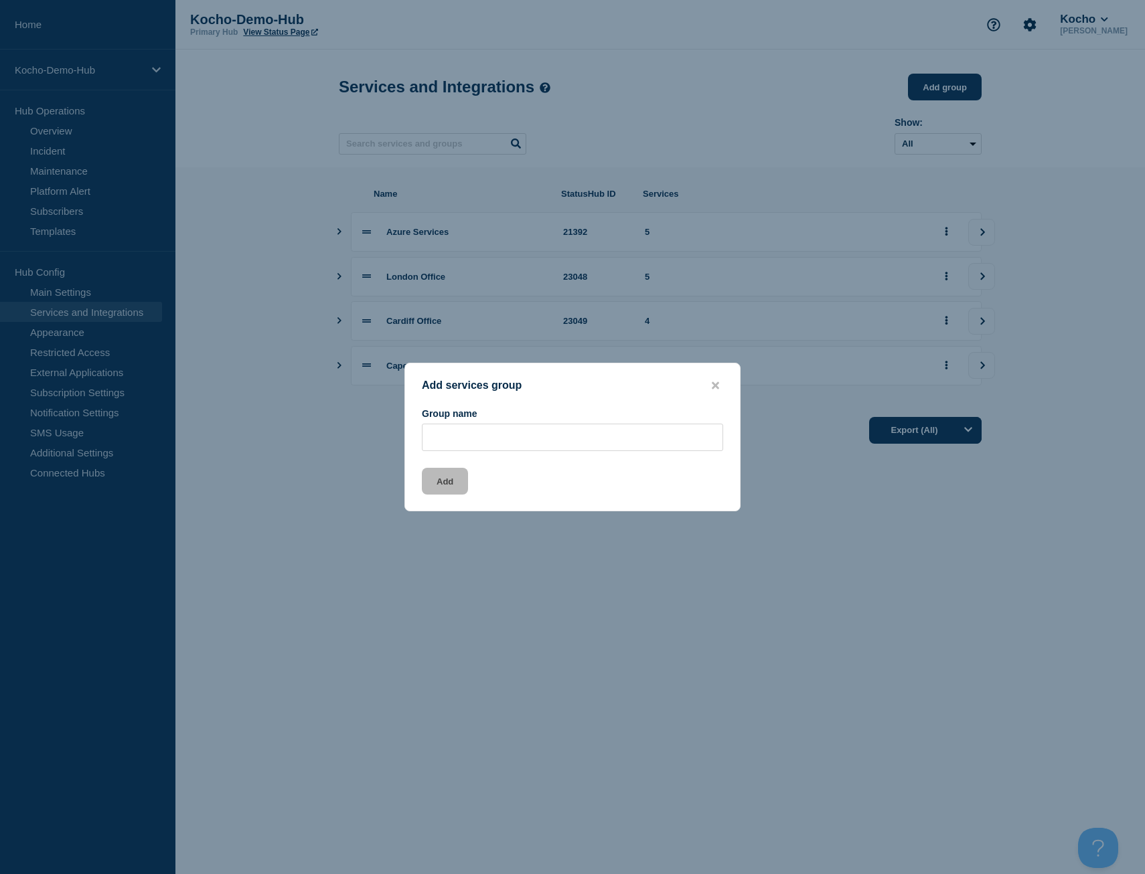
click at [720, 384] on button "close button" at bounding box center [714, 386] width 15 height 13
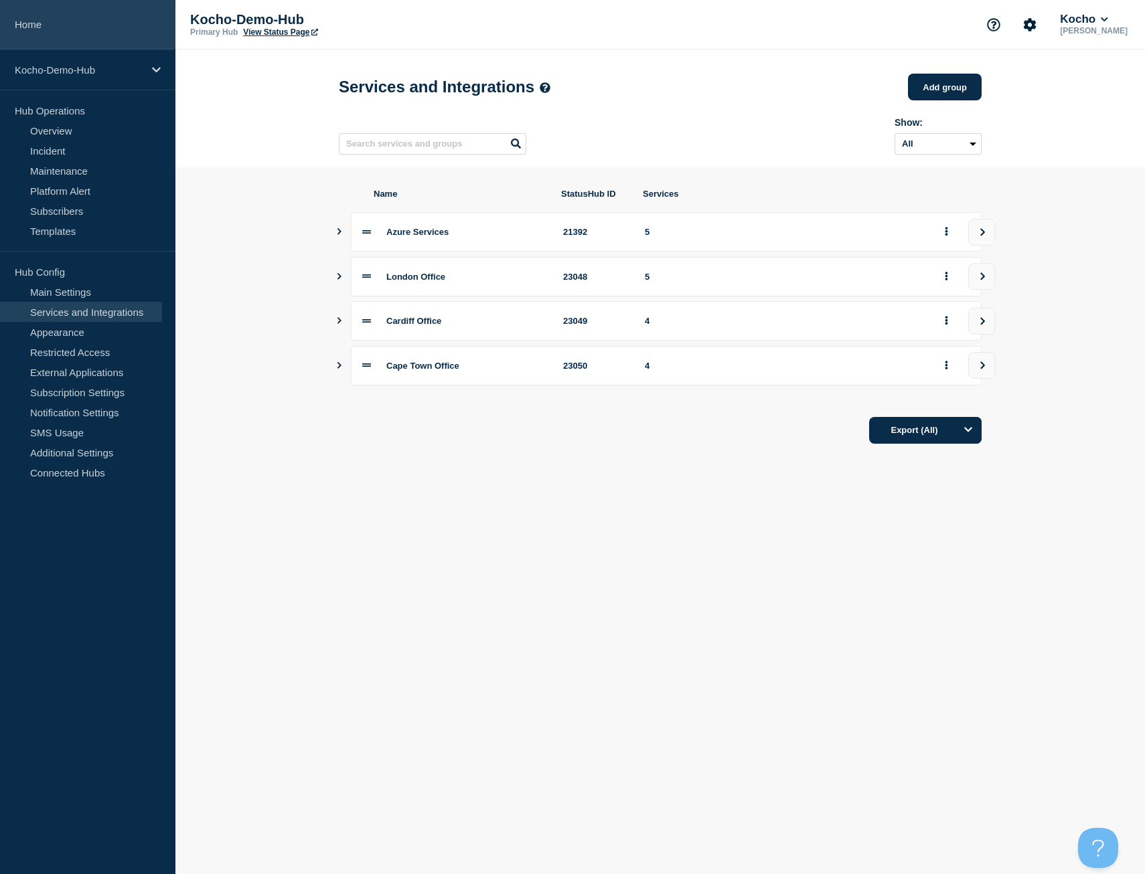
click at [44, 13] on link "Home" at bounding box center [87, 25] width 175 height 50
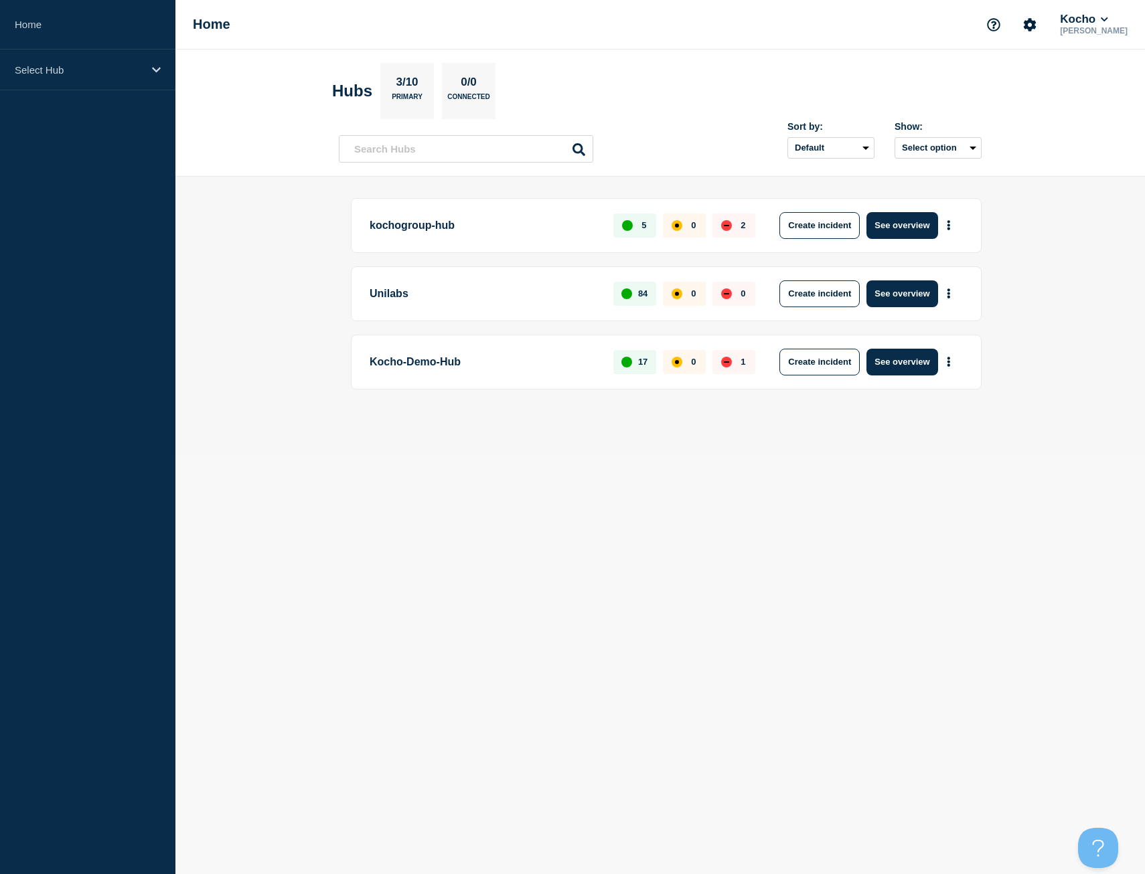
click at [438, 356] on p "Kocho-Demo-Hub" at bounding box center [483, 362] width 228 height 27
click at [881, 364] on button "See overview" at bounding box center [901, 362] width 71 height 27
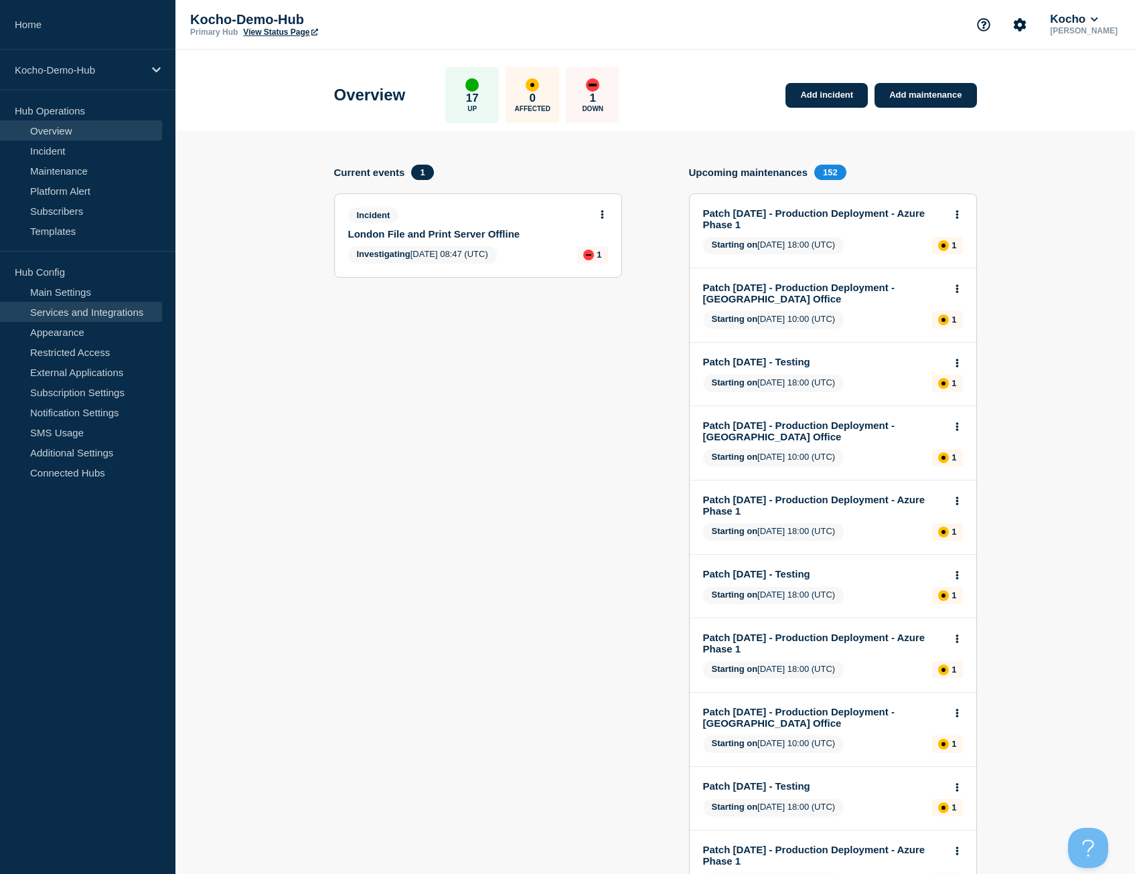
click at [103, 306] on link "Services and Integrations" at bounding box center [81, 312] width 162 height 20
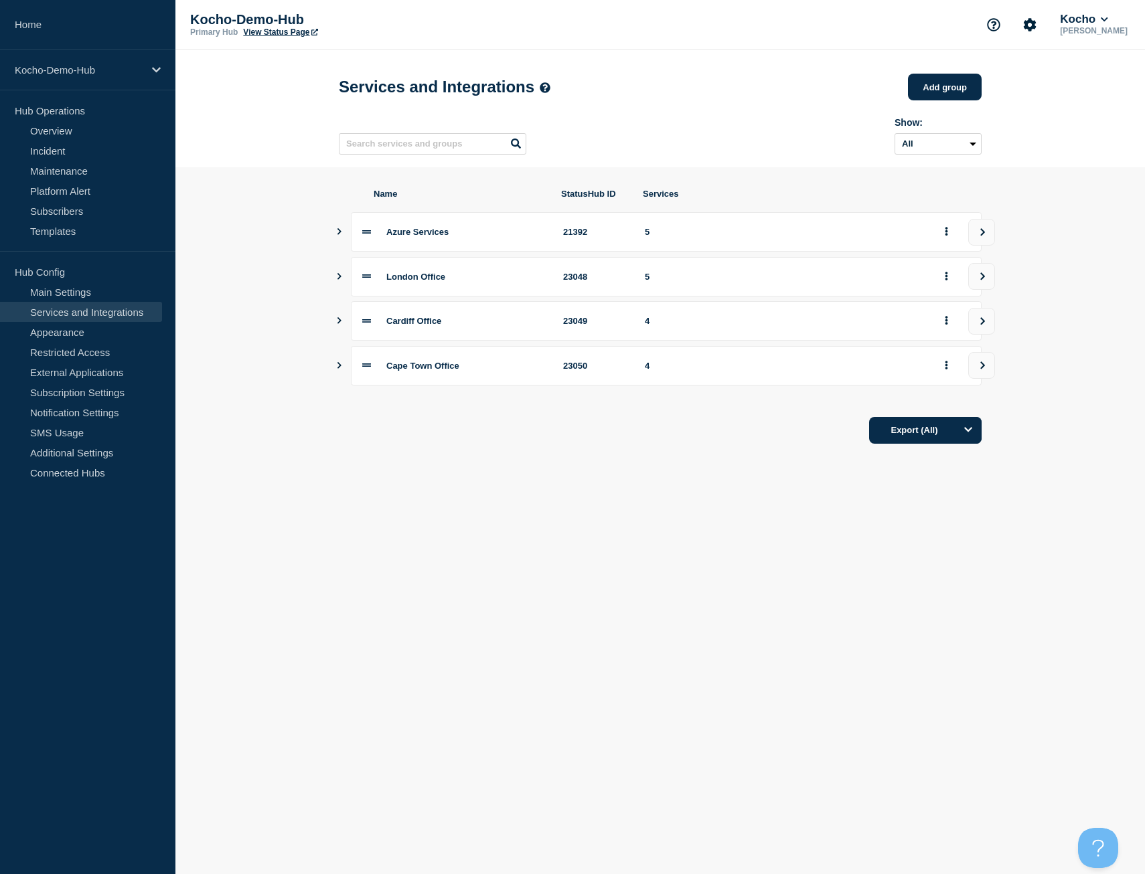
click at [342, 235] on icon "Show services" at bounding box center [339, 231] width 9 height 7
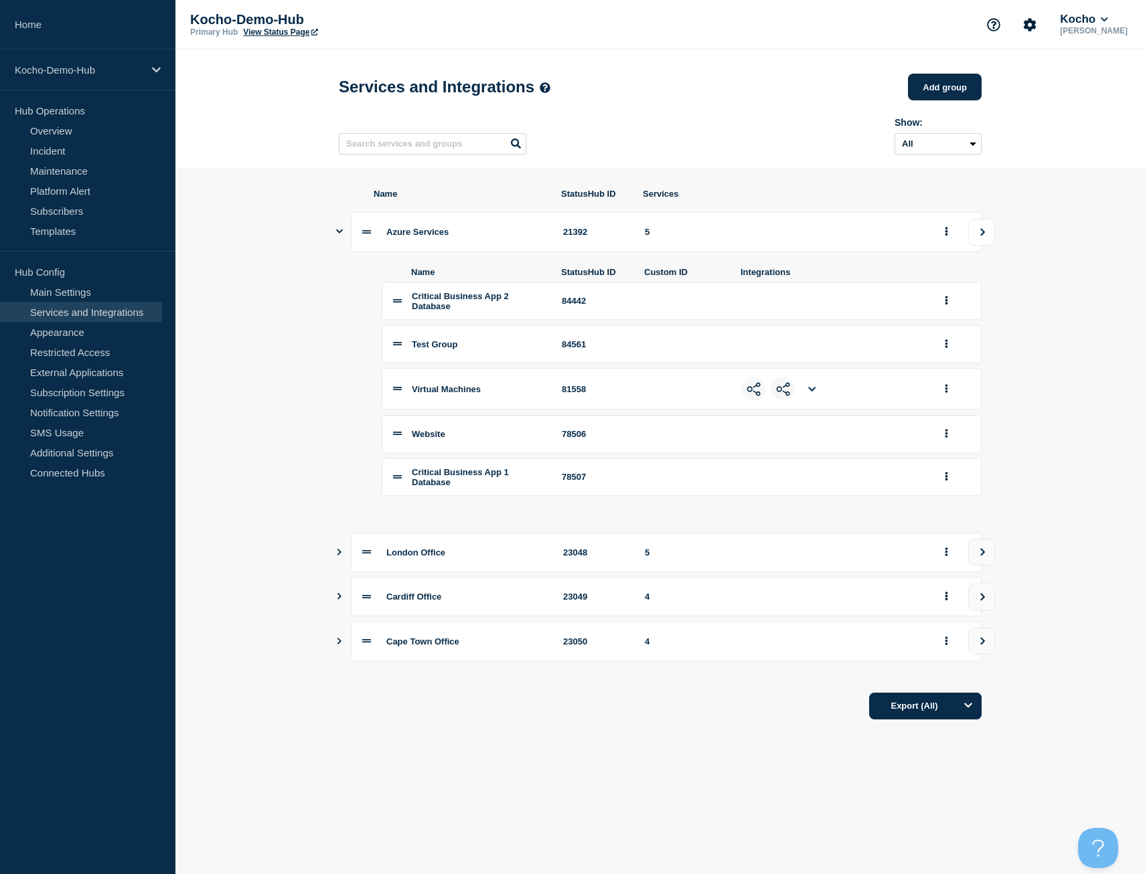
click at [977, 236] on button "view group" at bounding box center [981, 232] width 27 height 27
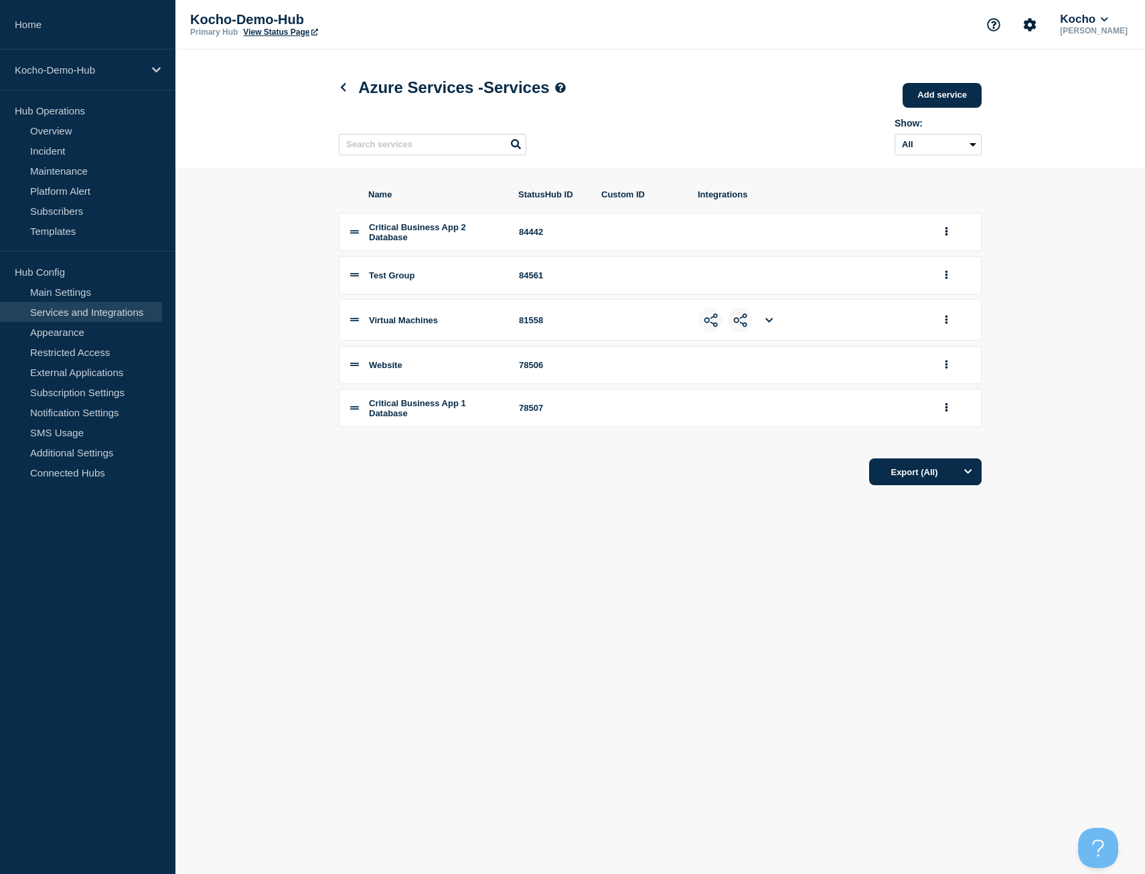
click at [335, 87] on div "Azure Services - Services Add service Here you can create & manage services tha…" at bounding box center [660, 109] width 673 height 118
click at [343, 87] on icon at bounding box center [343, 87] width 5 height 9
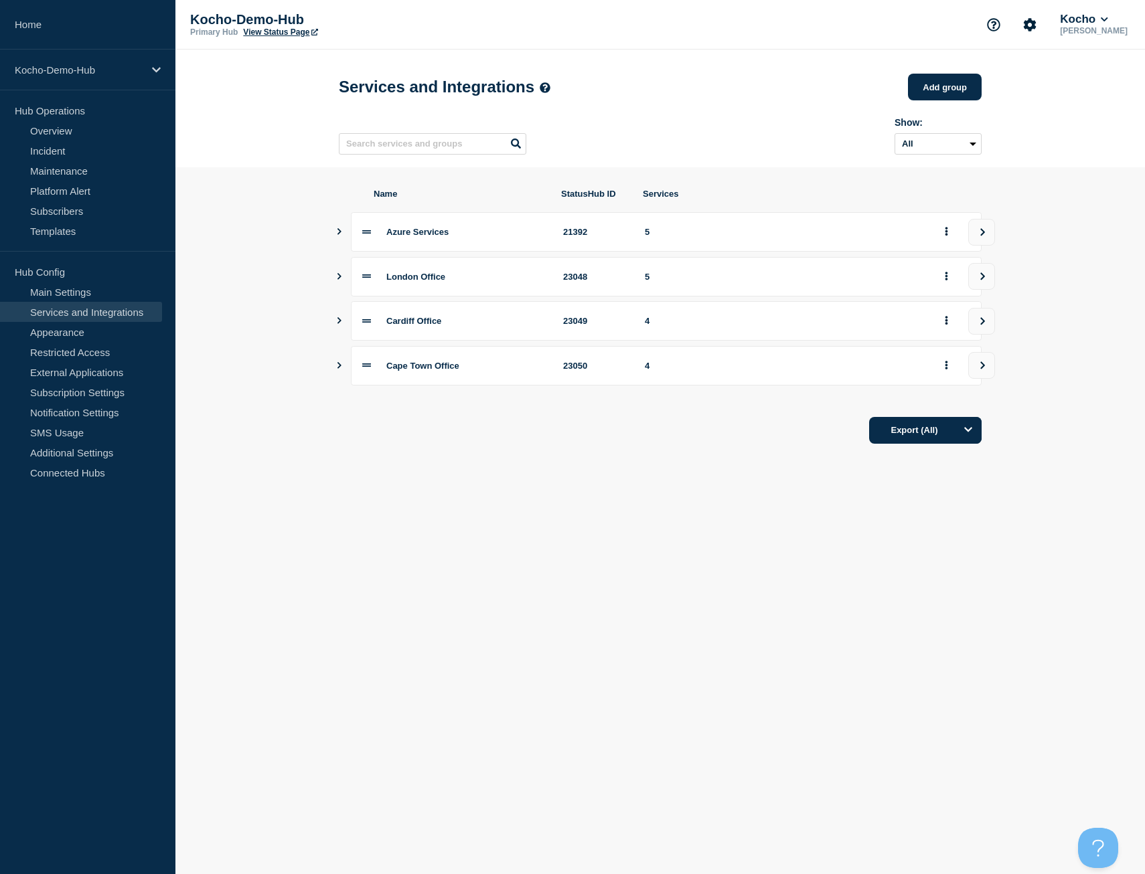
click at [416, 235] on span "Azure Services" at bounding box center [417, 232] width 62 height 10
click at [951, 239] on button "group actions" at bounding box center [946, 232] width 17 height 21
click at [973, 232] on button "view group" at bounding box center [981, 232] width 27 height 27
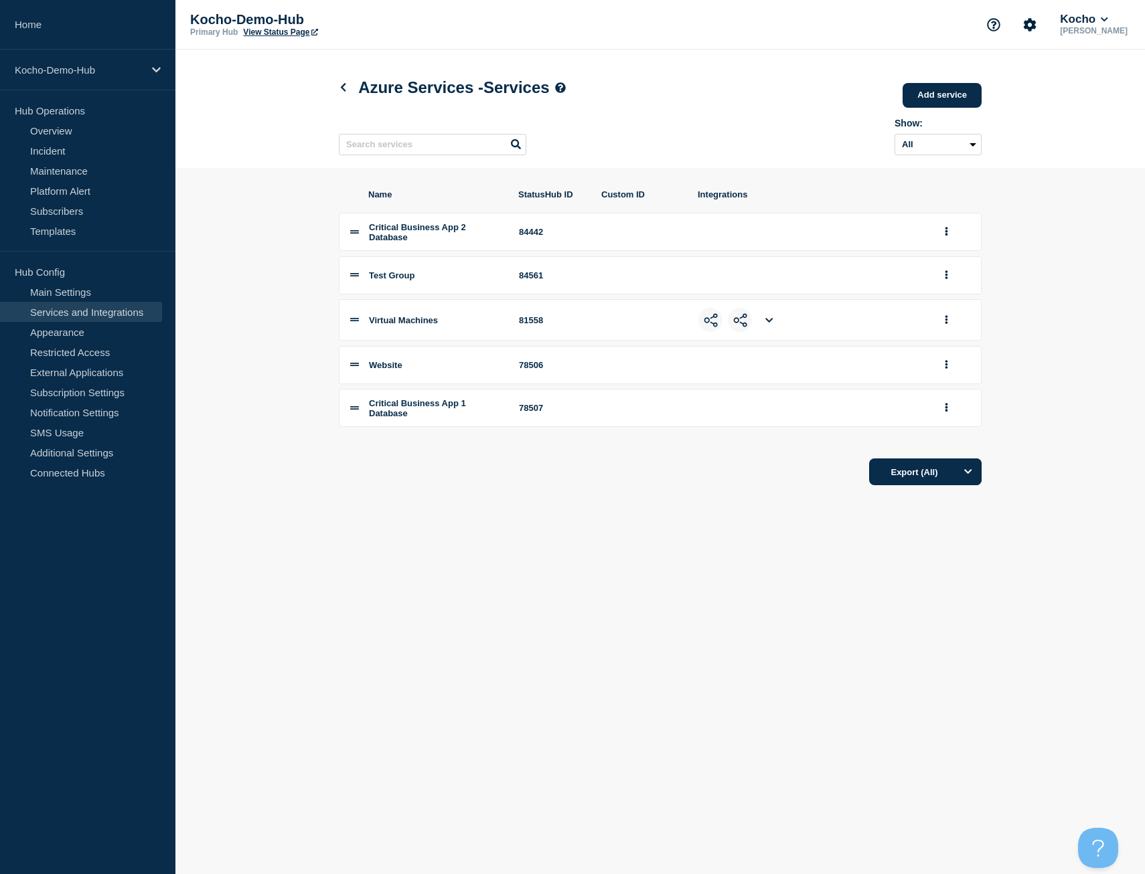
drag, startPoint x: 294, startPoint y: 170, endPoint x: 410, endPoint y: 157, distance: 117.2
click at [294, 168] on header "Azure Services - Services Add service Here you can create & manage services tha…" at bounding box center [659, 109] width 969 height 118
click at [933, 96] on link "Add service" at bounding box center [941, 95] width 79 height 25
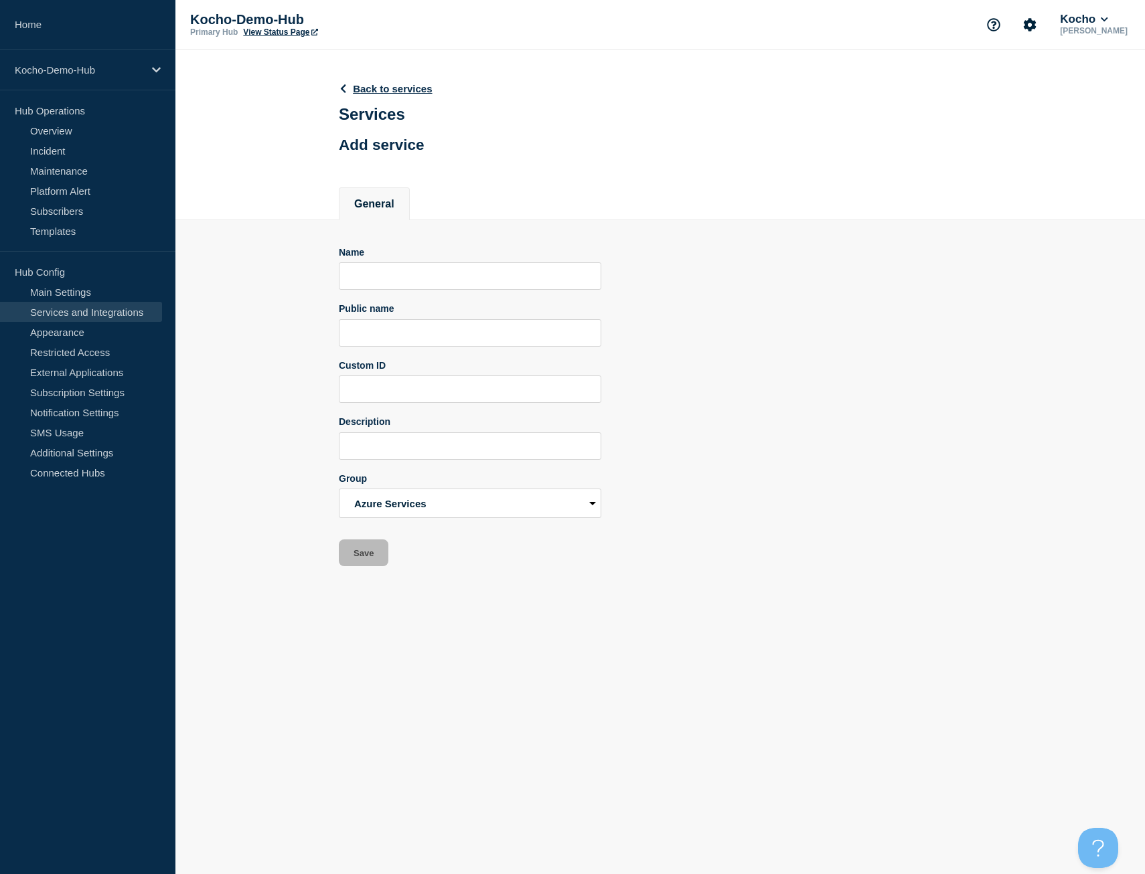
click at [497, 165] on div "Back to services Services Add service" at bounding box center [660, 112] width 673 height 124
click at [399, 86] on link "Back to services" at bounding box center [386, 88] width 94 height 11
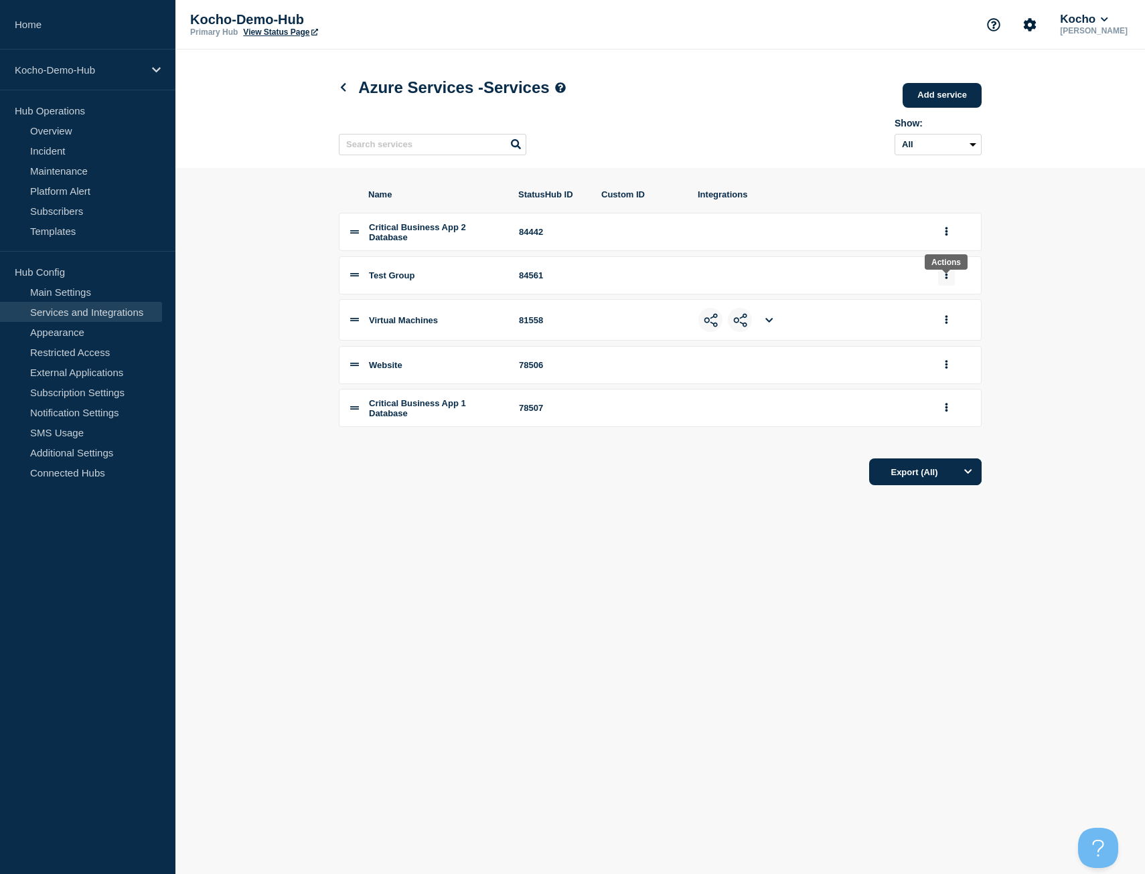
click at [949, 284] on button "group actions" at bounding box center [946, 275] width 17 height 21
click at [952, 331] on button "Delete" at bounding box center [953, 320] width 67 height 21
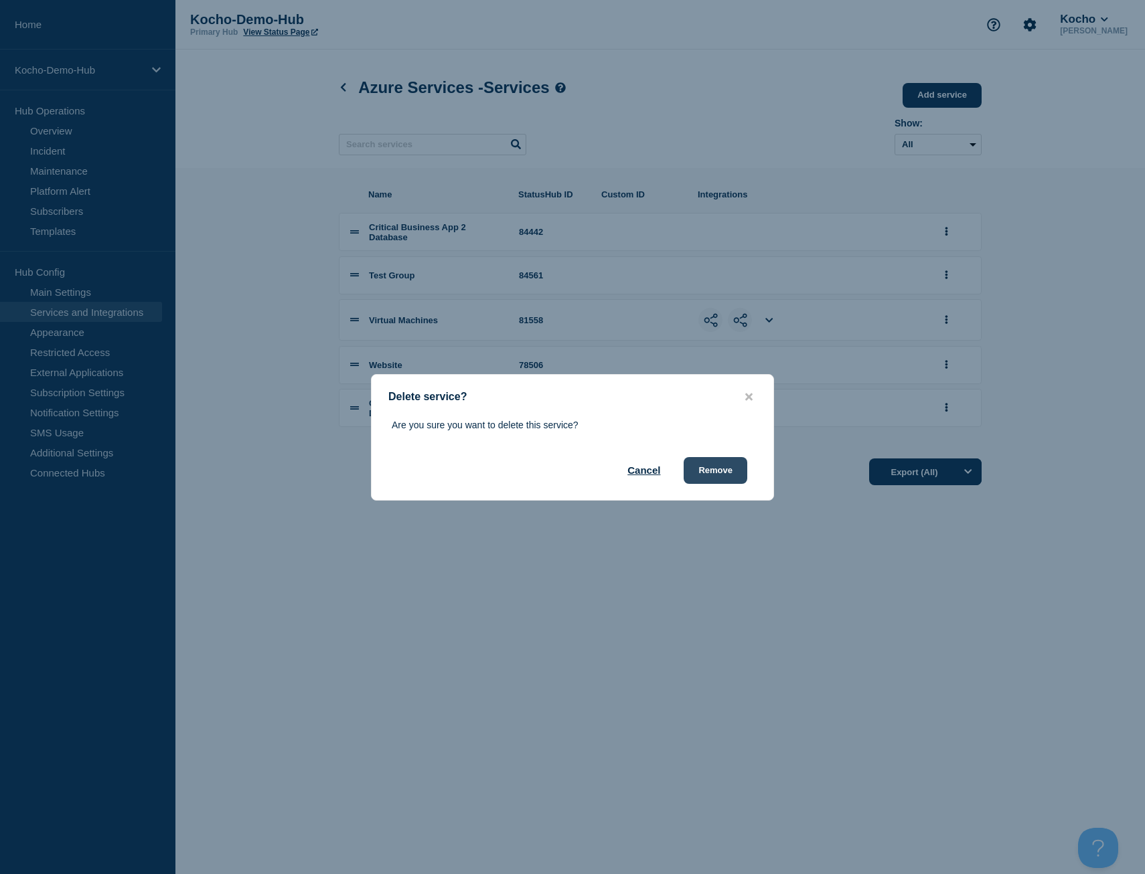
click at [716, 472] on button "Remove" at bounding box center [715, 470] width 64 height 27
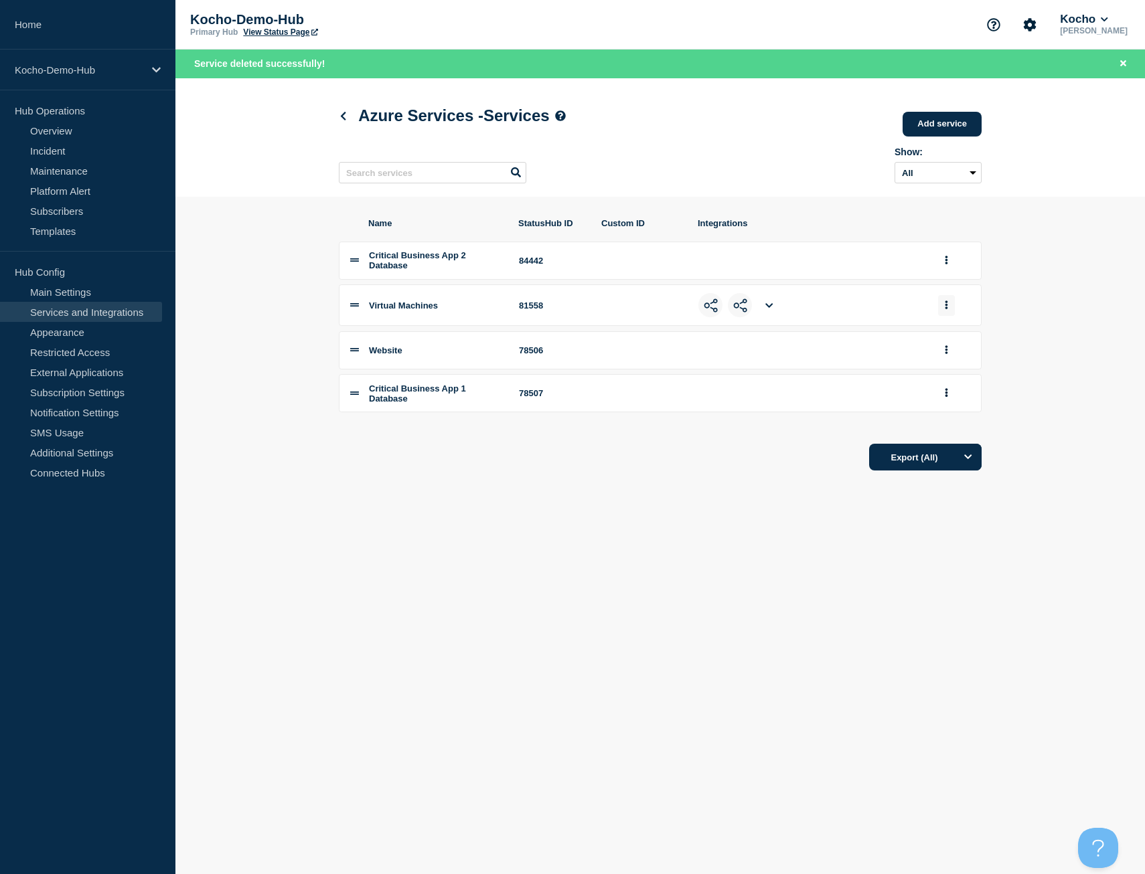
click at [946, 309] on icon "group actions" at bounding box center [946, 305] width 3 height 9
click at [956, 337] on button "Edit" at bounding box center [953, 329] width 67 height 21
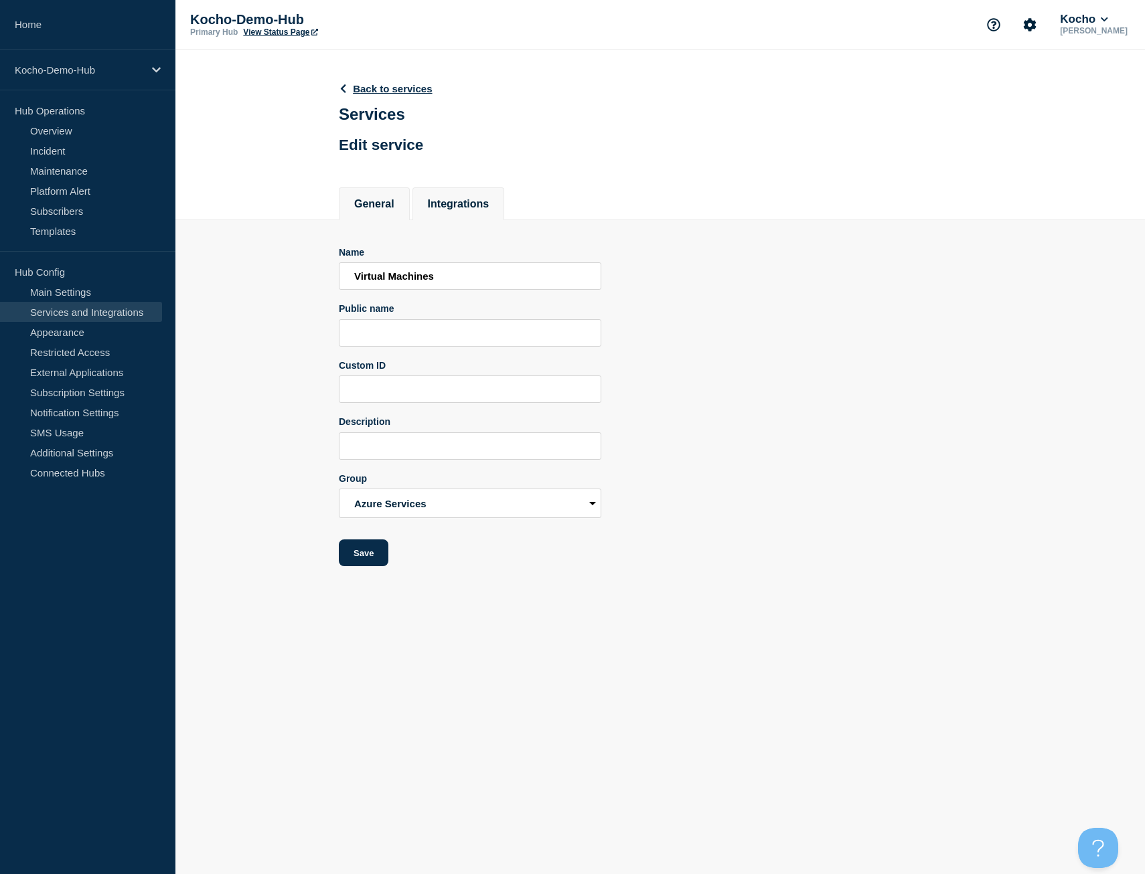
click at [474, 204] on button "Integrations" at bounding box center [459, 204] width 62 height 12
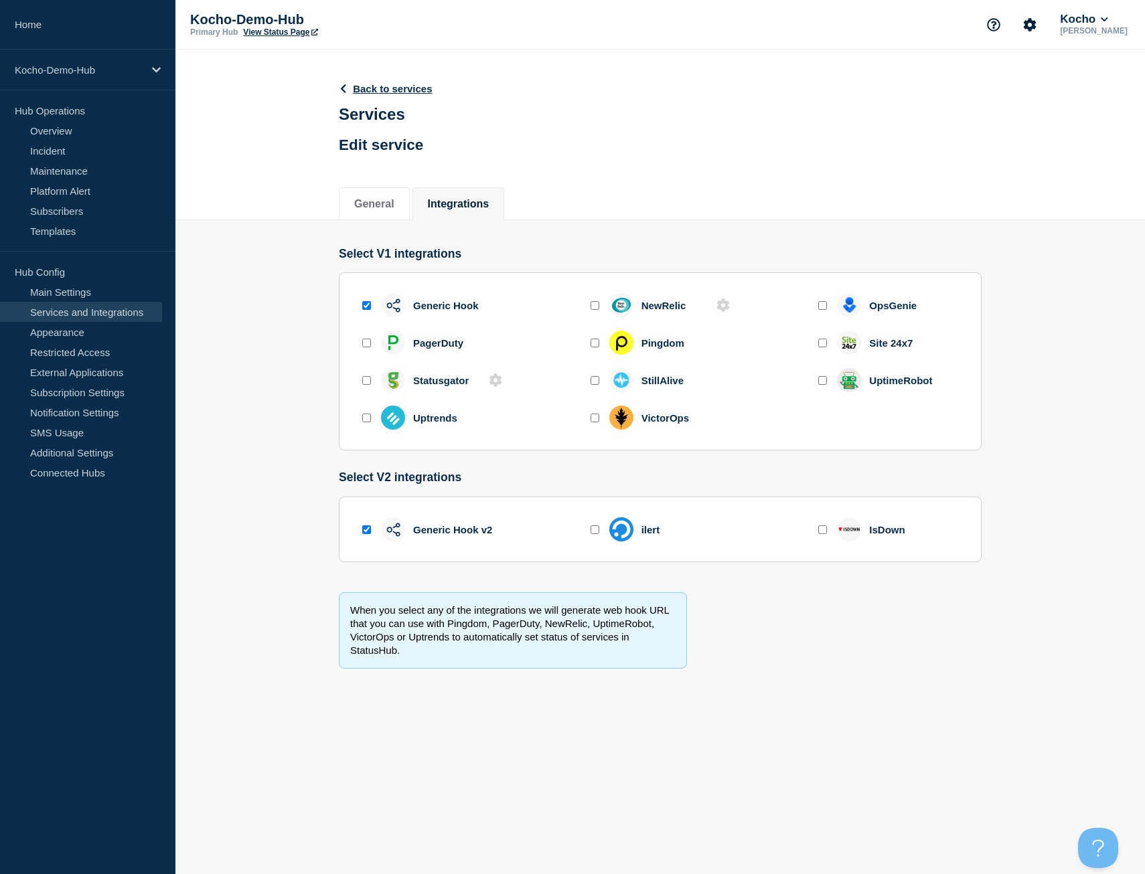
click at [365, 354] on div "PagerDuty" at bounding box center [411, 343] width 104 height 24
click at [365, 347] on input "enable pager_duty" at bounding box center [366, 343] width 9 height 9
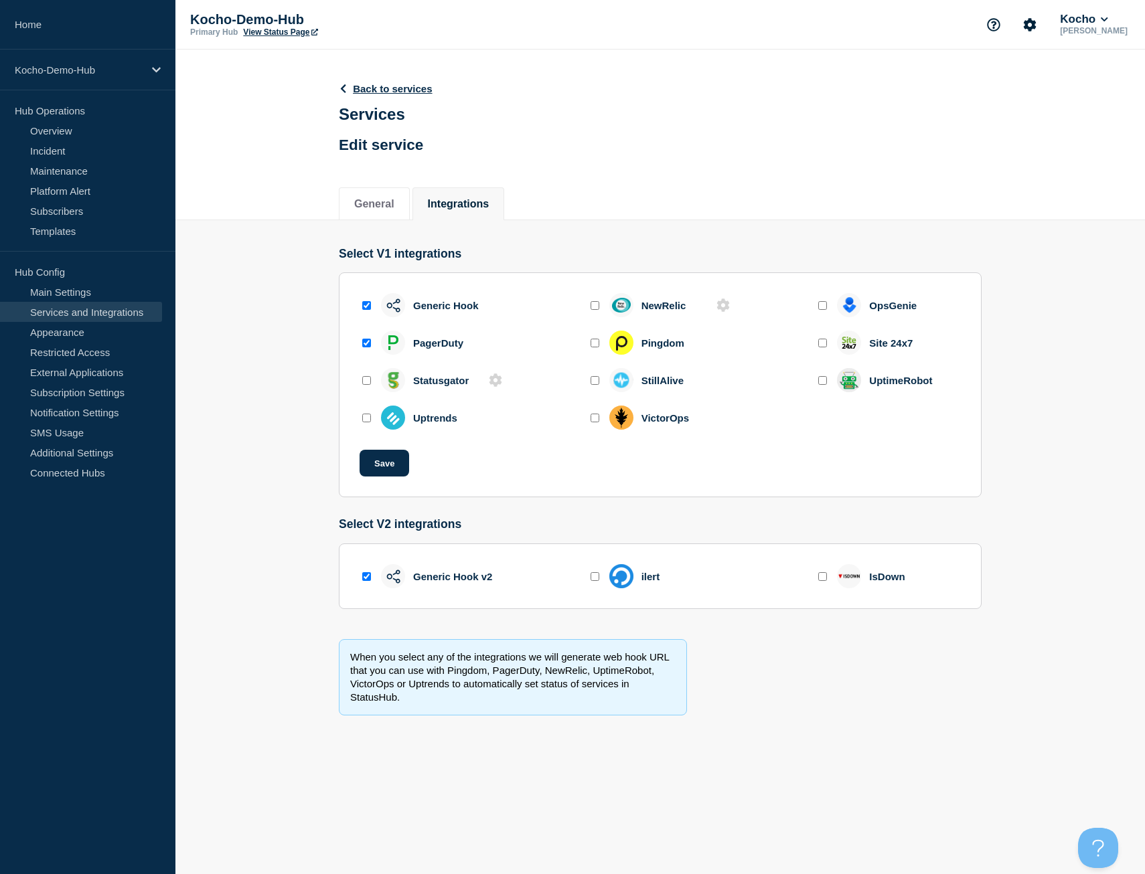
click at [365, 347] on input "enable pager_duty" at bounding box center [366, 343] width 9 height 9
checkbox input "false"
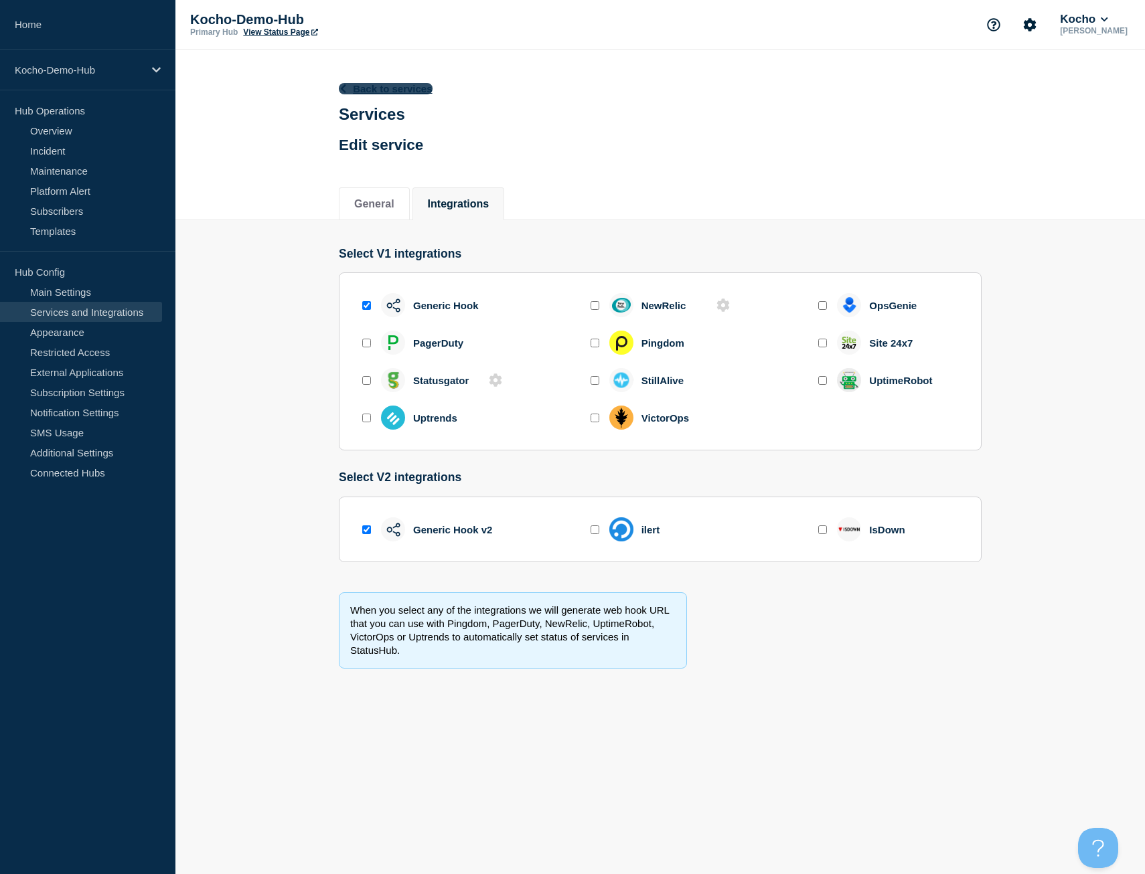
click at [380, 88] on link "Back to services" at bounding box center [386, 88] width 94 height 11
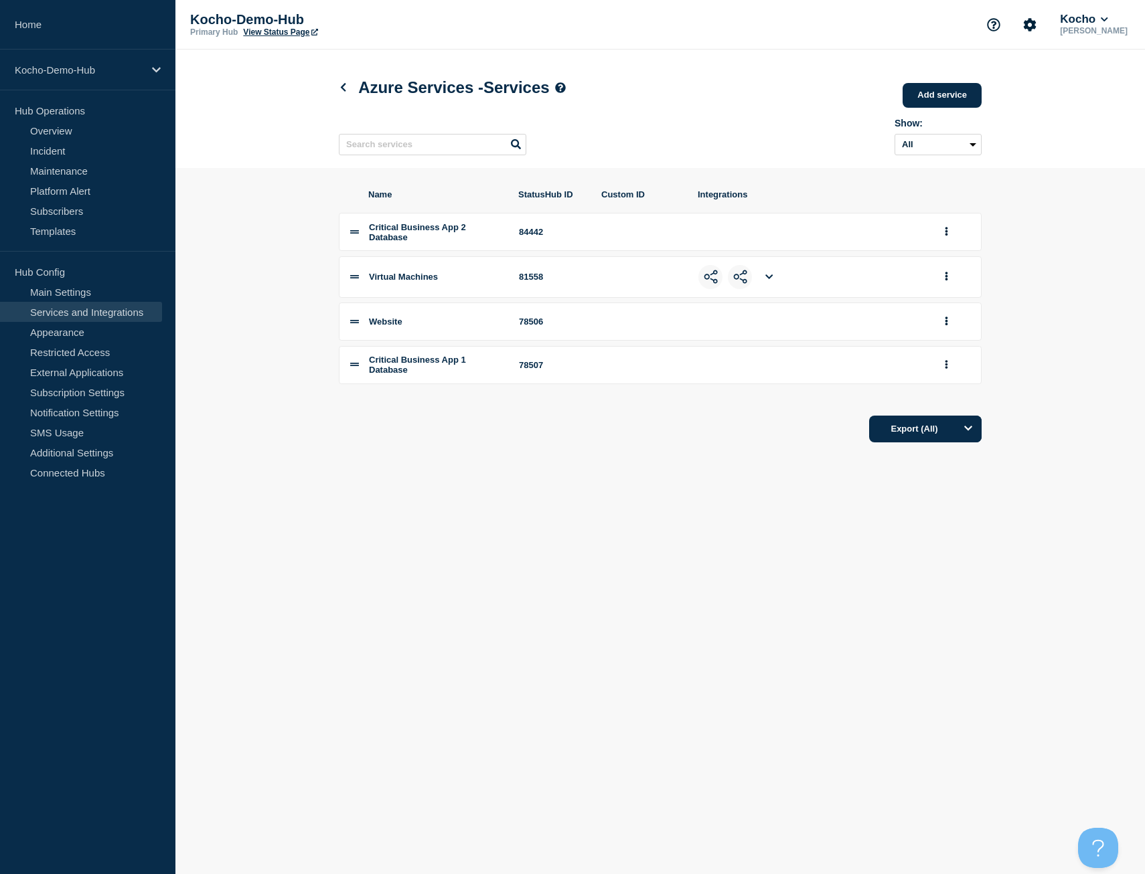
click at [934, 238] on li "Critical Business App 2 Database 84442" at bounding box center [660, 232] width 643 height 38
click at [945, 236] on icon "group actions" at bounding box center [946, 232] width 3 height 9
click at [970, 265] on button "Edit" at bounding box center [953, 258] width 67 height 21
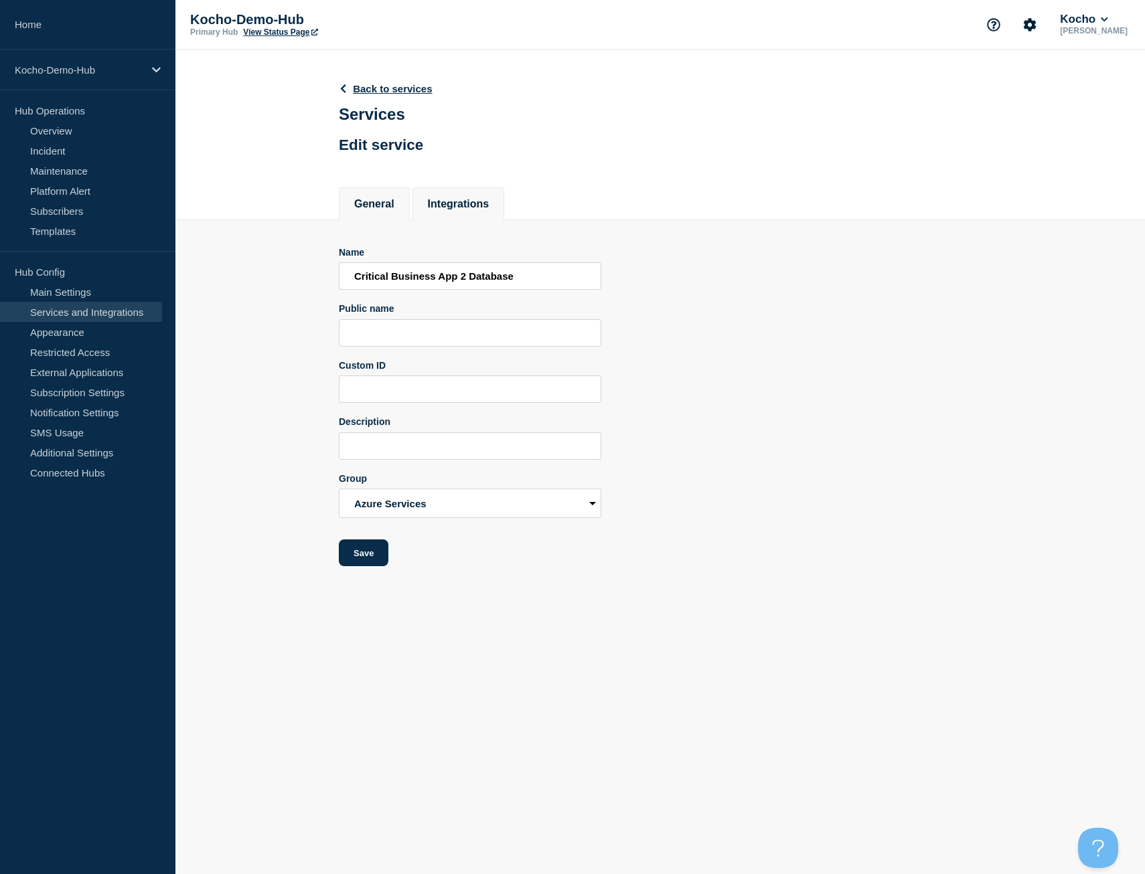
click at [450, 214] on li "Integrations" at bounding box center [458, 203] width 92 height 33
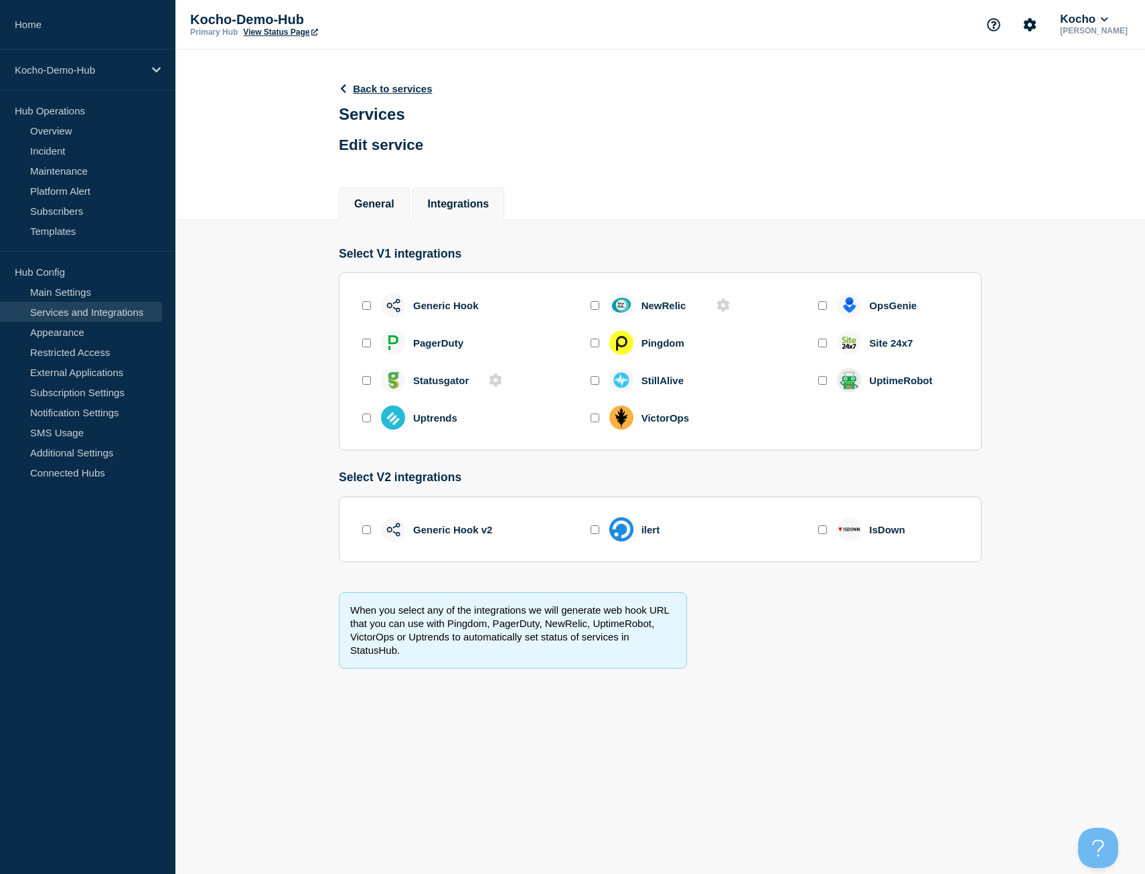
click at [392, 207] on button "General" at bounding box center [374, 204] width 40 height 12
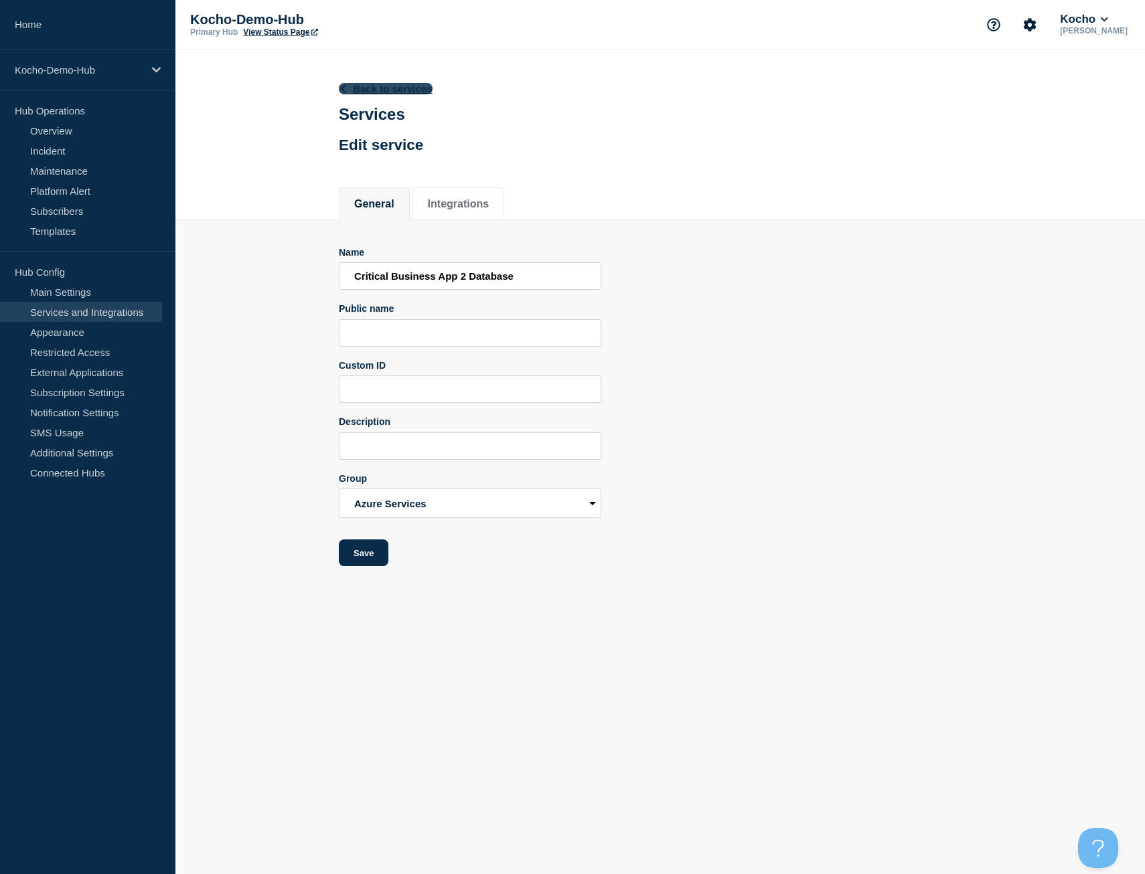
click at [391, 90] on link "Back to services" at bounding box center [386, 88] width 94 height 11
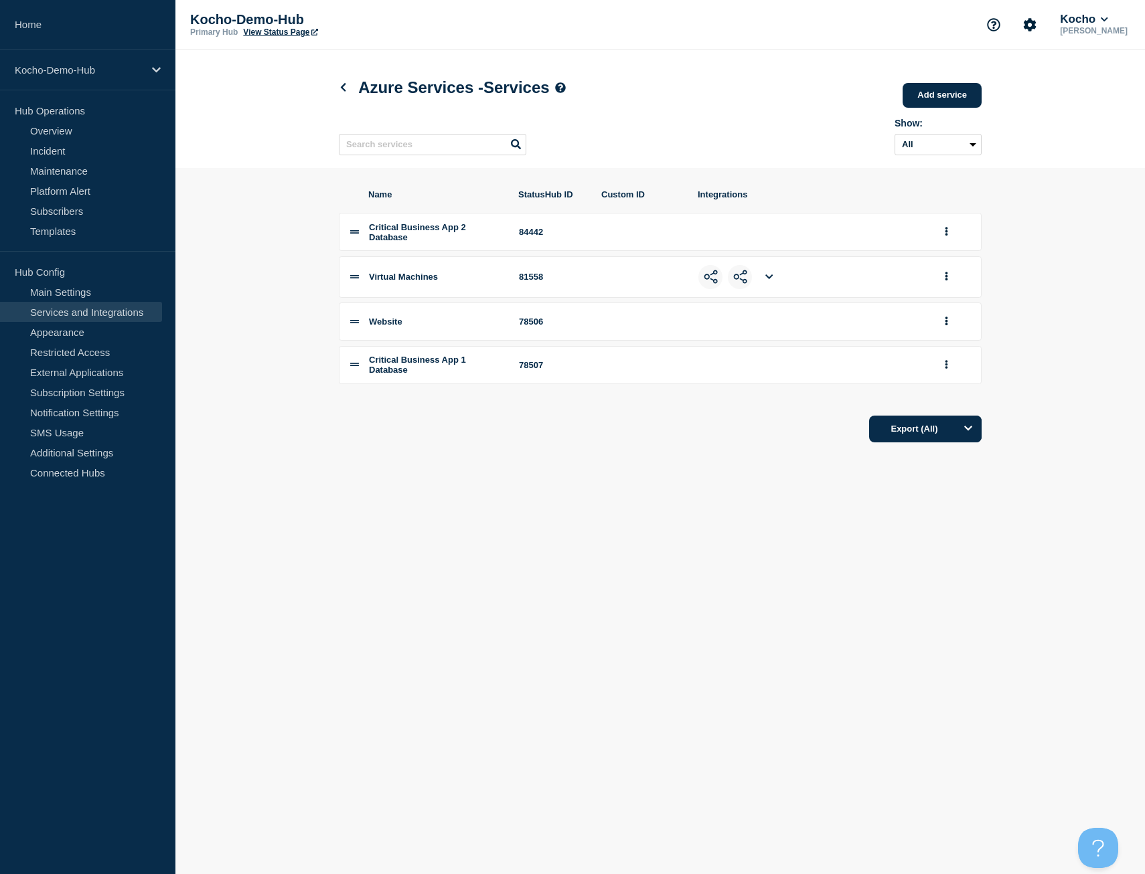
click at [742, 282] on img at bounding box center [740, 277] width 14 height 14
click at [772, 279] on icon at bounding box center [768, 276] width 7 height 5
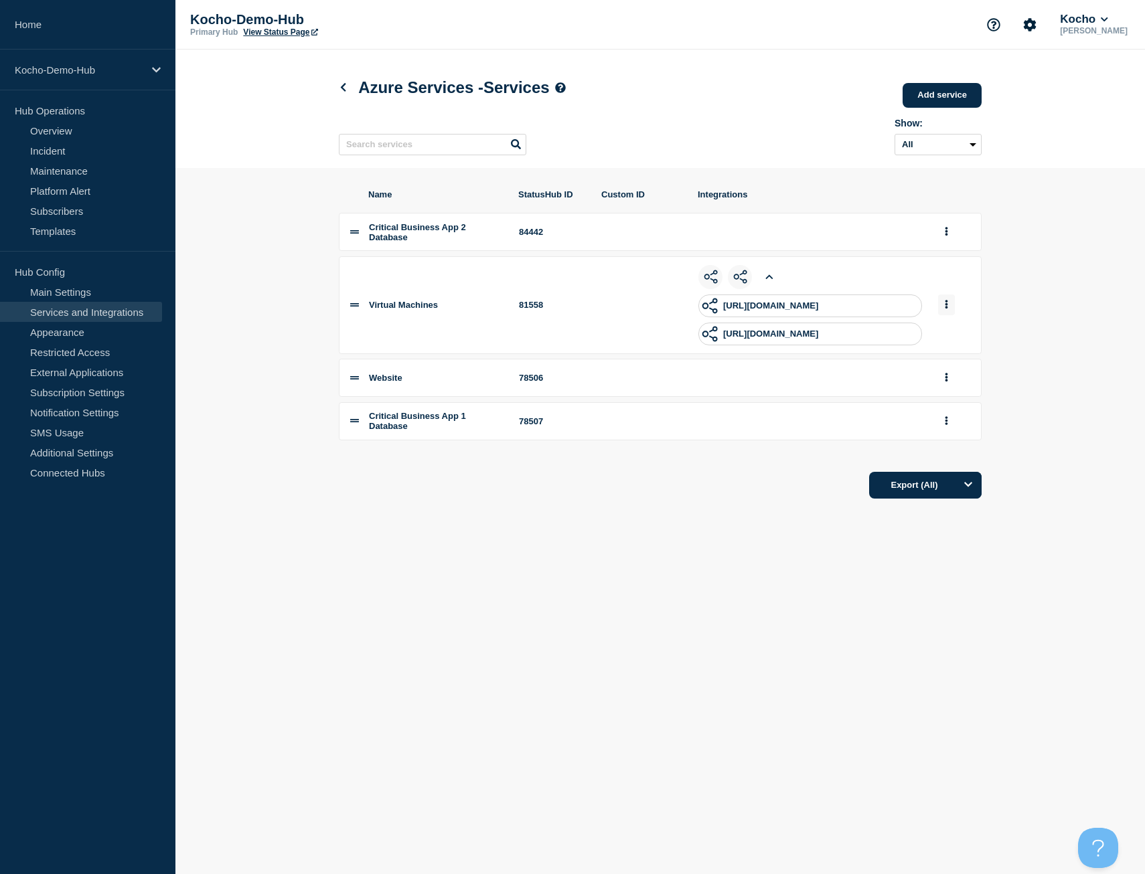
click at [943, 313] on button "group actions" at bounding box center [946, 305] width 17 height 21
click at [955, 336] on button "Edit" at bounding box center [953, 329] width 67 height 21
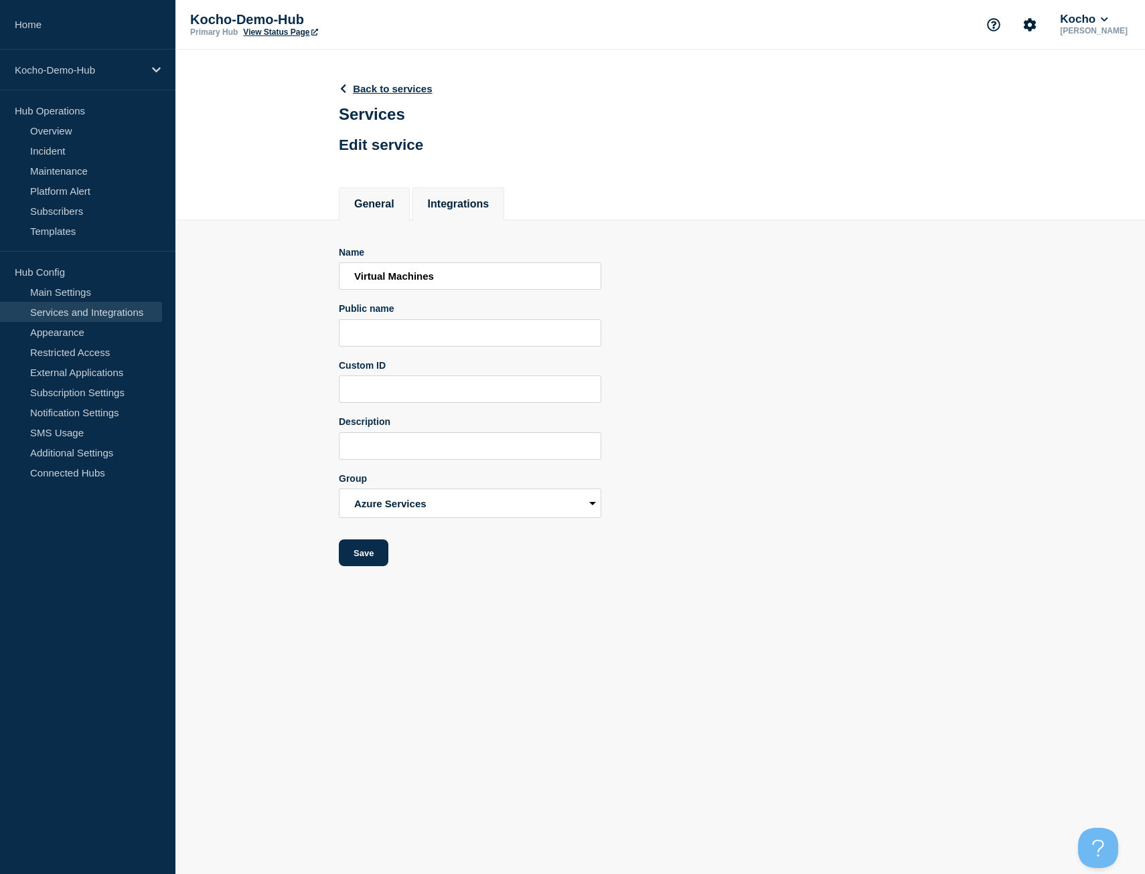
click at [475, 205] on button "Integrations" at bounding box center [459, 204] width 62 height 12
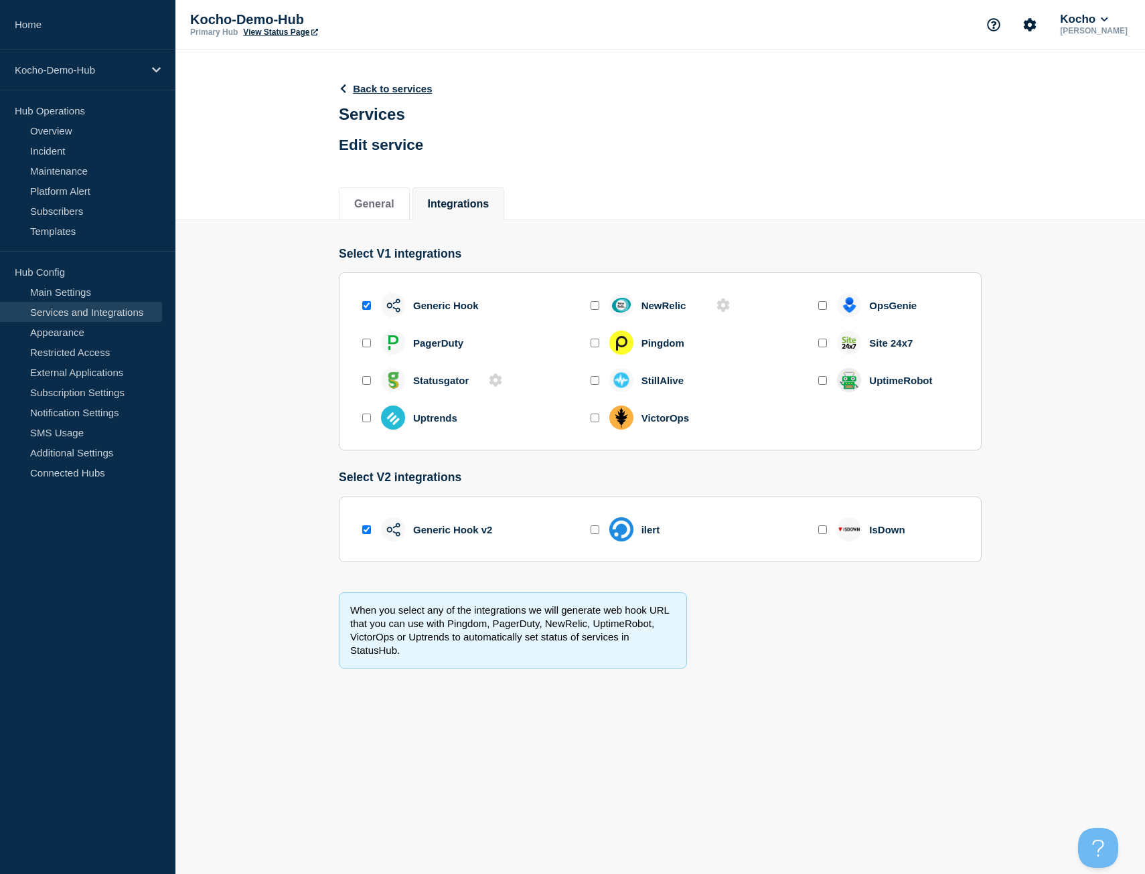
click at [369, 97] on header "Back to services Services Edit service" at bounding box center [386, 116] width 94 height 99
click at [369, 92] on link "Back to services" at bounding box center [386, 88] width 94 height 11
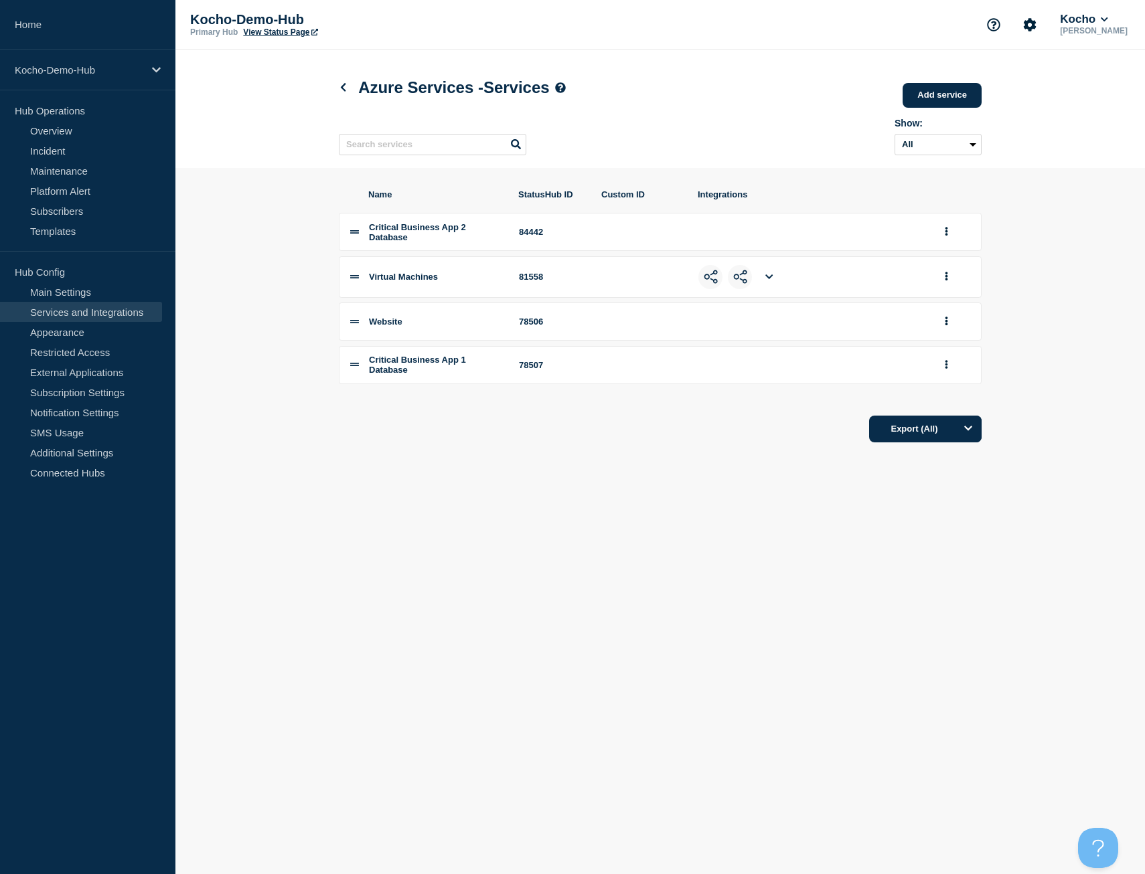
click at [740, 284] on img at bounding box center [740, 277] width 14 height 14
click at [772, 281] on icon at bounding box center [768, 276] width 7 height 9
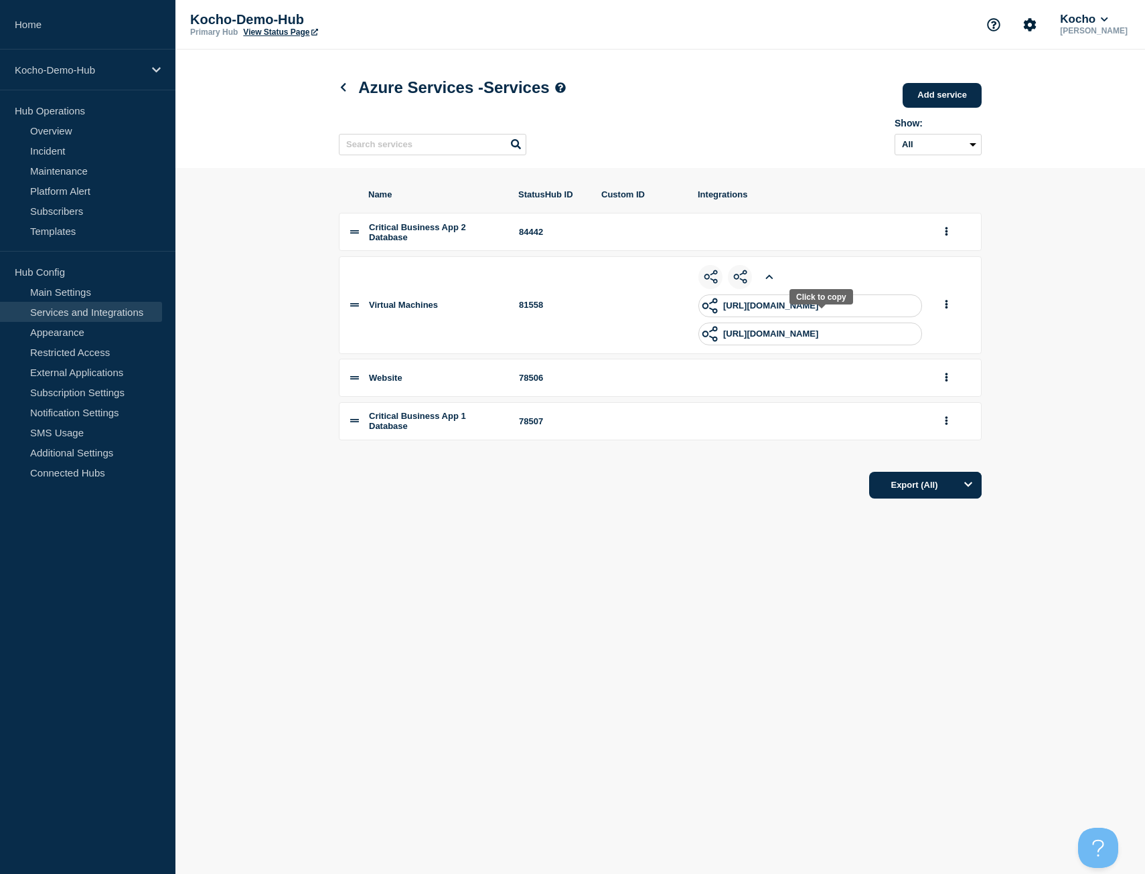
click at [745, 311] on p "https://app.statushub.io/hooks/generic_hook?token=0d5b81858ffad6e4" at bounding box center [770, 306] width 95 height 10
click at [818, 311] on p "https://app.statushub.io/hooks/generic_hook?token=0d5b81858ffad6e4" at bounding box center [770, 306] width 95 height 10
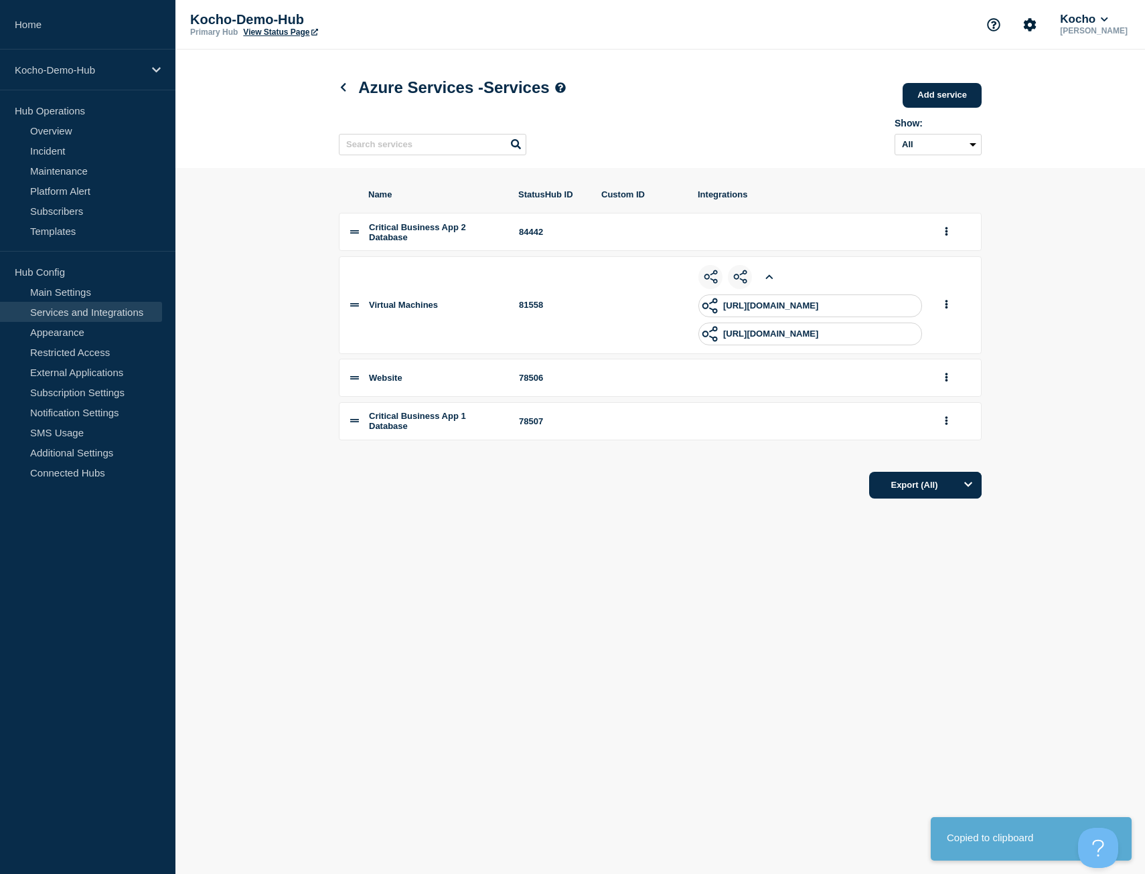
click at [603, 607] on body "Home Kocho-Demo-Hub Hub Operations Overview Incident Maintenance Platform Alert…" at bounding box center [572, 437] width 1145 height 874
click at [942, 309] on button "group actions" at bounding box center [946, 305] width 17 height 21
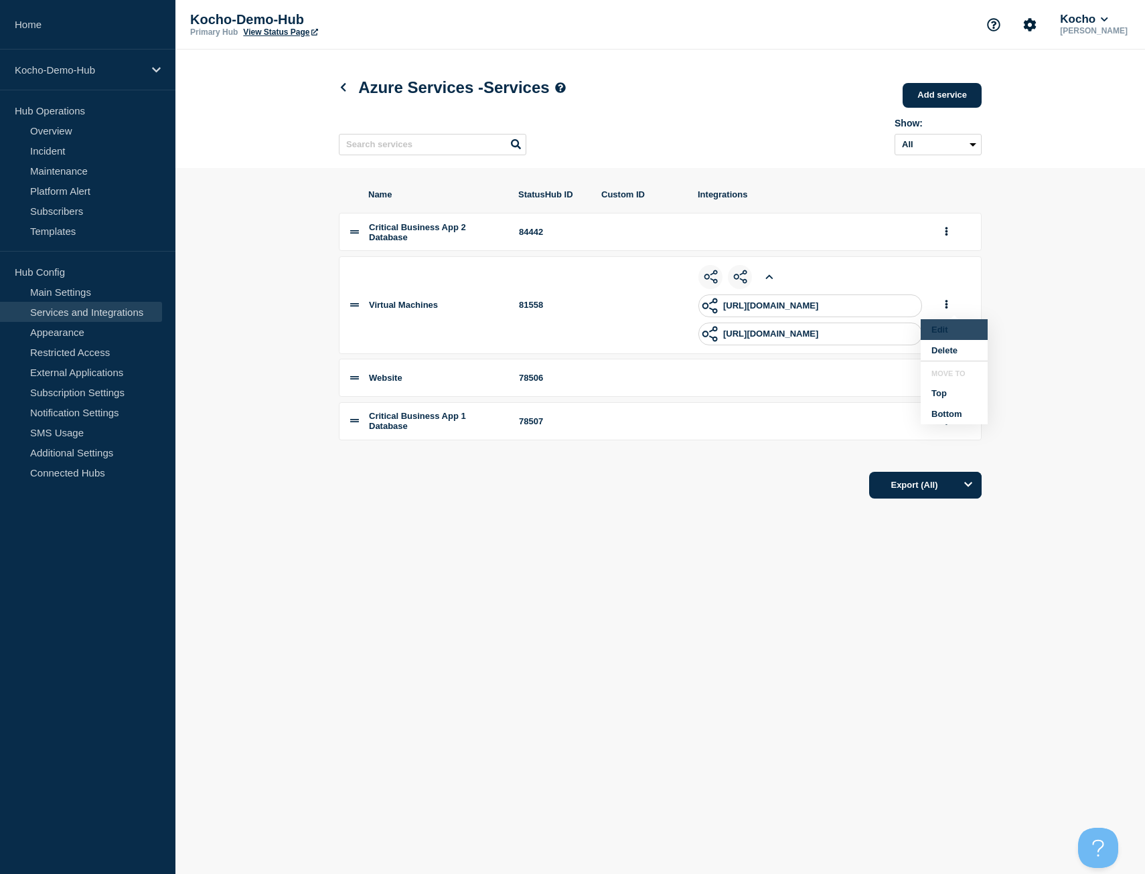
click at [945, 337] on button "Edit" at bounding box center [953, 329] width 67 height 21
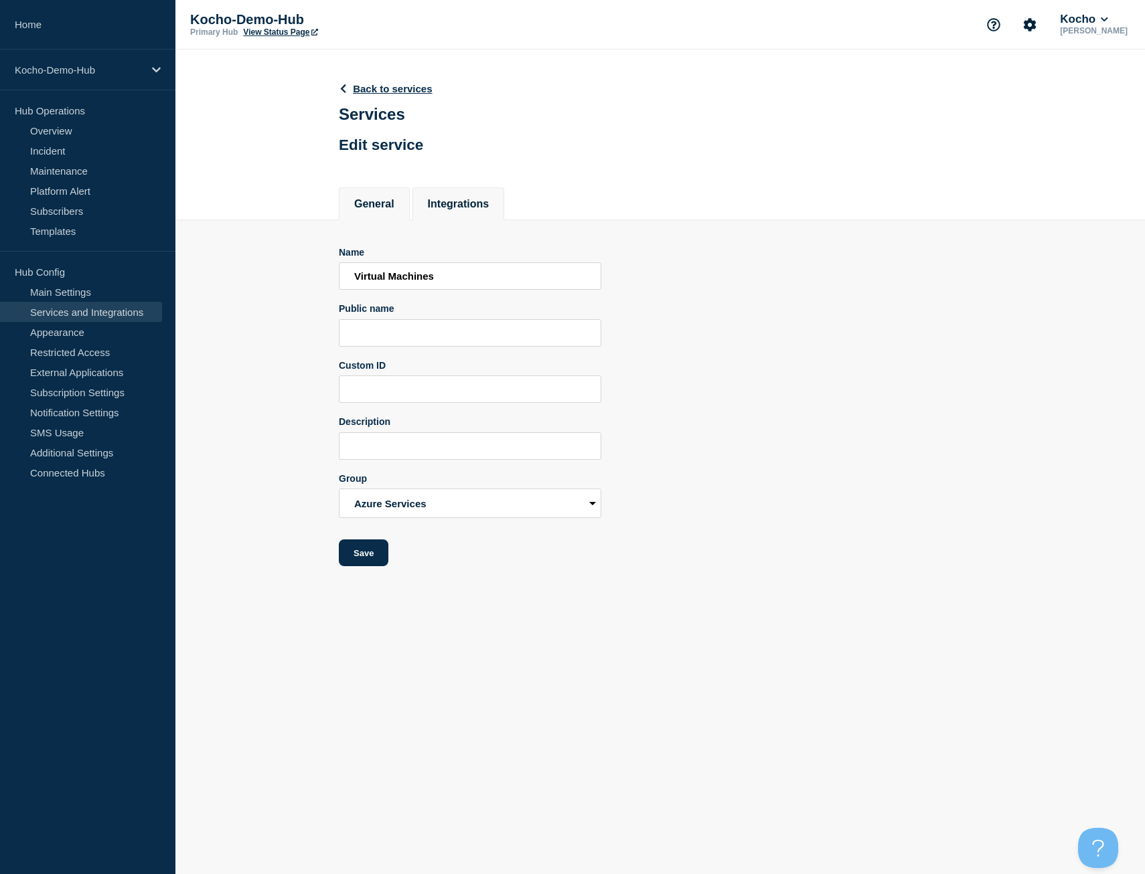
click at [455, 210] on button "Integrations" at bounding box center [459, 204] width 62 height 12
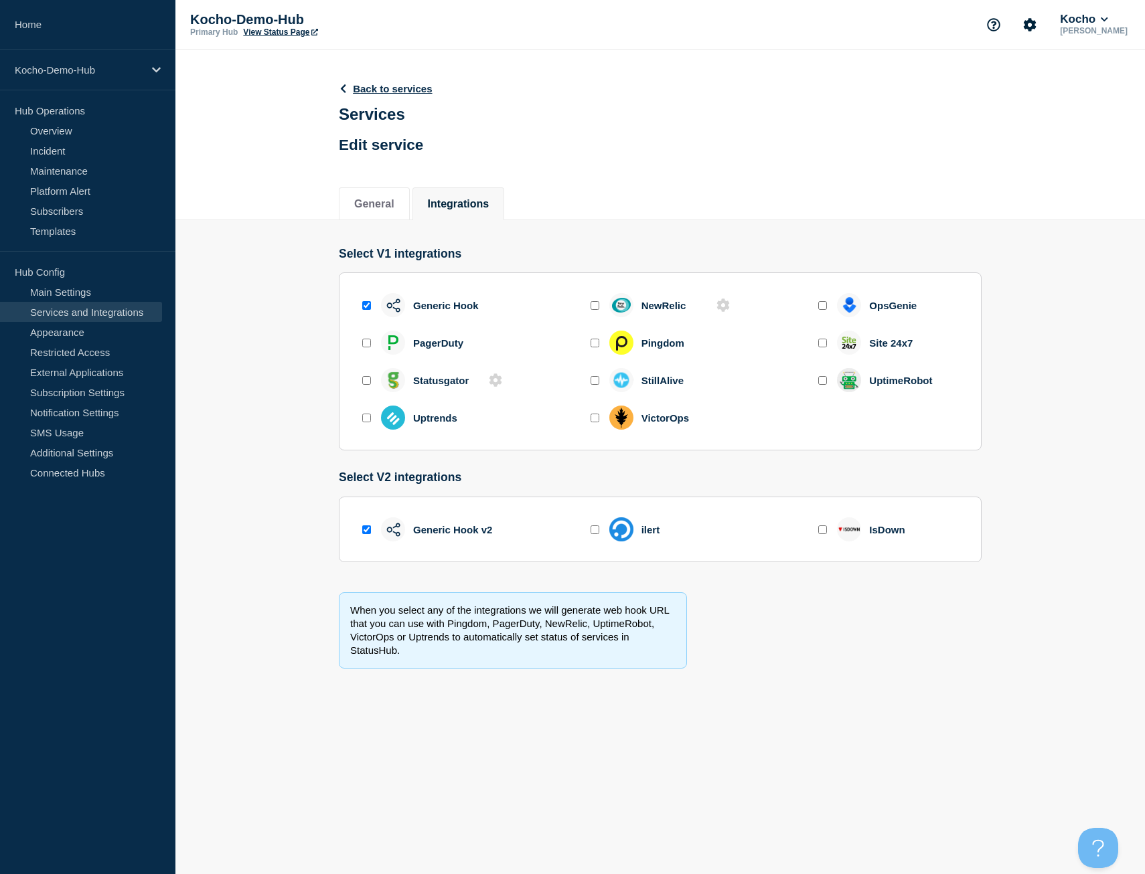
click at [368, 307] on input "enable generic_hook" at bounding box center [366, 305] width 9 height 9
checkbox input "false"
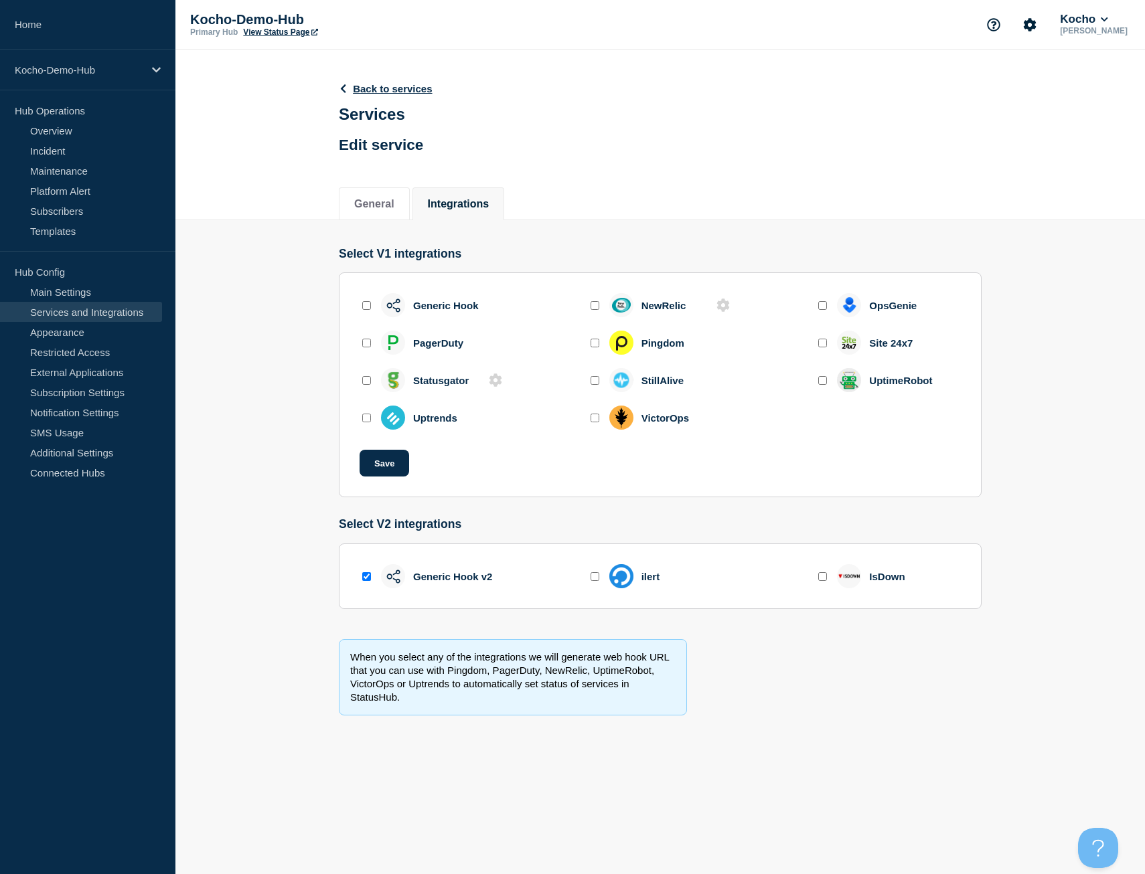
click at [369, 346] on input "enable pager_duty" at bounding box center [366, 343] width 9 height 9
checkbox input "false"
click at [382, 200] on button "General" at bounding box center [374, 204] width 40 height 12
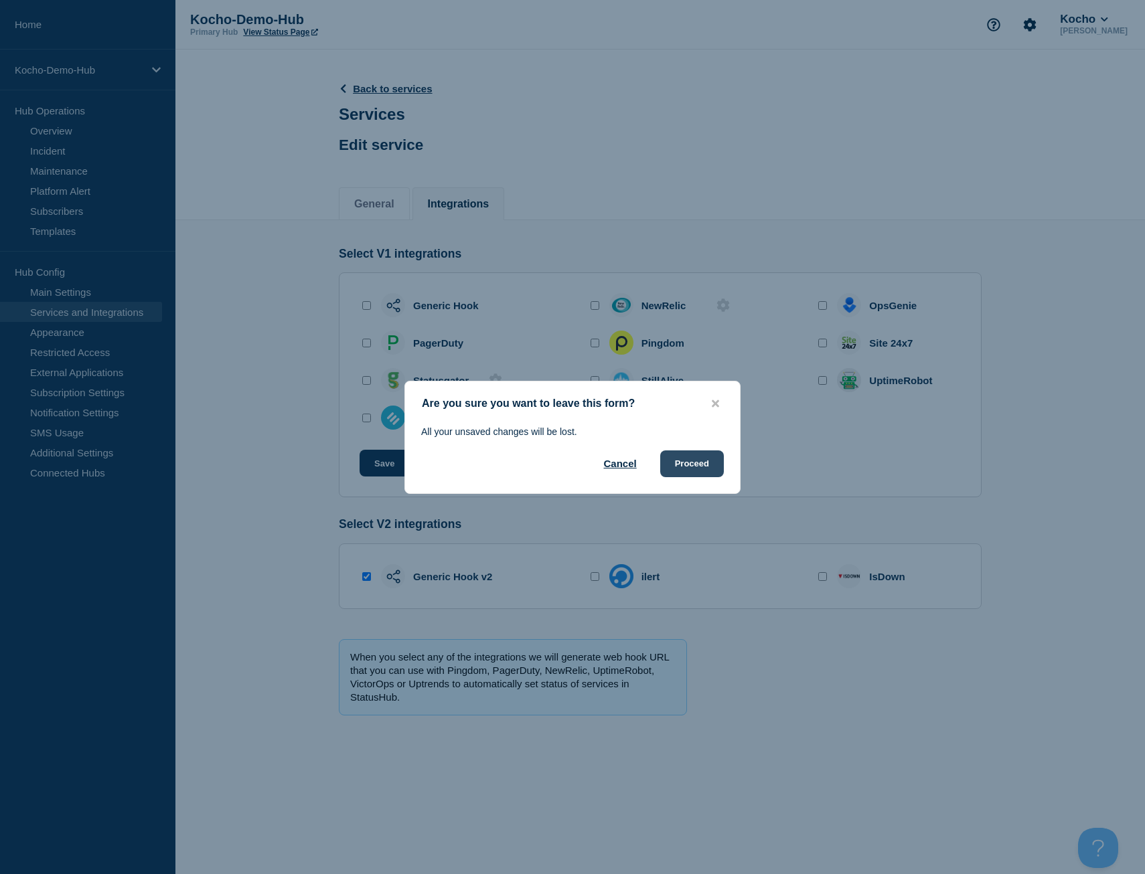
click at [690, 467] on button "Proceed" at bounding box center [692, 463] width 64 height 27
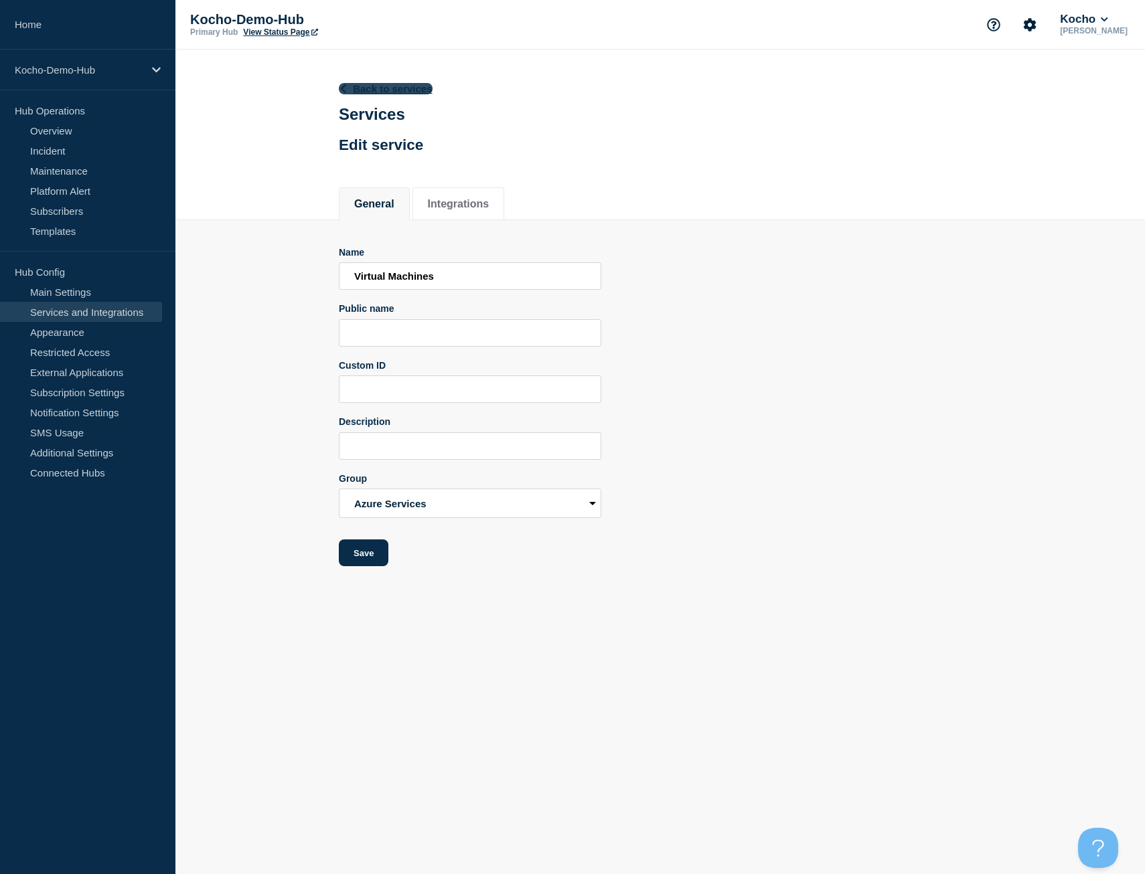
click at [382, 83] on link "Back to services" at bounding box center [386, 88] width 94 height 11
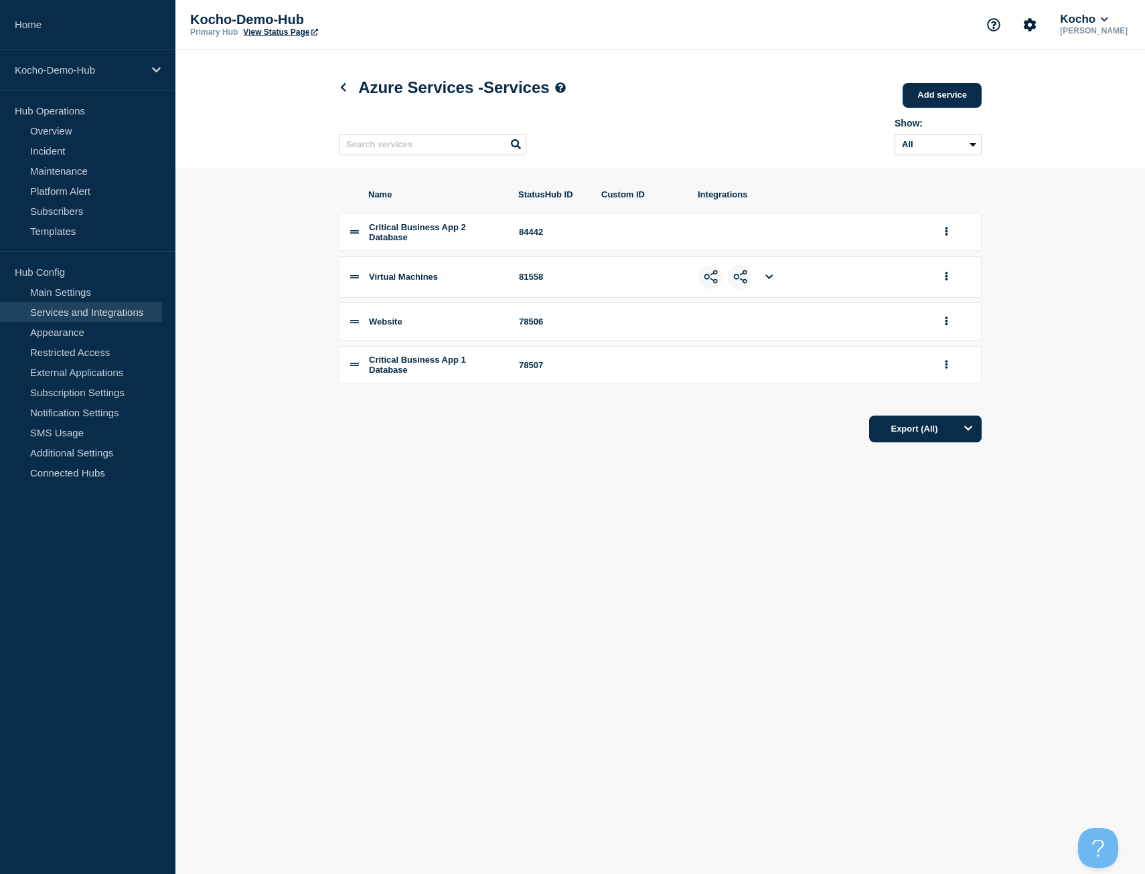
click at [772, 281] on icon at bounding box center [768, 276] width 7 height 9
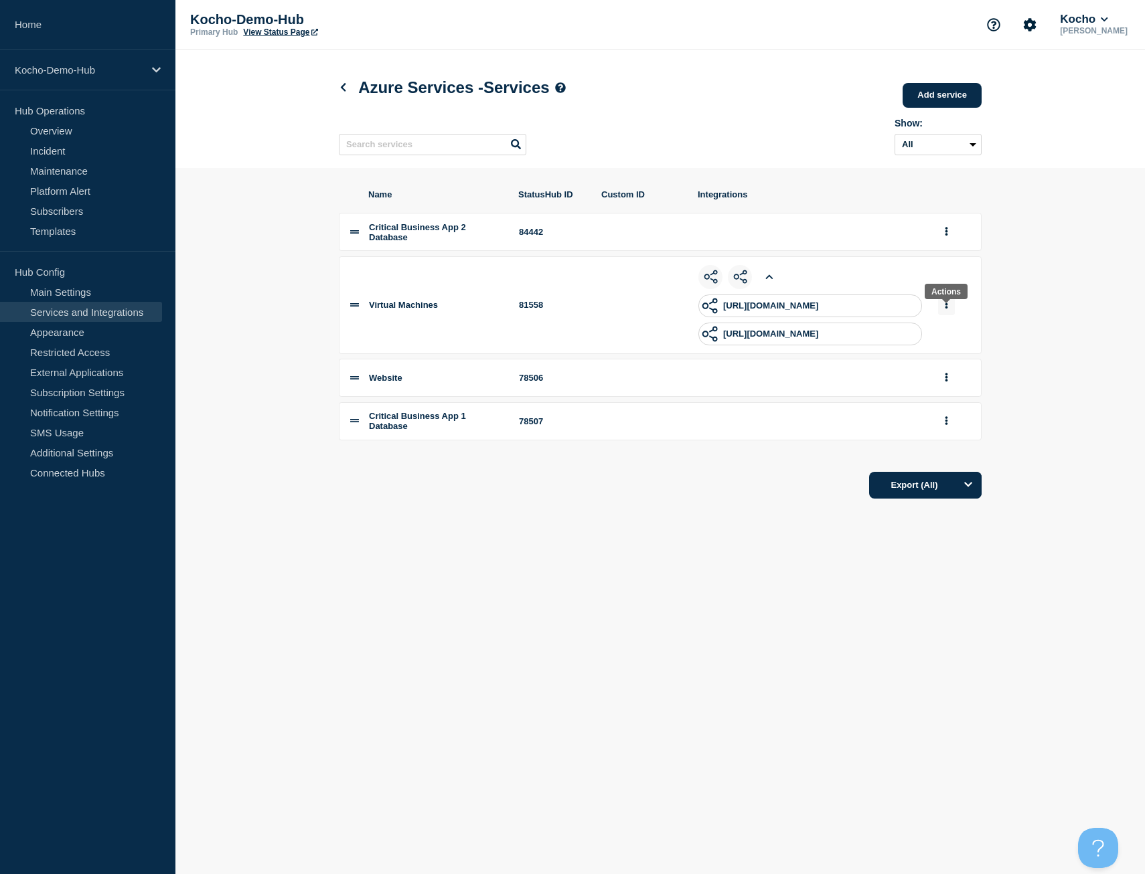
click at [945, 309] on icon "group actions" at bounding box center [946, 305] width 3 height 9
click at [945, 337] on button "Edit" at bounding box center [953, 329] width 67 height 21
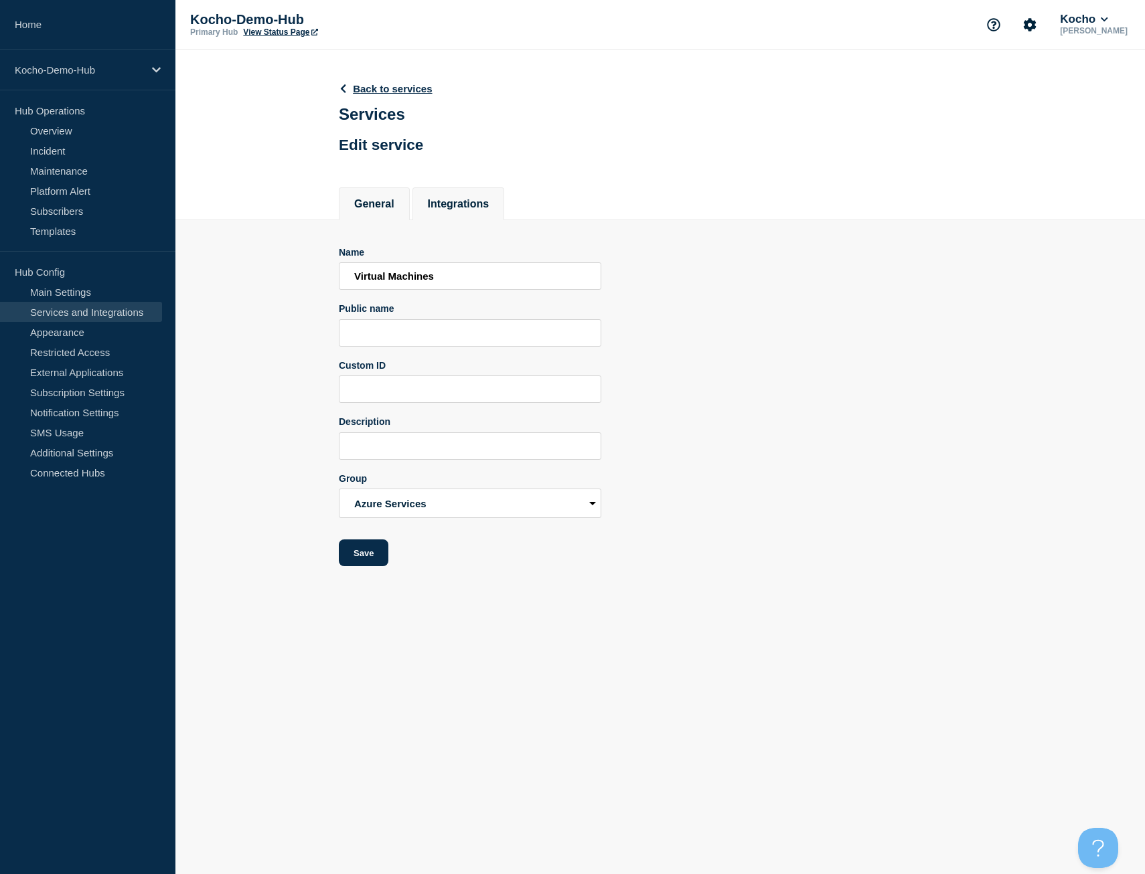
click at [473, 214] on li "Integrations" at bounding box center [458, 203] width 92 height 33
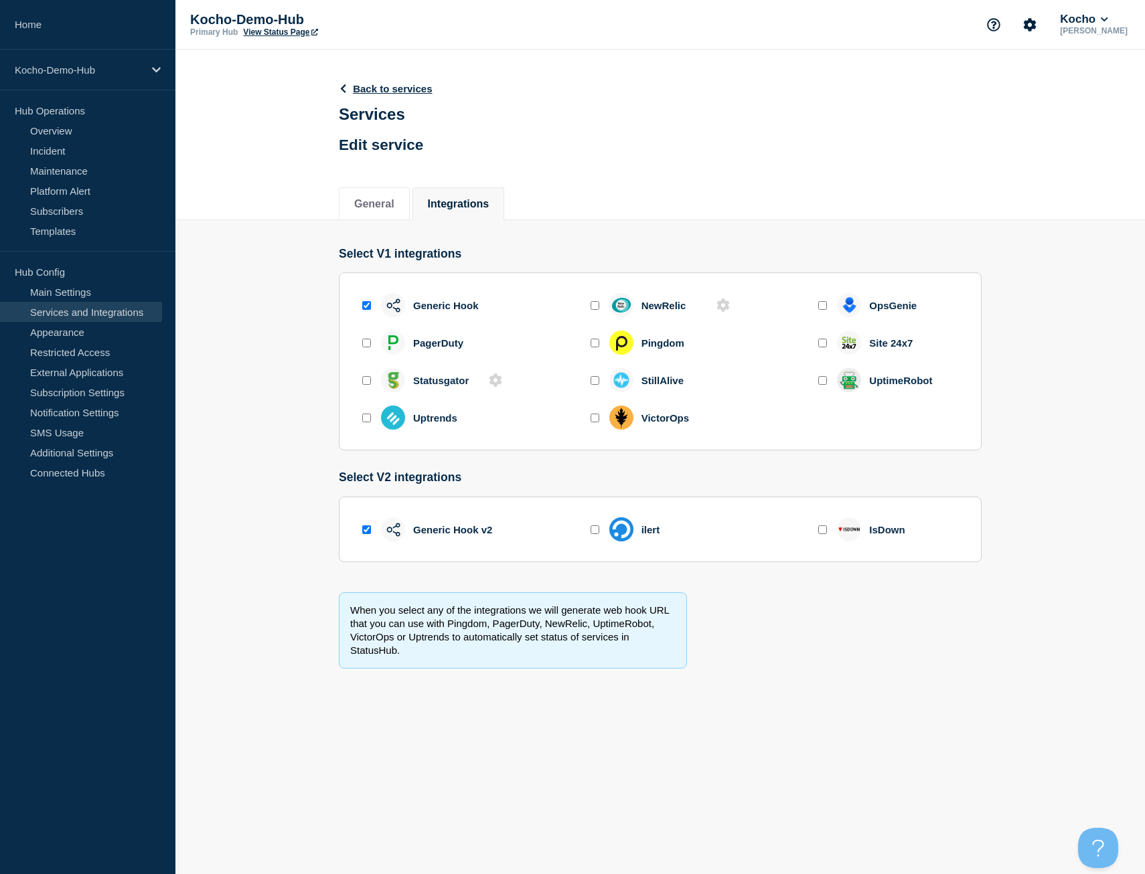
click at [363, 312] on div at bounding box center [365, 305] width 13 height 13
click at [365, 310] on input "enable generic_hook" at bounding box center [366, 305] width 9 height 9
checkbox input "false"
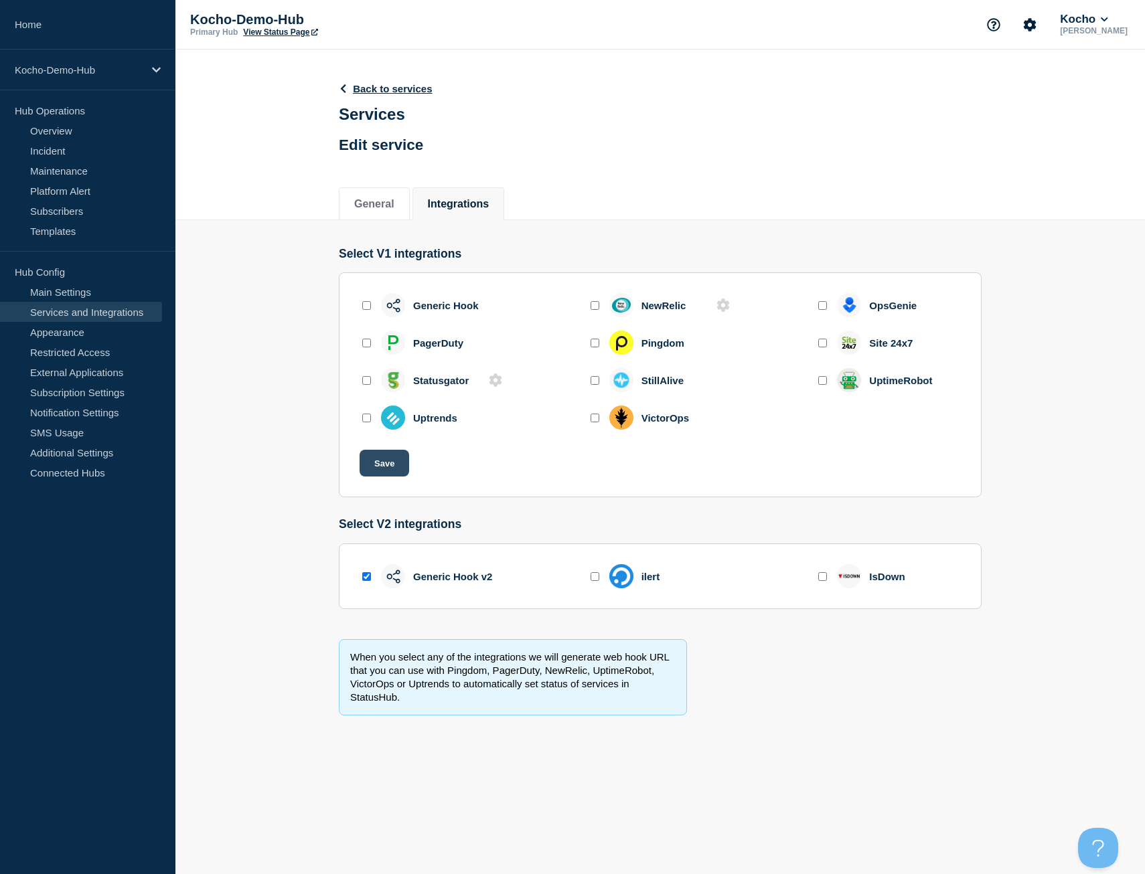
click at [386, 458] on button "Save" at bounding box center [384, 463] width 50 height 27
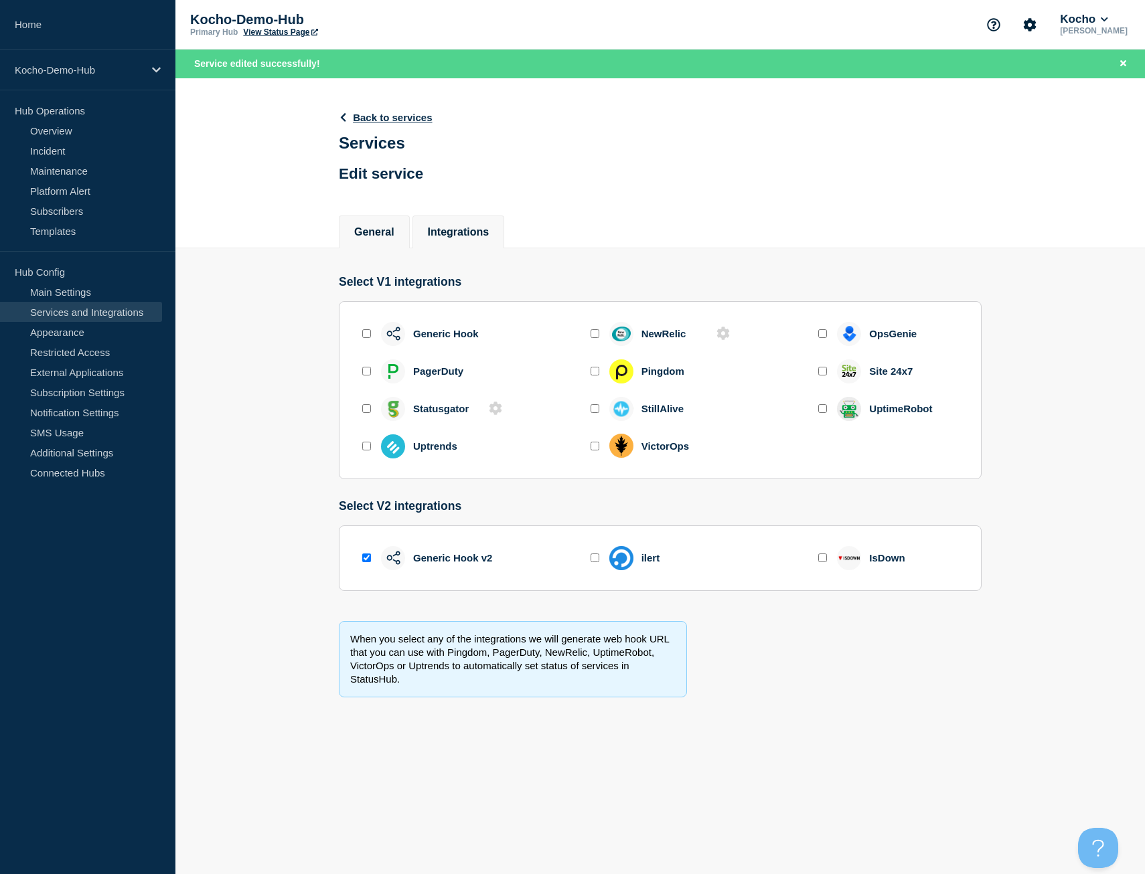
click at [381, 233] on button "General" at bounding box center [374, 232] width 40 height 12
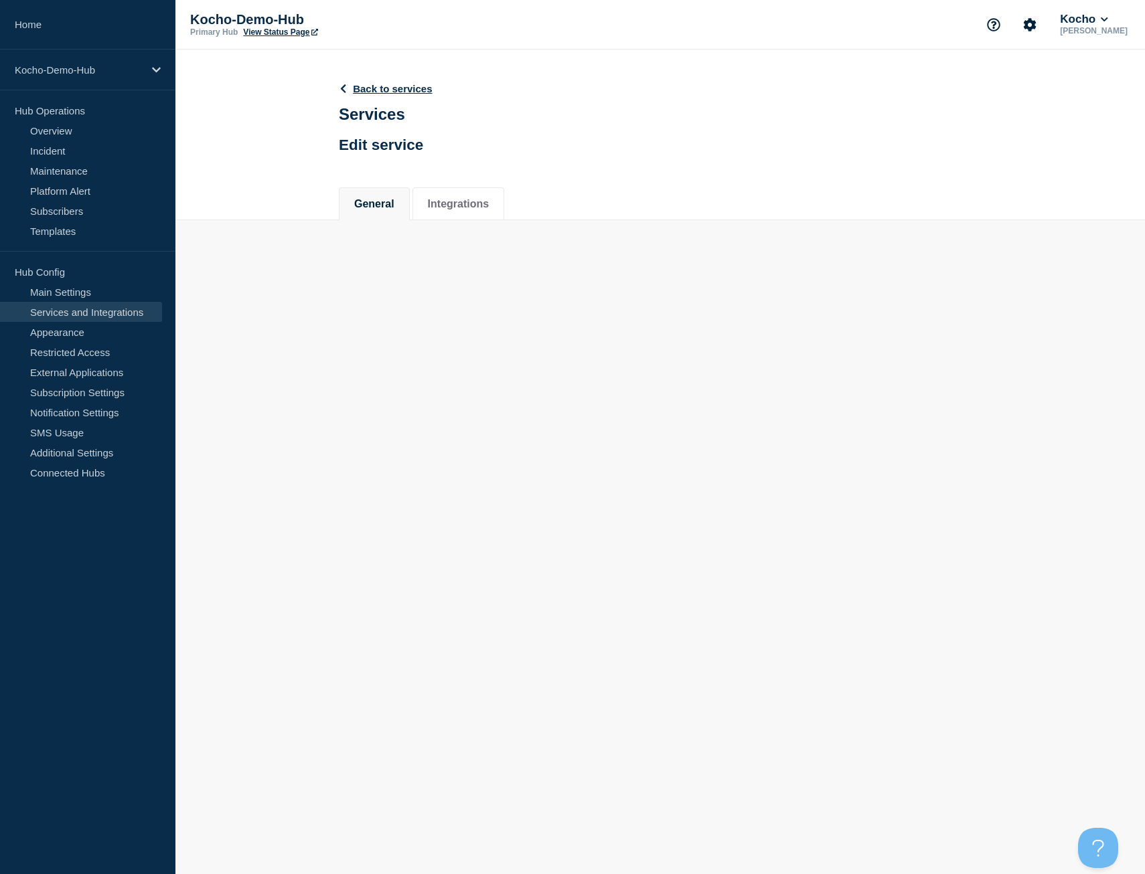
click at [404, 99] on header "Back to services Services Edit service" at bounding box center [386, 116] width 94 height 99
click at [408, 88] on link "Back to services" at bounding box center [386, 88] width 94 height 11
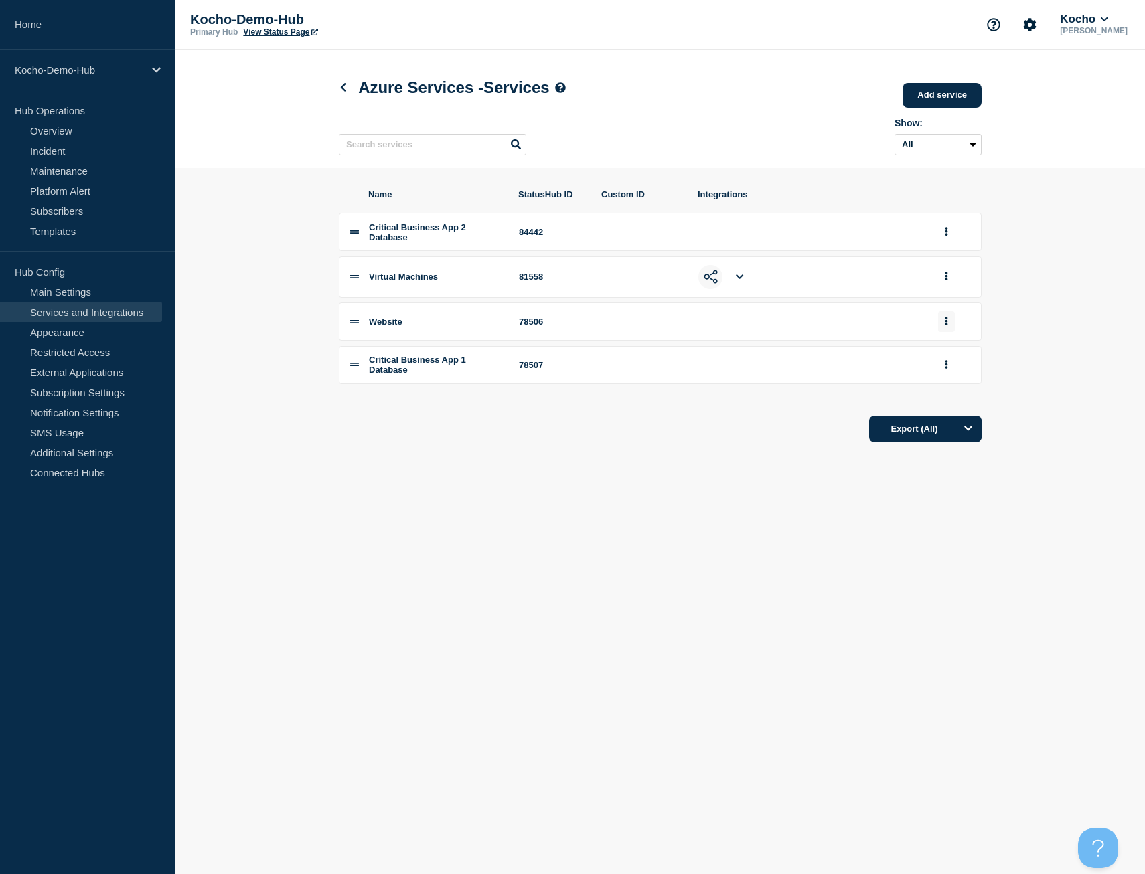
click at [945, 325] on icon "group actions" at bounding box center [945, 321] width 3 height 9
click at [947, 350] on button "Edit" at bounding box center [953, 345] width 67 height 21
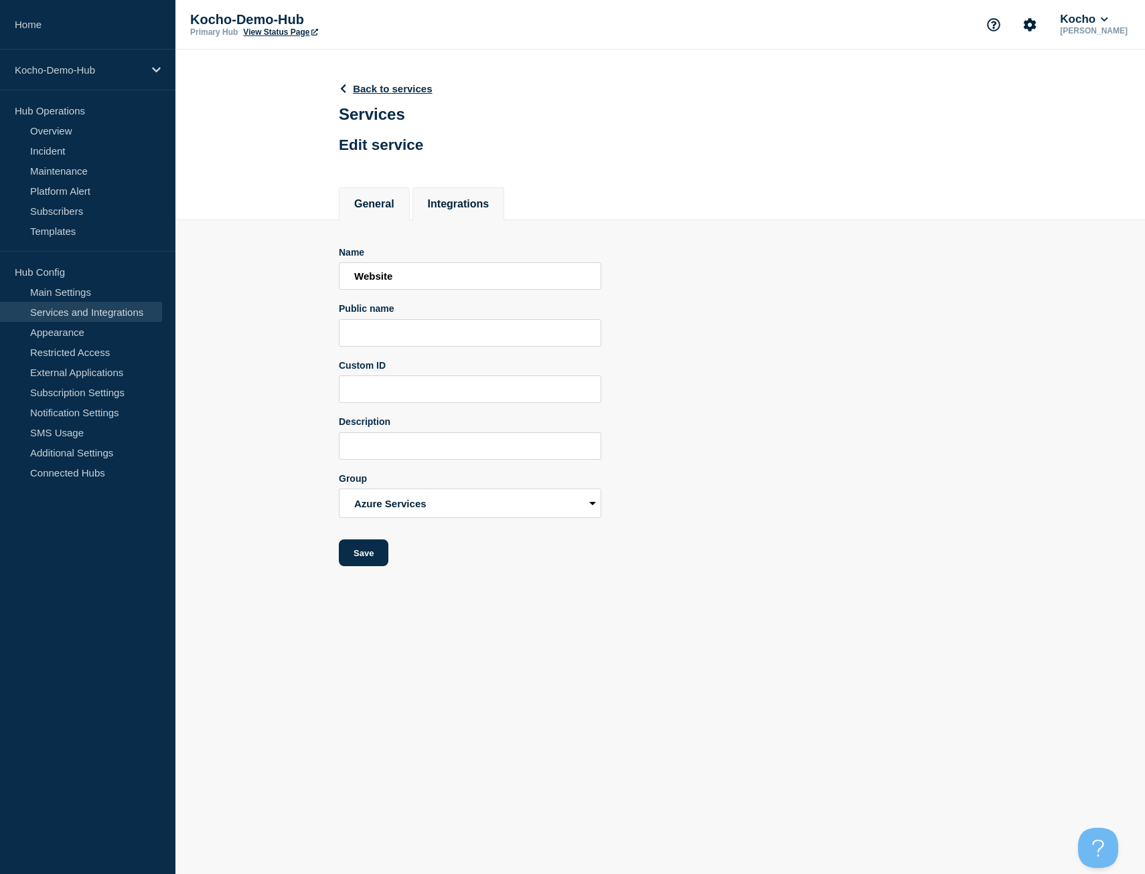
click at [488, 200] on button "Integrations" at bounding box center [459, 204] width 62 height 12
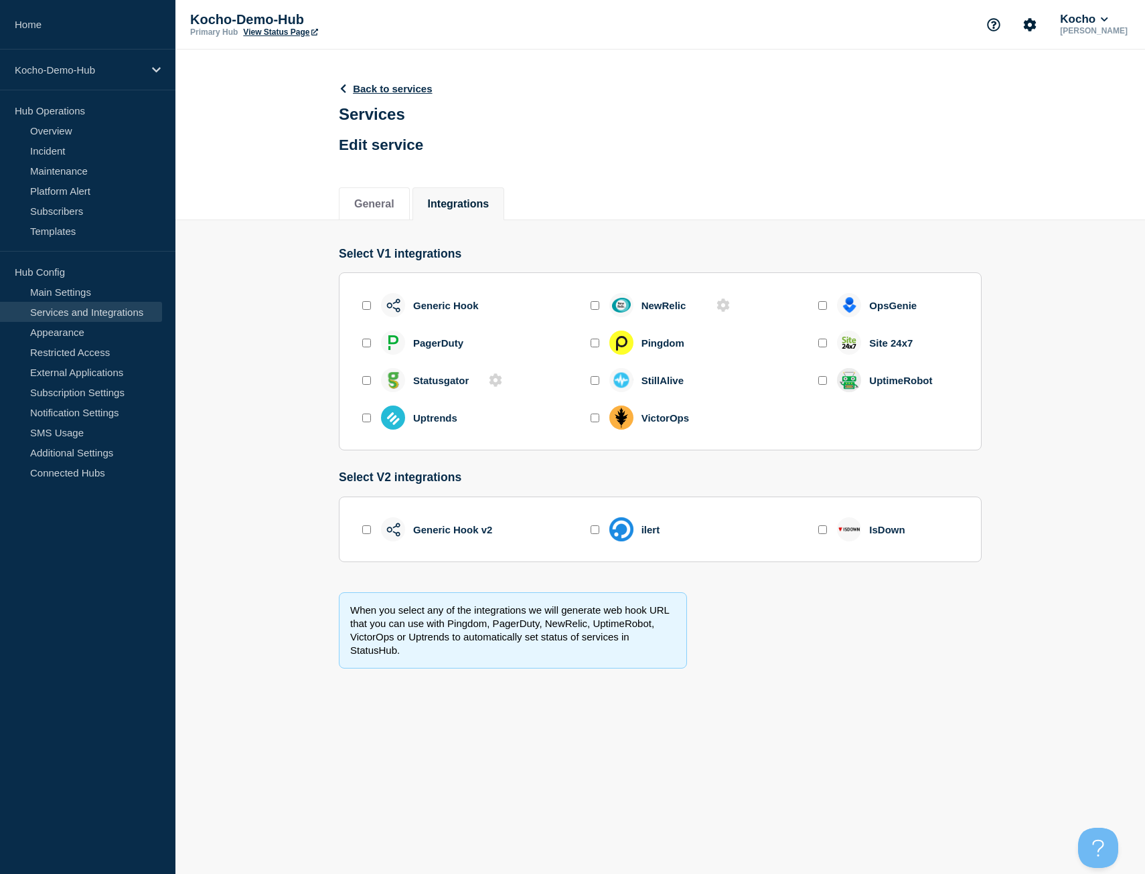
click at [818, 534] on input "enable isdownapp" at bounding box center [822, 529] width 9 height 9
checkbox input "true"
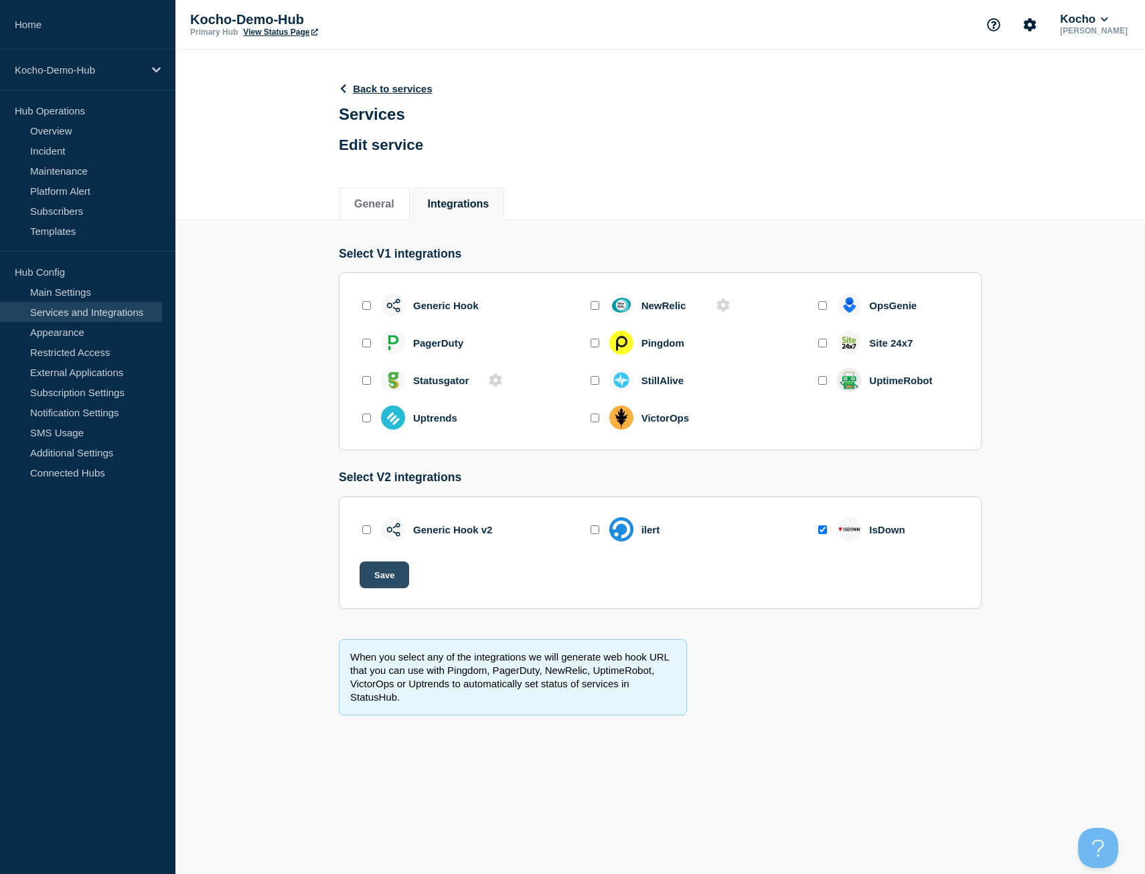
click at [397, 580] on button "Save" at bounding box center [384, 575] width 50 height 27
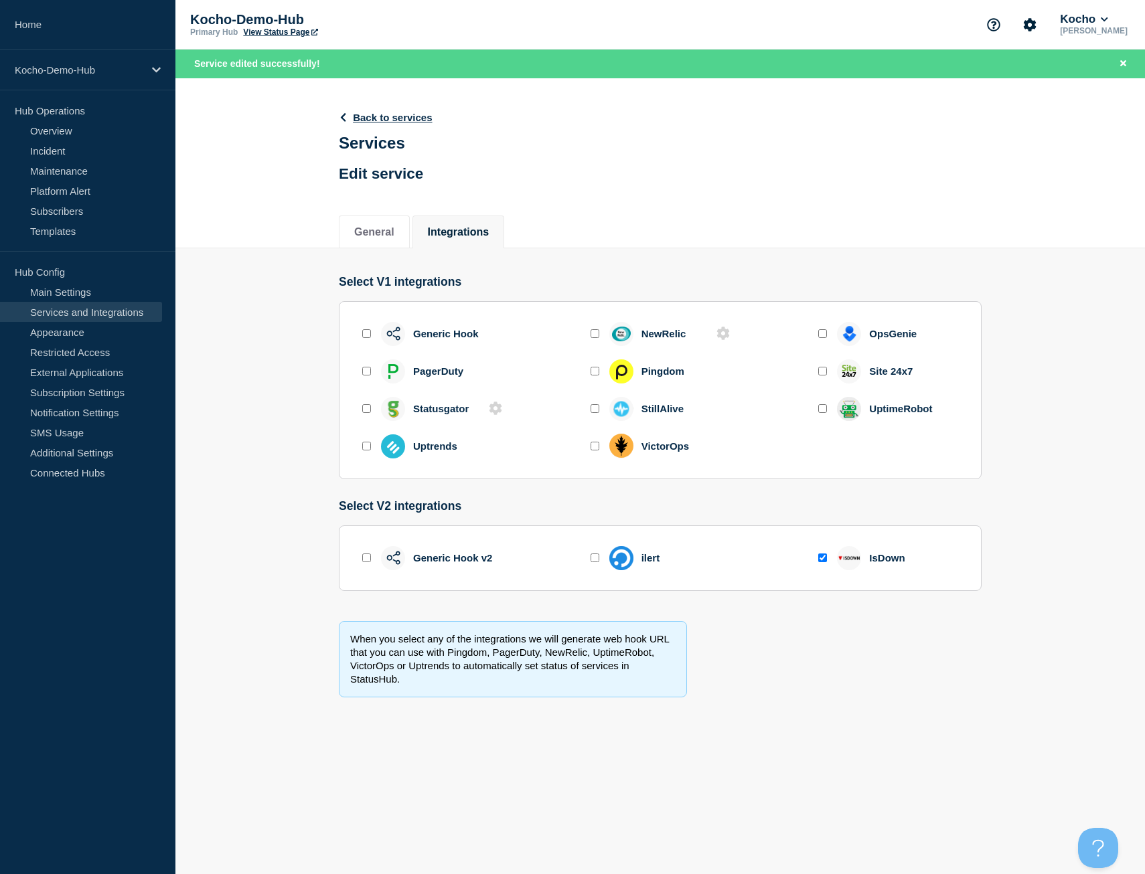
click at [395, 107] on header "Back to services Services Edit service" at bounding box center [386, 145] width 94 height 99
click at [398, 116] on link "Back to services" at bounding box center [386, 117] width 94 height 11
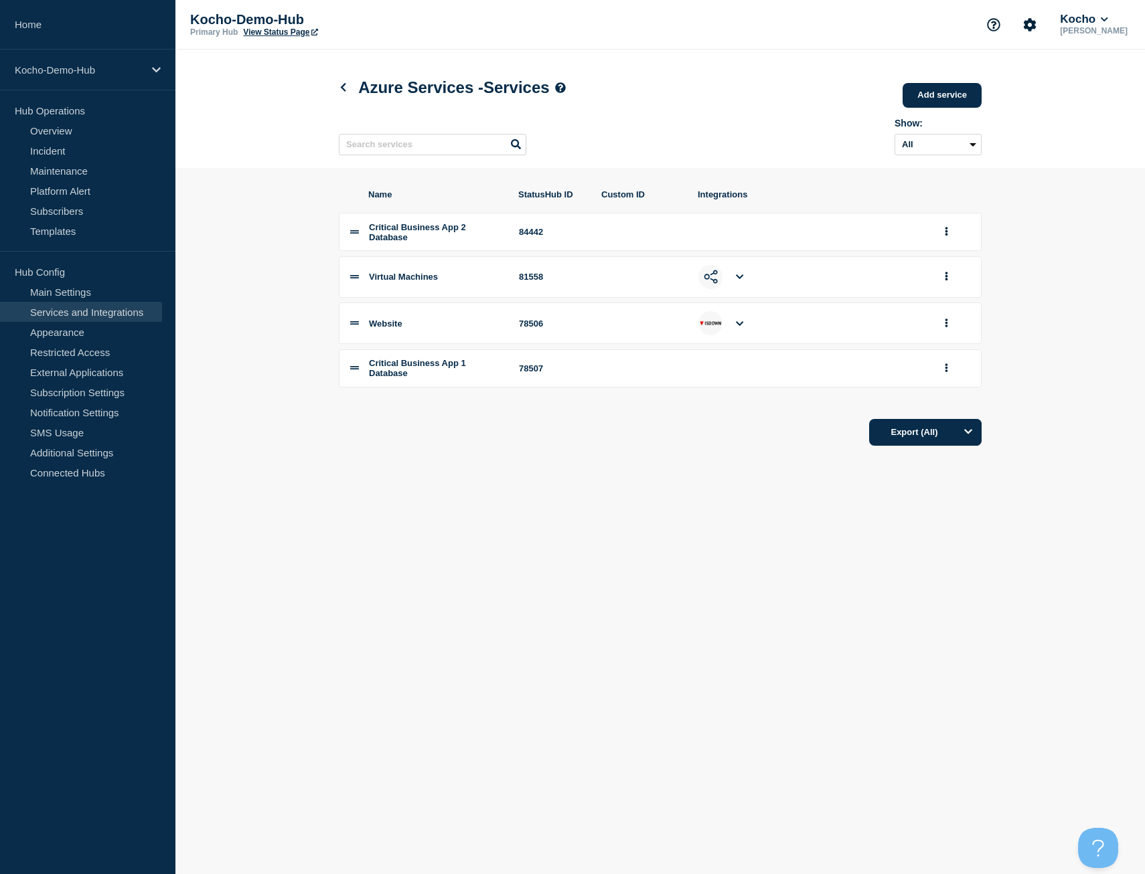
click at [743, 328] on icon at bounding box center [739, 323] width 7 height 9
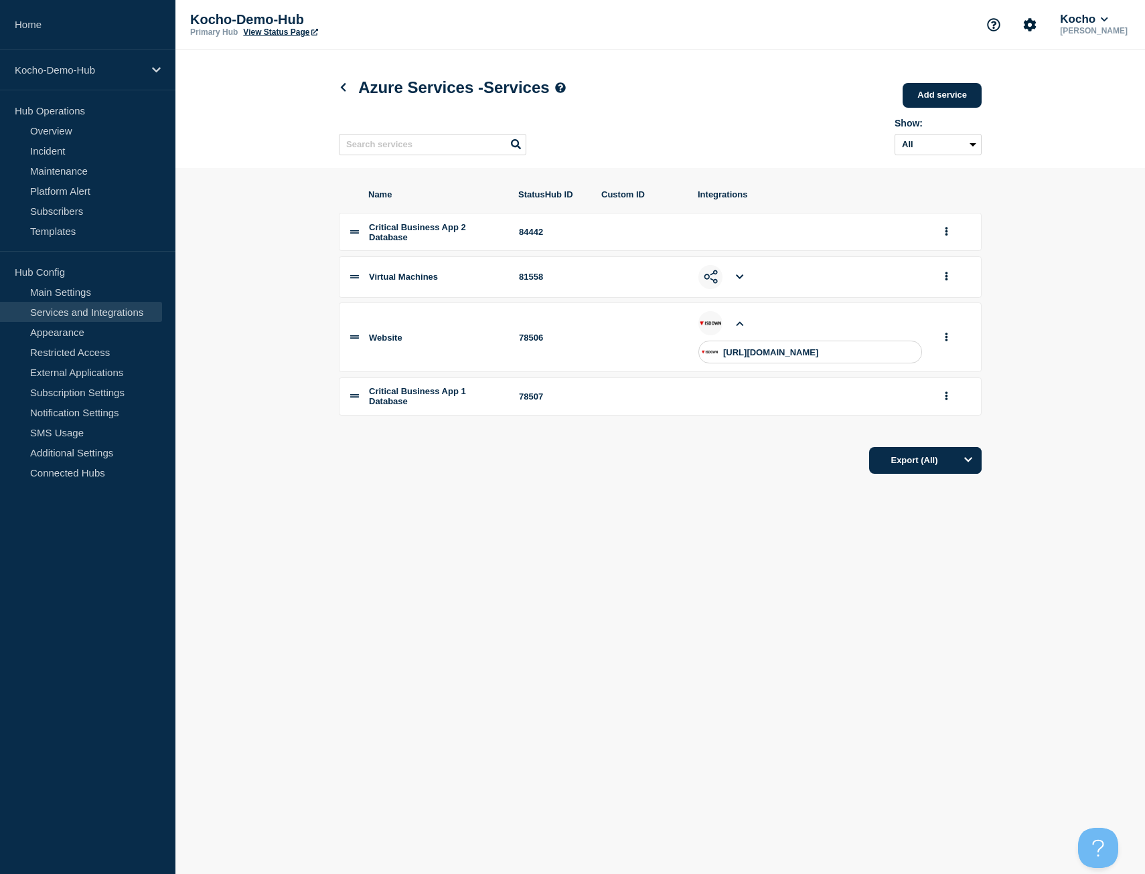
click at [738, 289] on li at bounding box center [740, 277] width 24 height 24
click at [739, 281] on icon at bounding box center [739, 276] width 7 height 9
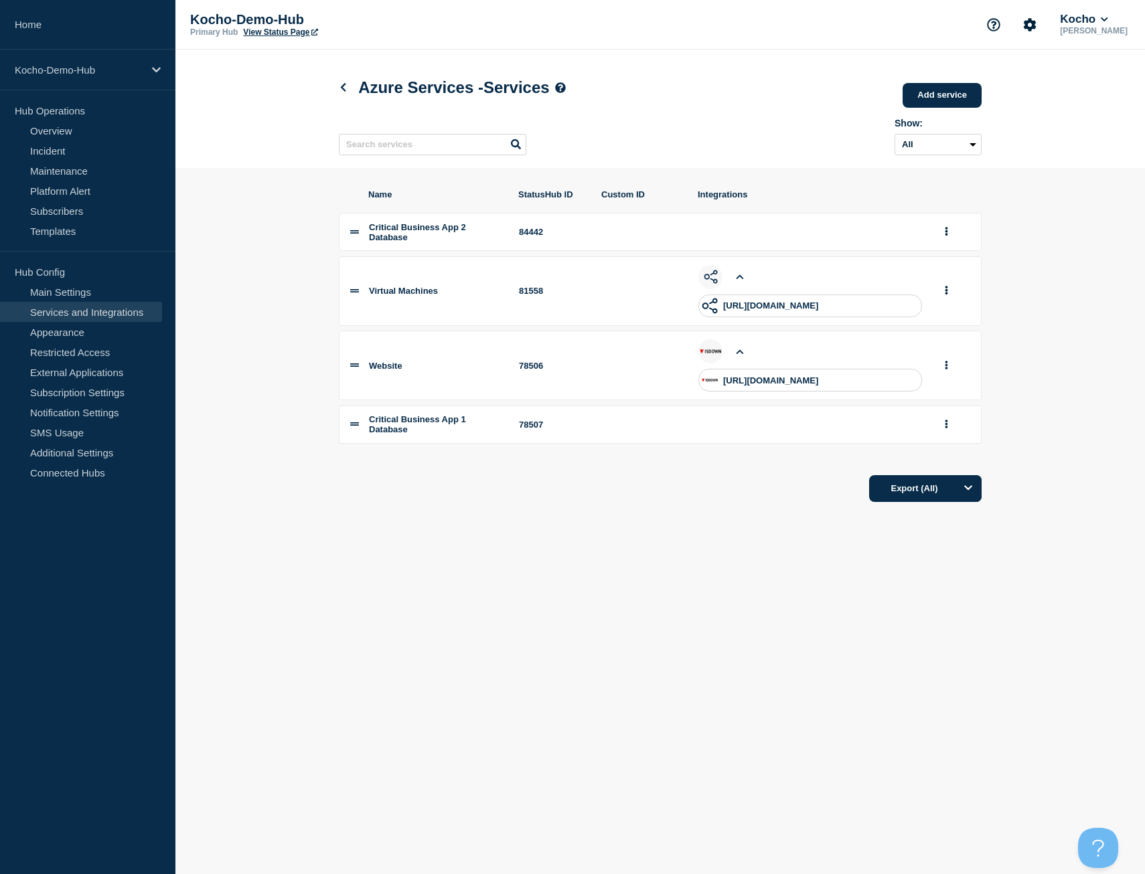
click at [222, 444] on section "Name StatusHub ID Custom ID Integrations Critical Business App 2 Database 84442…" at bounding box center [659, 345] width 969 height 355
click at [88, 335] on link "Appearance" at bounding box center [81, 332] width 162 height 20
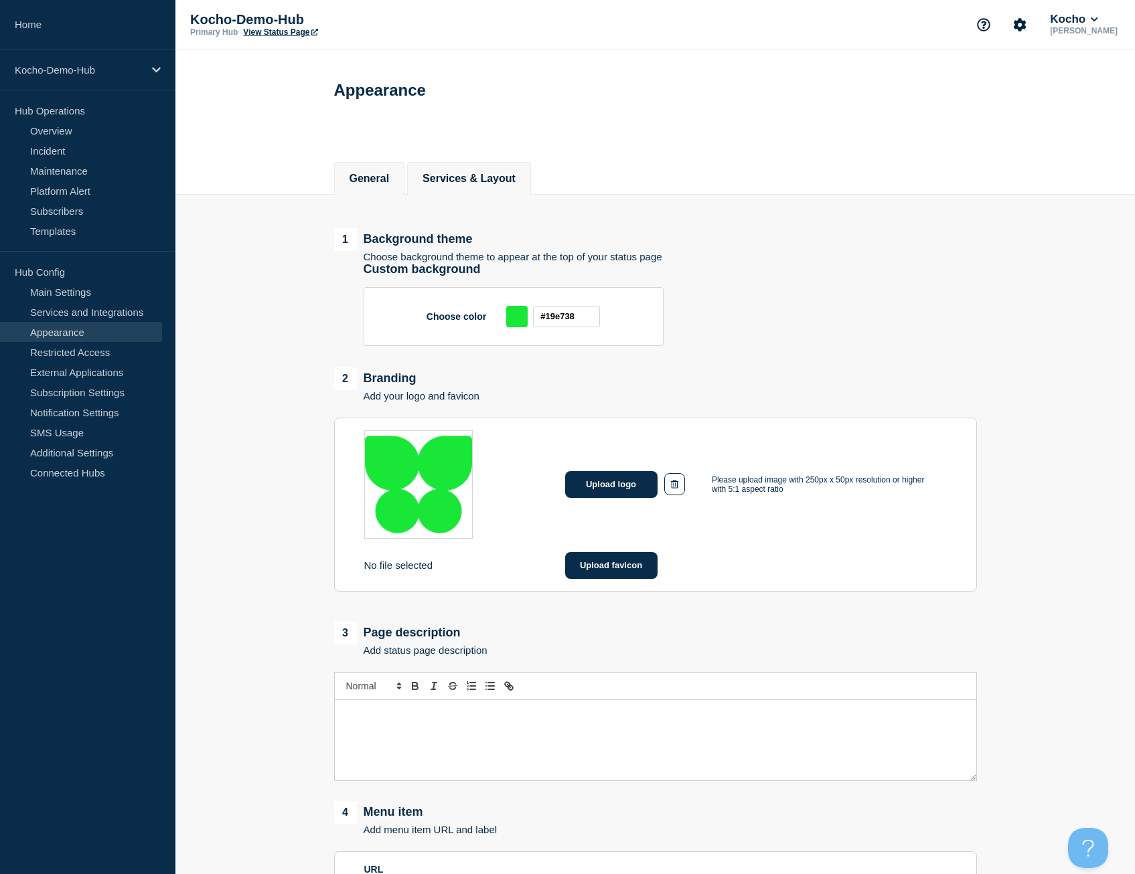
click at [491, 174] on button "Services & Layout" at bounding box center [468, 179] width 93 height 12
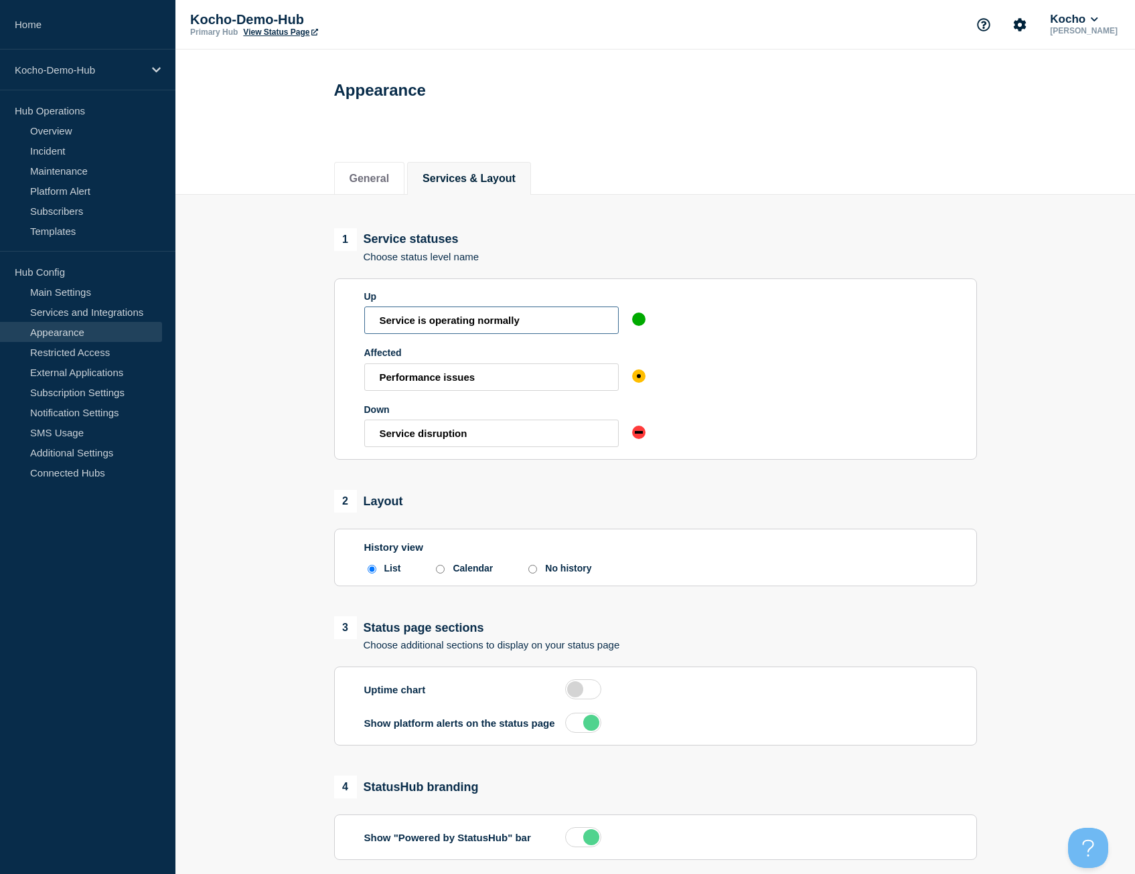
click at [576, 311] on input "Service is operating normally" at bounding box center [491, 320] width 254 height 27
click at [380, 169] on li "General" at bounding box center [369, 178] width 71 height 33
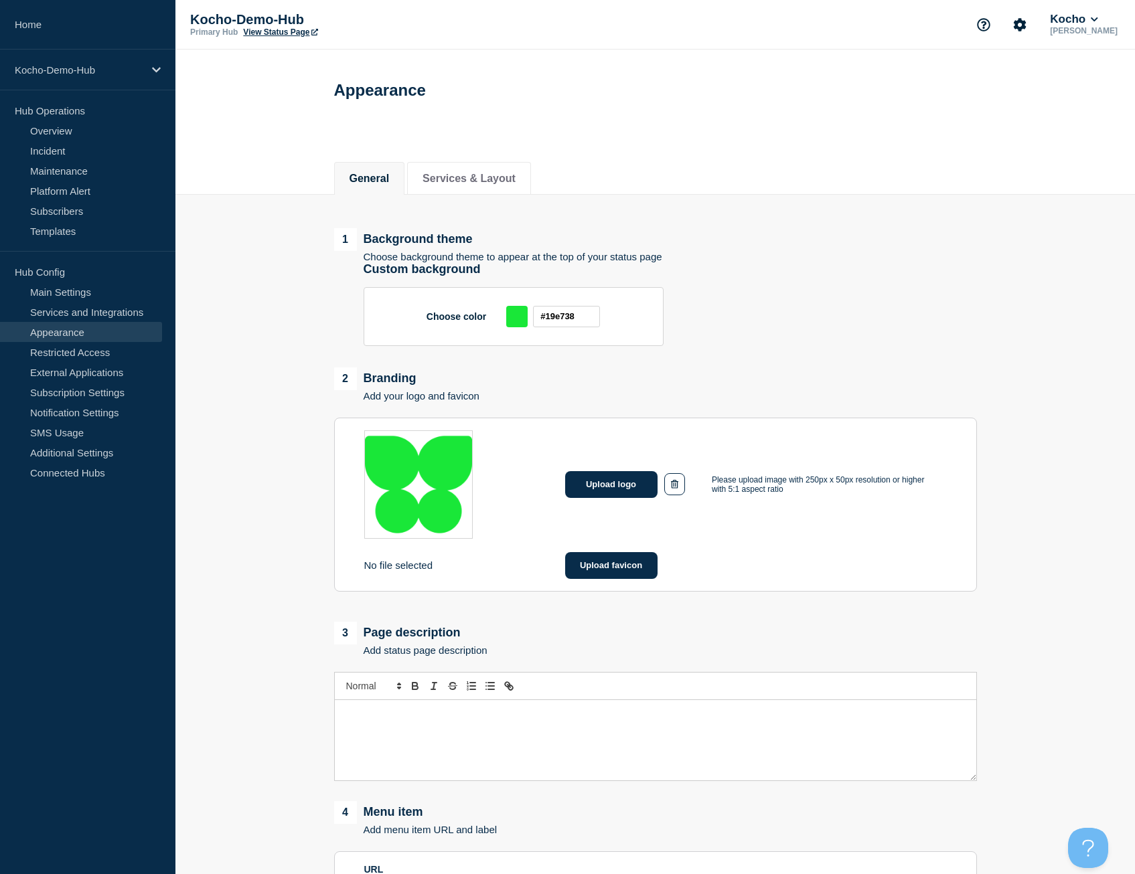
click at [158, 517] on aside "Home Kocho-Demo-Hub Hub Operations Overview Incident Maintenance Platform Alert…" at bounding box center [87, 437] width 175 height 874
click at [92, 353] on link "Restricted Access" at bounding box center [81, 352] width 162 height 20
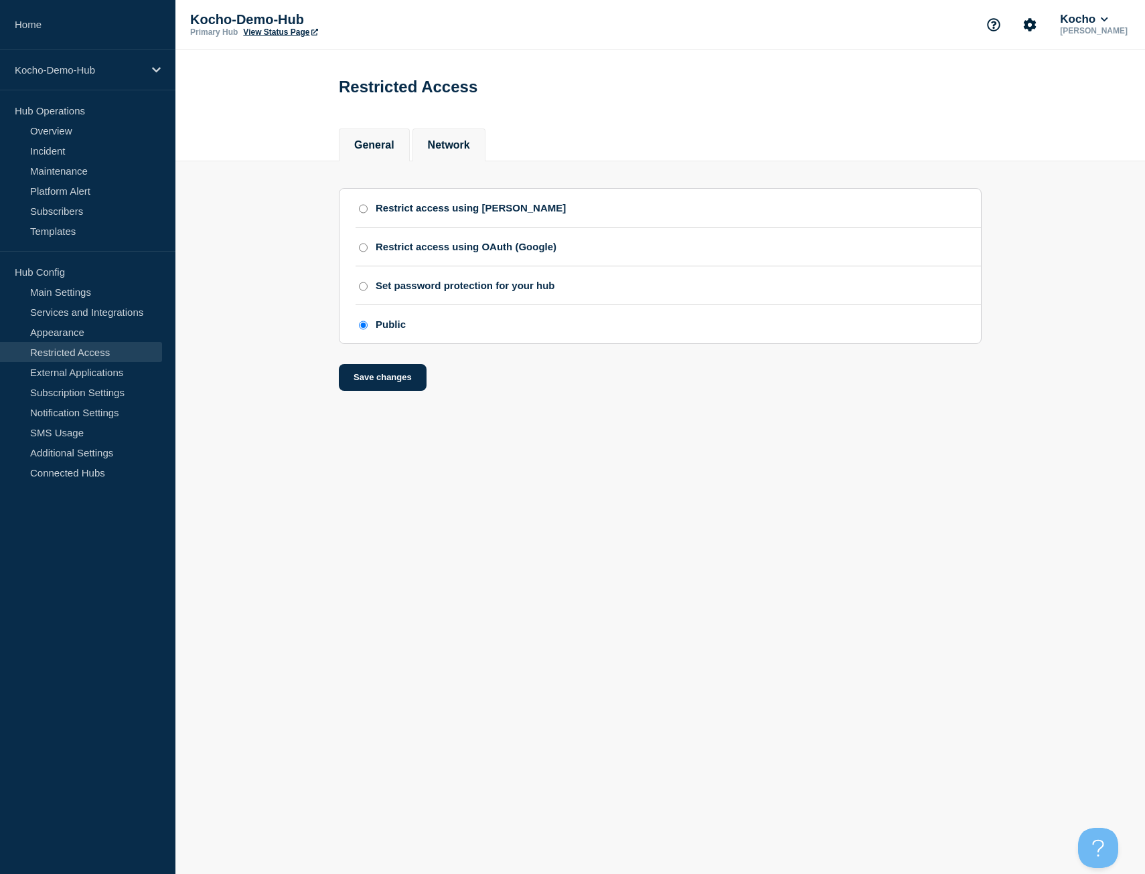
click at [452, 160] on li "Network" at bounding box center [448, 145] width 73 height 33
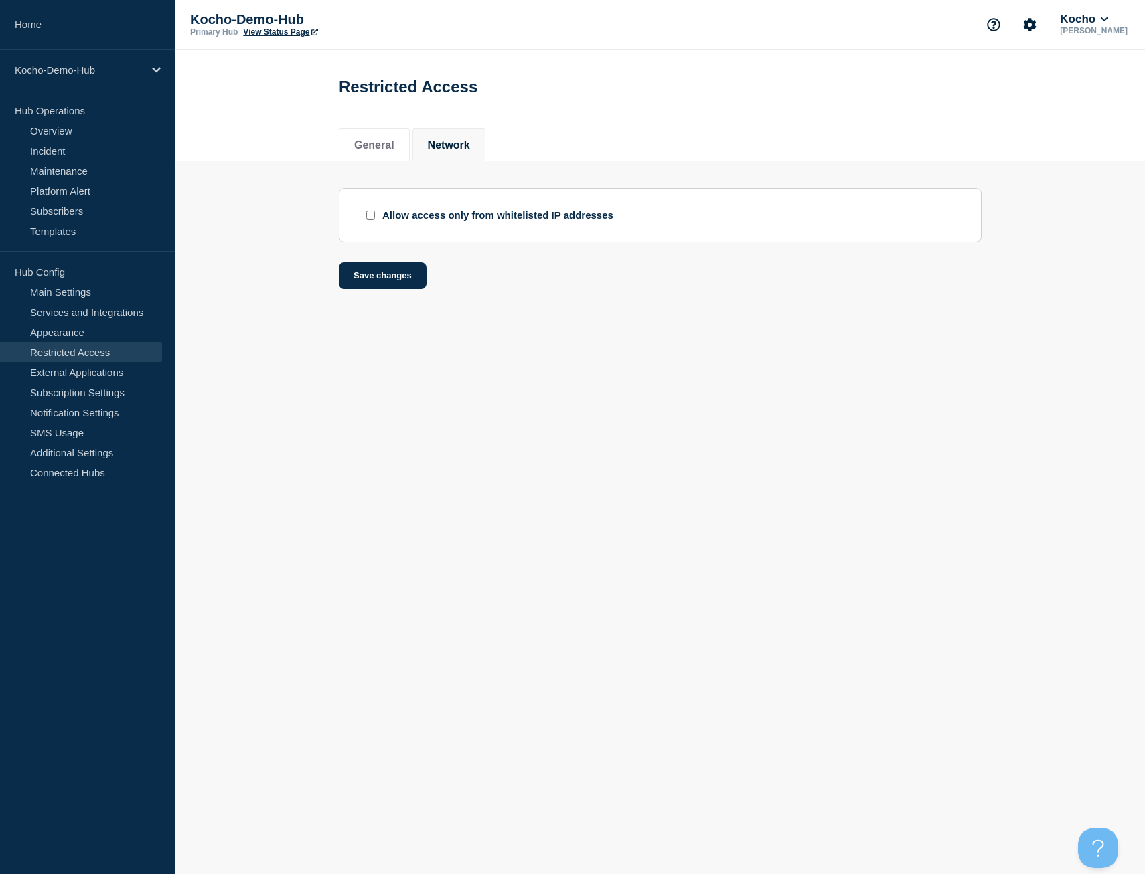
click at [439, 216] on div "Allow access only from whitelisted IP addresses" at bounding box center [497, 215] width 231 height 11
click at [373, 218] on input "enable IP whitelist checkbox" at bounding box center [370, 215] width 9 height 9
click at [373, 219] on input "enable IP whitelist checkbox" at bounding box center [370, 215] width 9 height 9
checkbox input "false"
click at [383, 137] on li "General" at bounding box center [374, 145] width 71 height 33
